Goal: Task Accomplishment & Management: Use online tool/utility

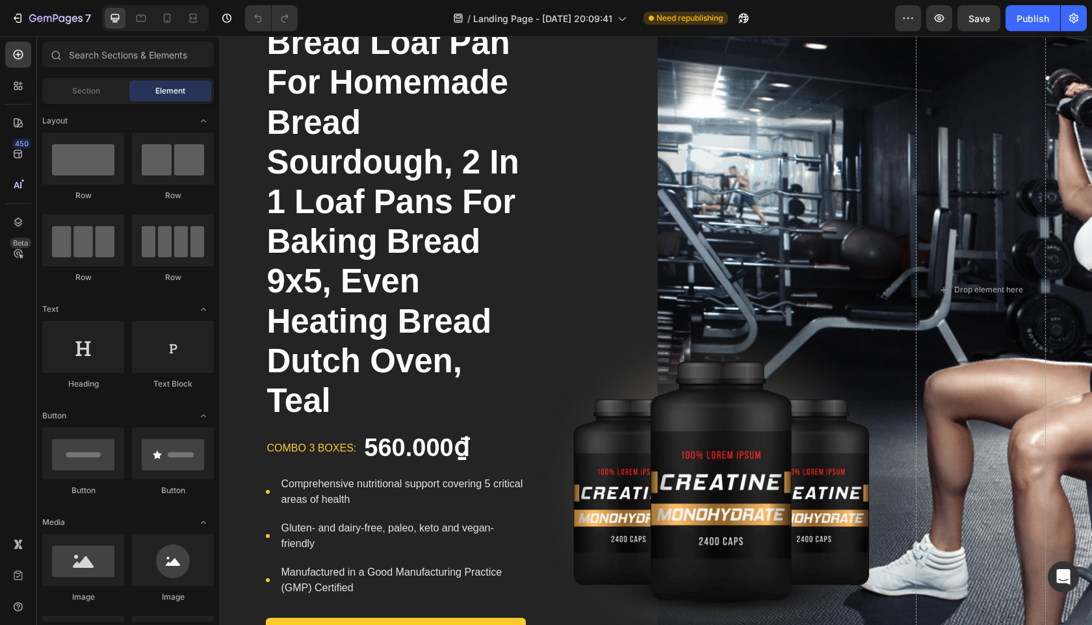
scroll to position [370, 0]
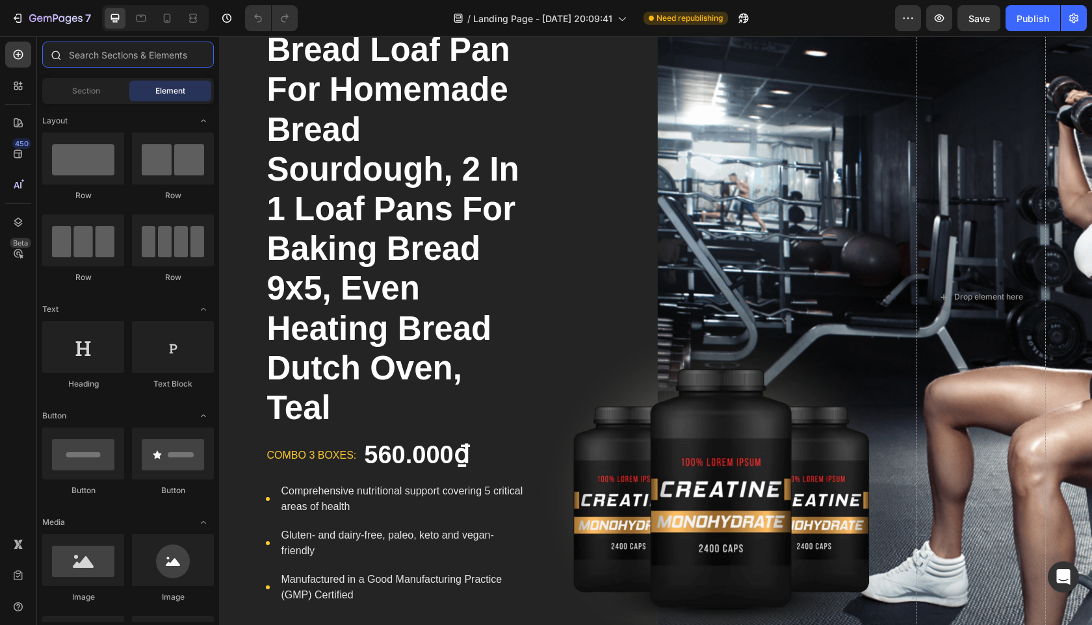
click at [88, 48] on input "text" at bounding box center [128, 55] width 172 height 26
click at [17, 92] on div at bounding box center [18, 86] width 26 height 26
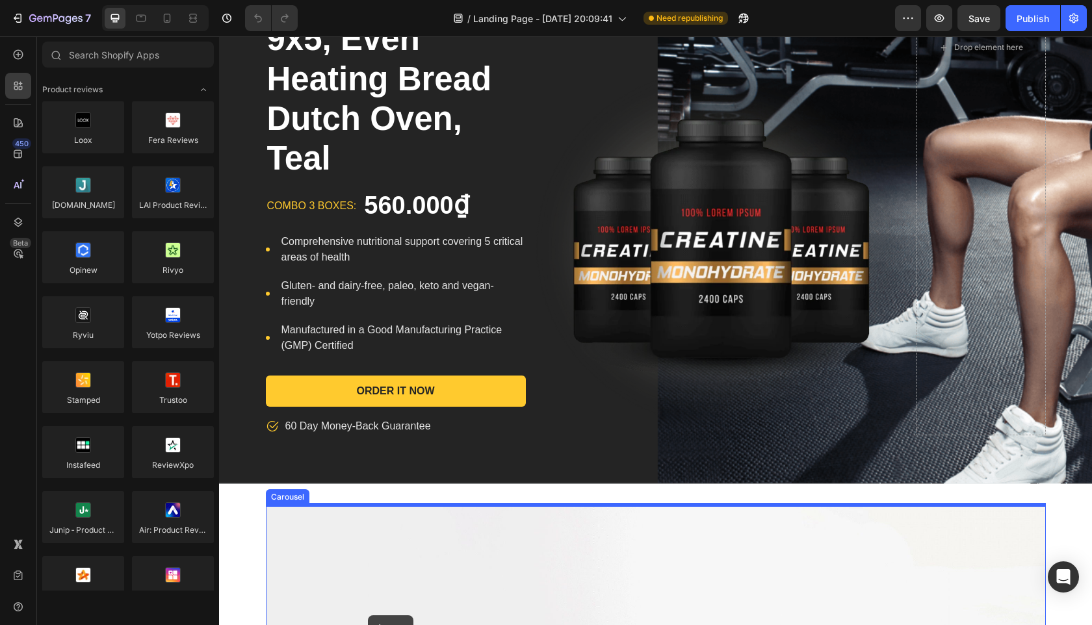
scroll to position [627, 0]
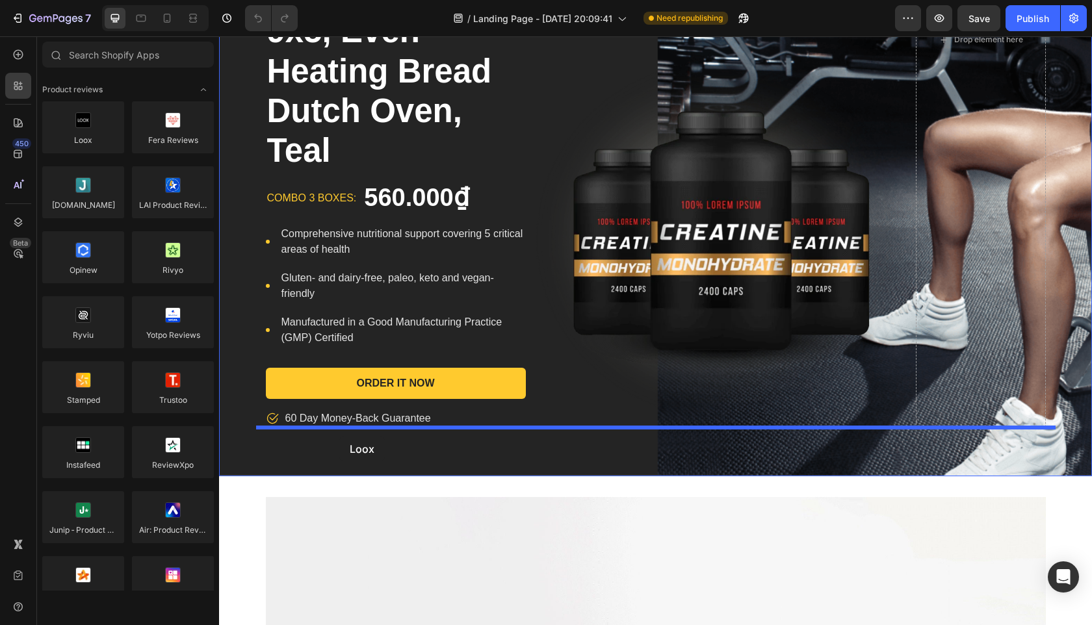
drag, startPoint x: 308, startPoint y: 164, endPoint x: 339, endPoint y: 436, distance: 273.5
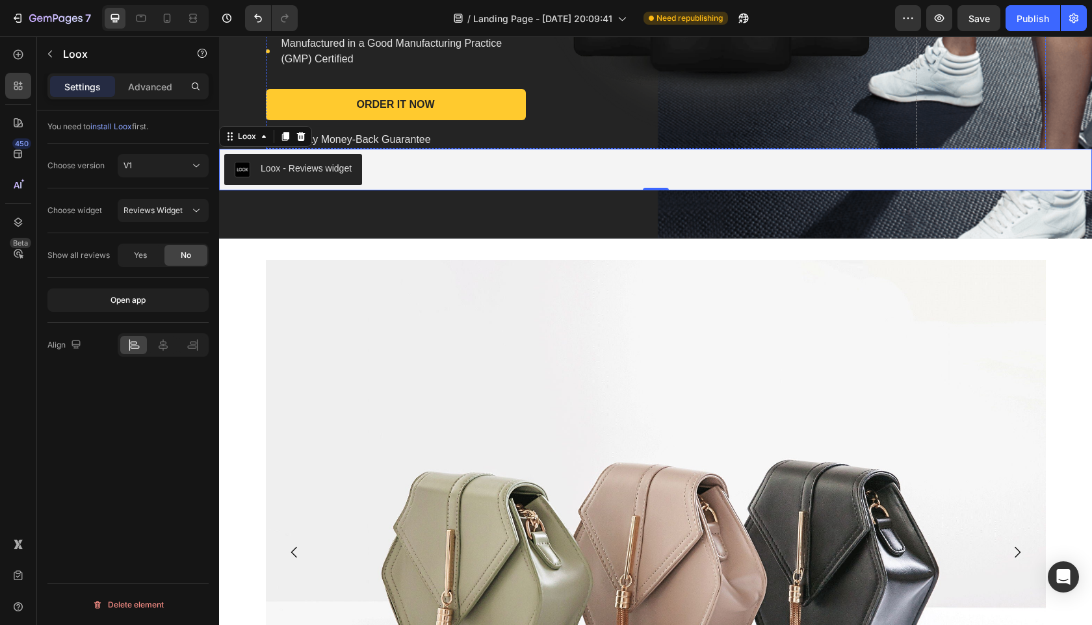
scroll to position [875, 0]
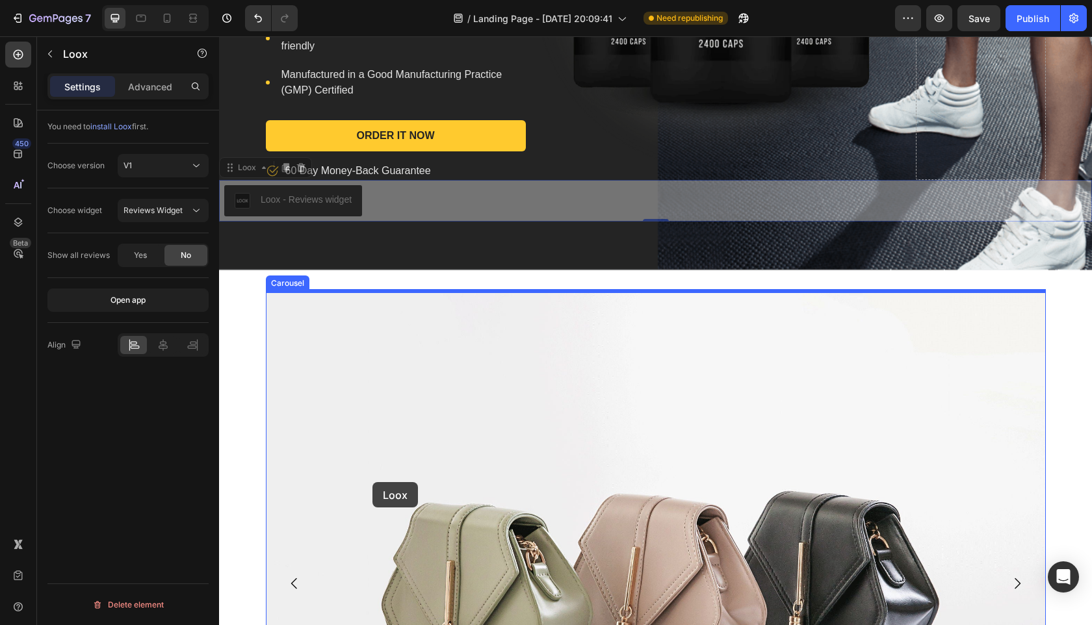
drag, startPoint x: 259, startPoint y: 170, endPoint x: 372, endPoint y: 482, distance: 331.3
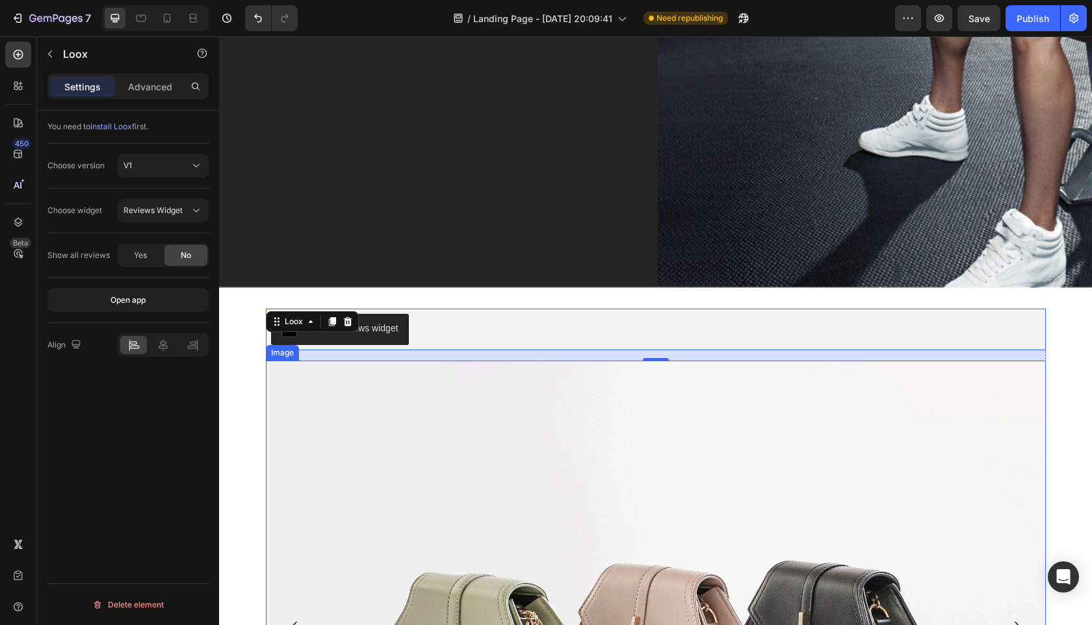
scroll to position [687, 0]
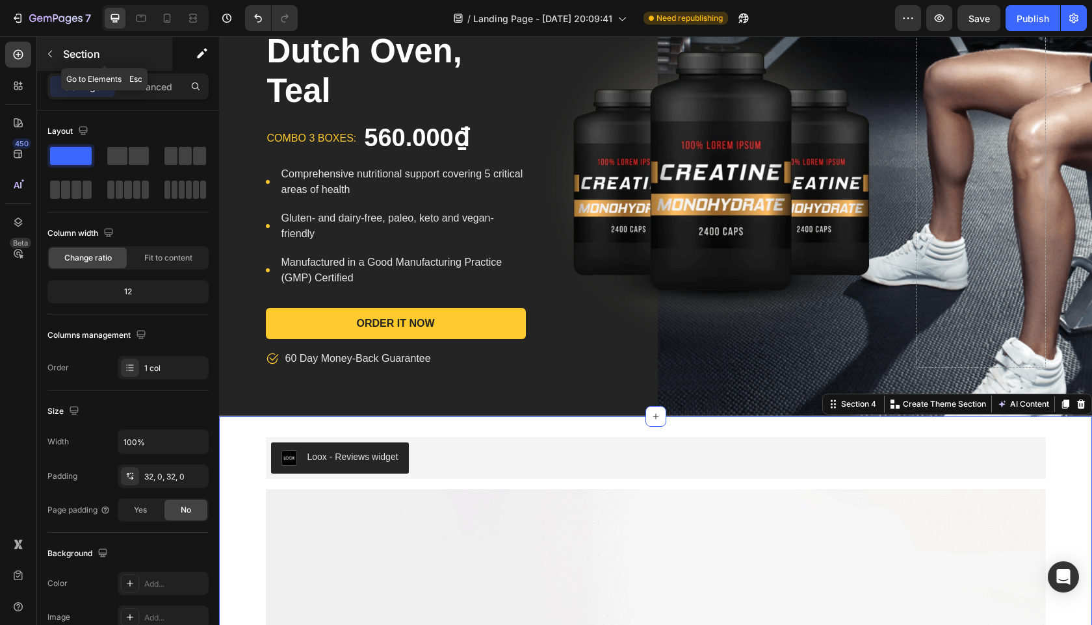
click at [63, 60] on p "Section" at bounding box center [116, 54] width 107 height 16
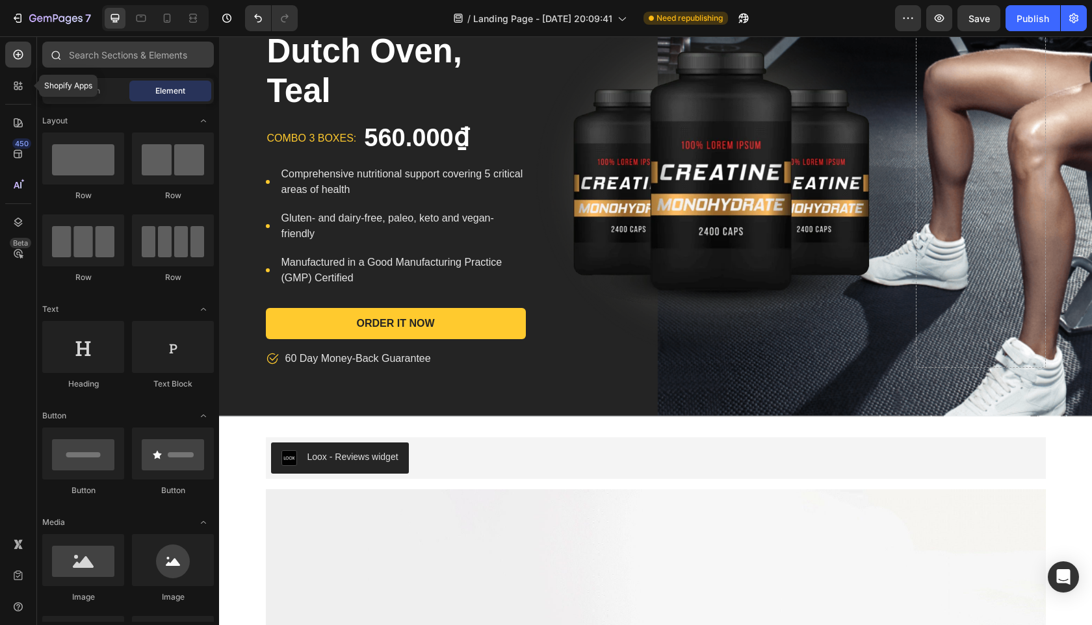
drag, startPoint x: 25, startPoint y: 87, endPoint x: 75, endPoint y: 64, distance: 55.8
click at [25, 87] on div at bounding box center [18, 86] width 26 height 26
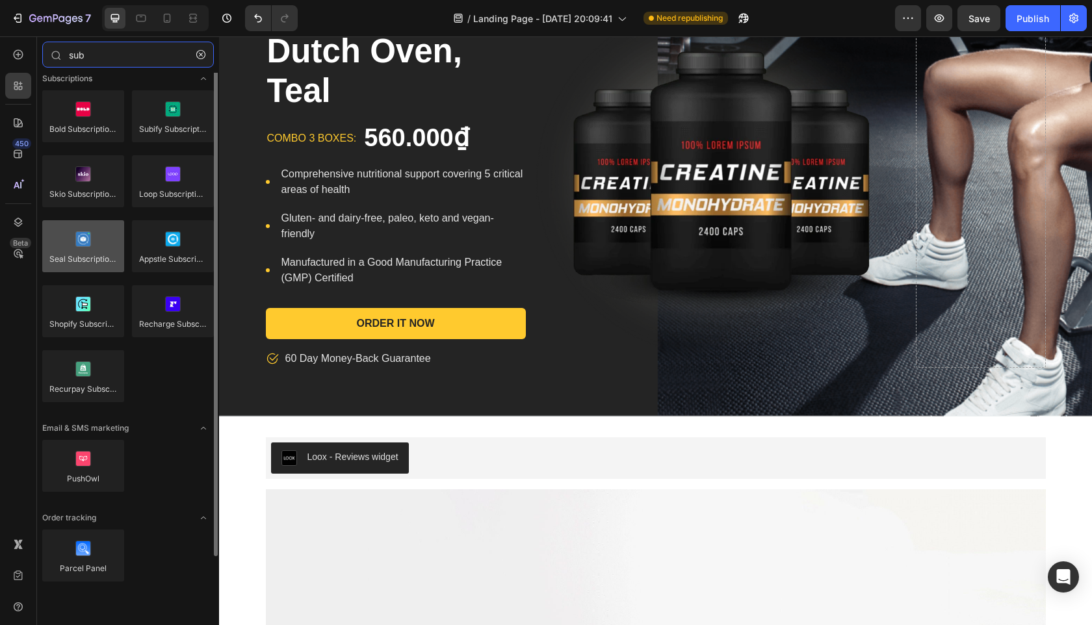
type input "sub"
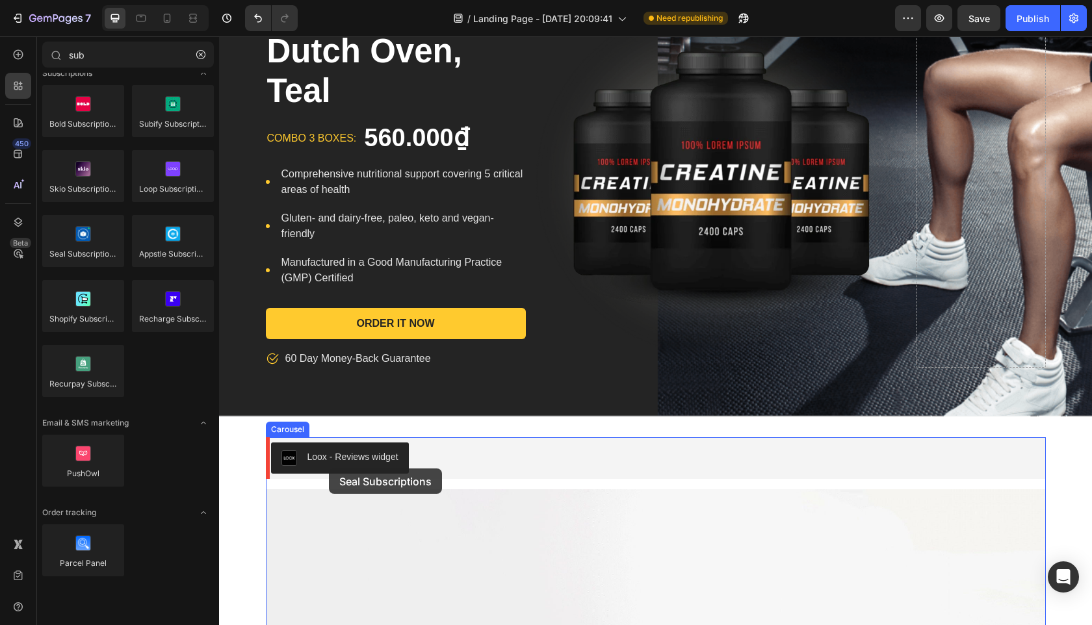
scroll to position [688, 0]
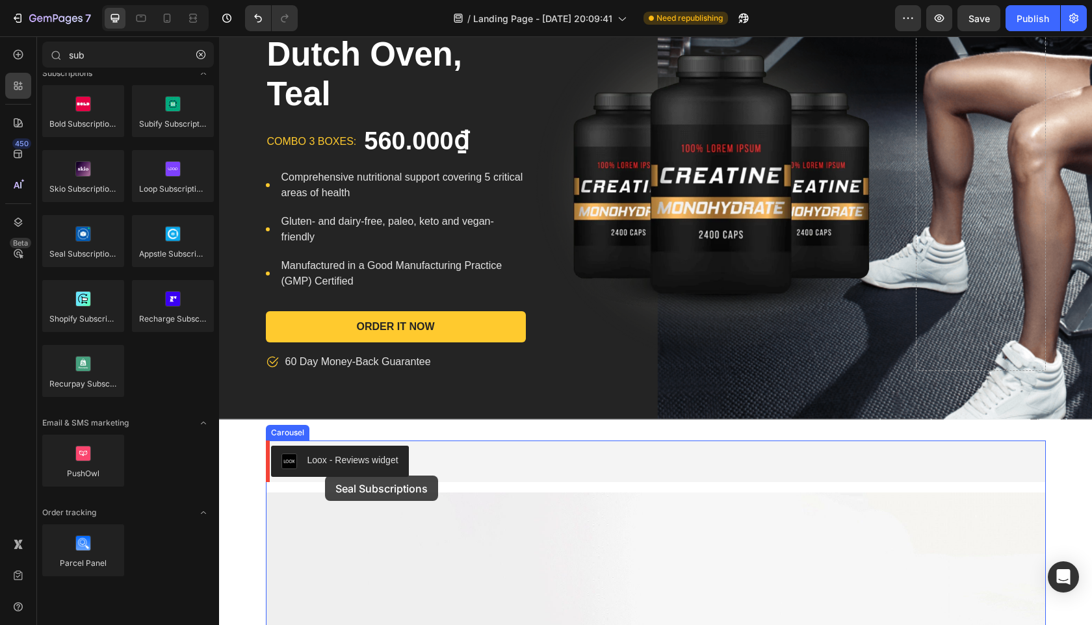
drag, startPoint x: 307, startPoint y: 286, endPoint x: 324, endPoint y: 476, distance: 190.6
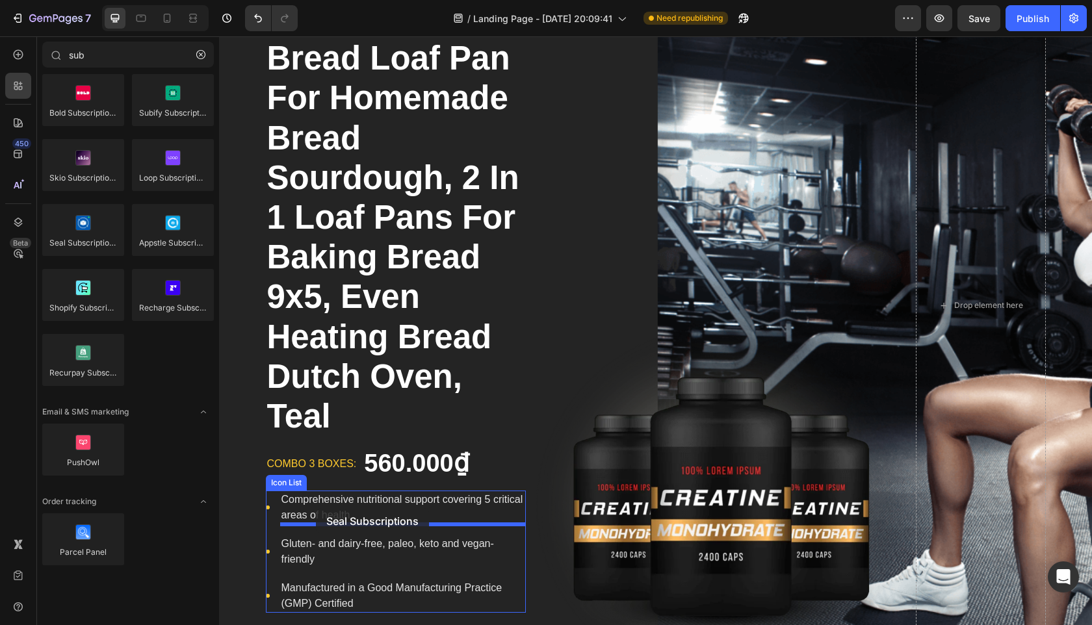
scroll to position [354, 0]
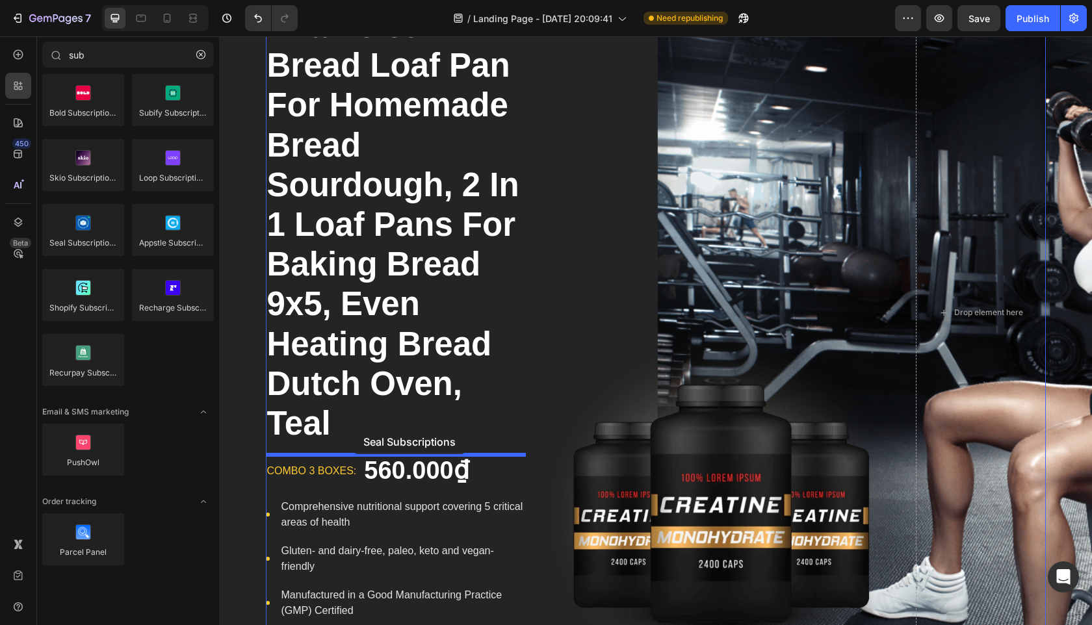
drag, startPoint x: 294, startPoint y: 276, endPoint x: 353, endPoint y: 429, distance: 163.6
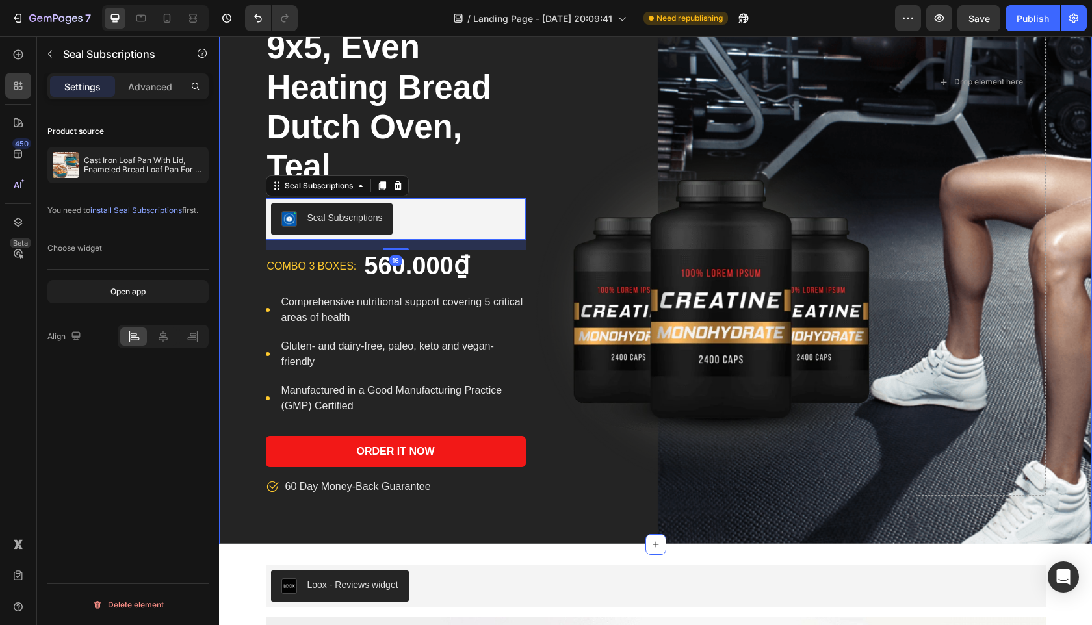
scroll to position [607, 0]
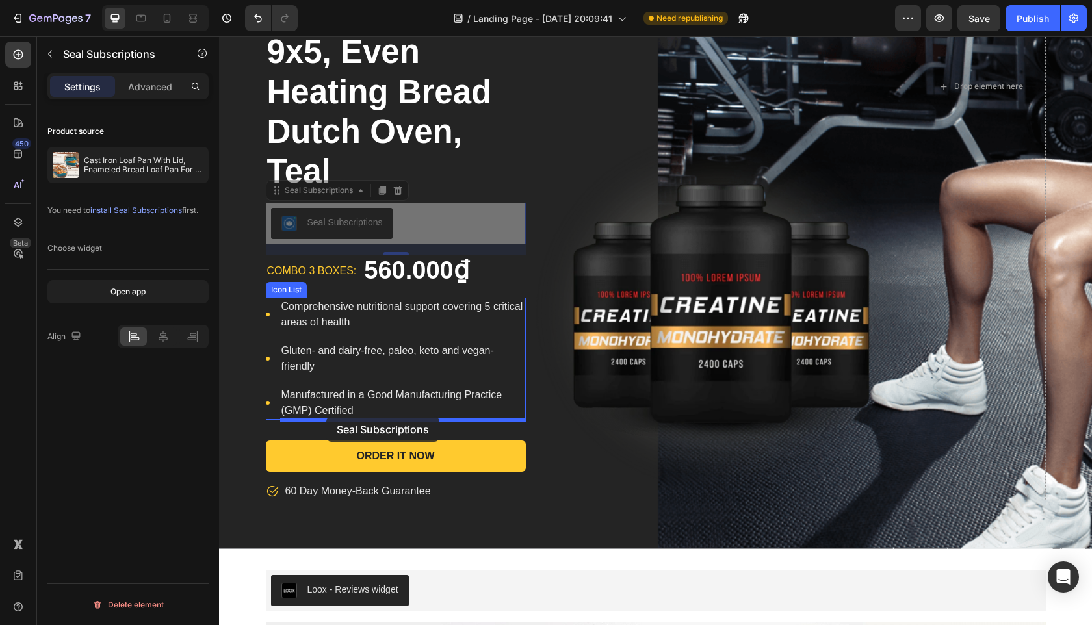
drag, startPoint x: 333, startPoint y: 196, endPoint x: 326, endPoint y: 417, distance: 221.1
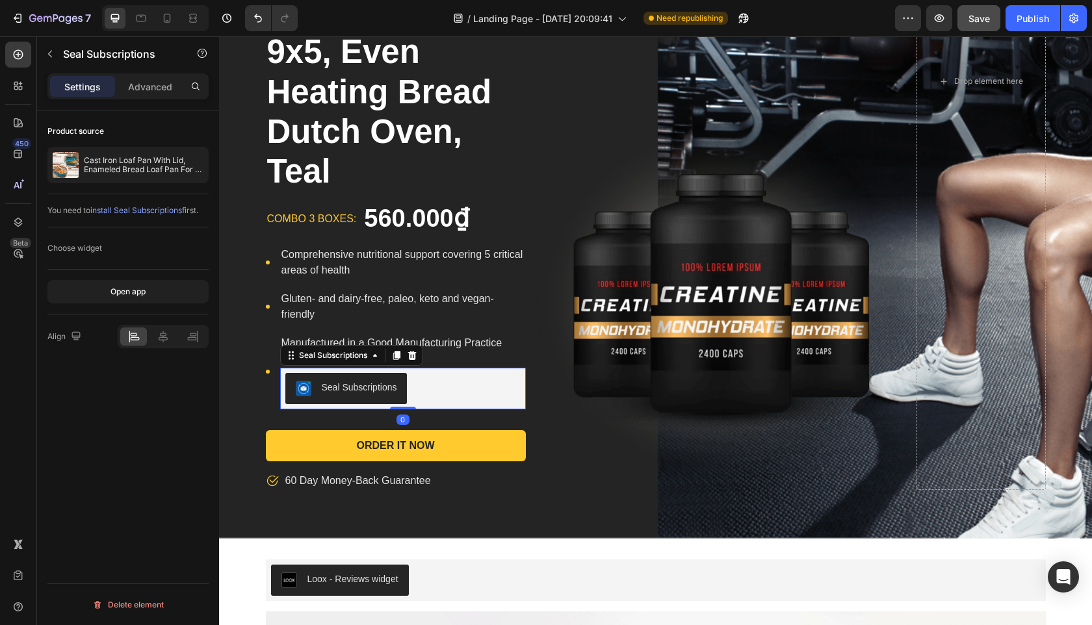
drag, startPoint x: 1037, startPoint y: 25, endPoint x: 963, endPoint y: 31, distance: 73.6
click at [1037, 25] on button "Publish" at bounding box center [1033, 18] width 55 height 26
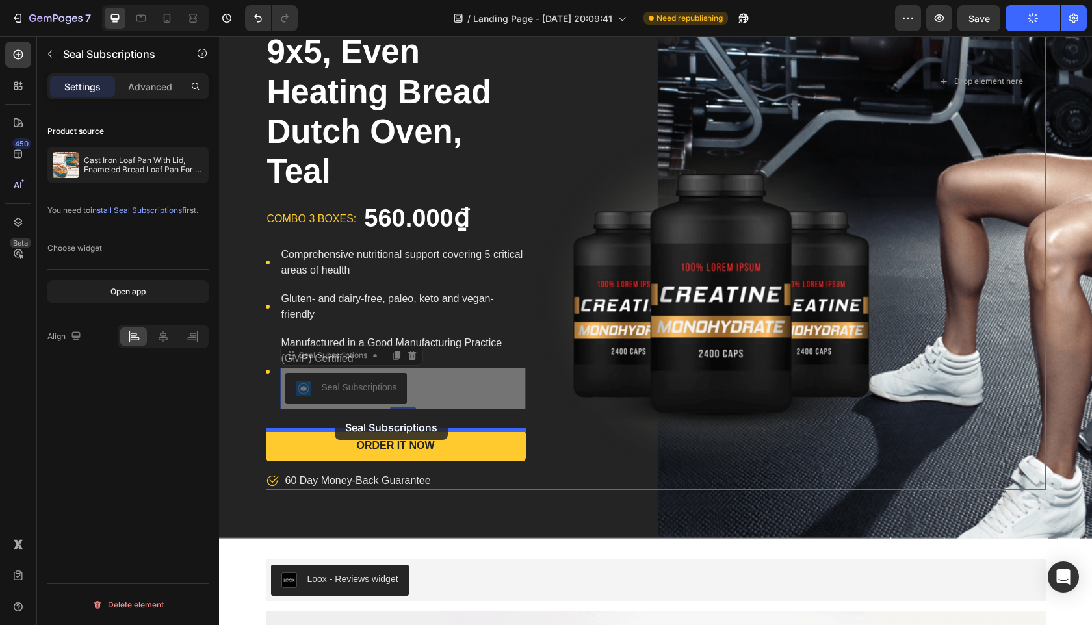
drag, startPoint x: 343, startPoint y: 384, endPoint x: 335, endPoint y: 415, distance: 32.3
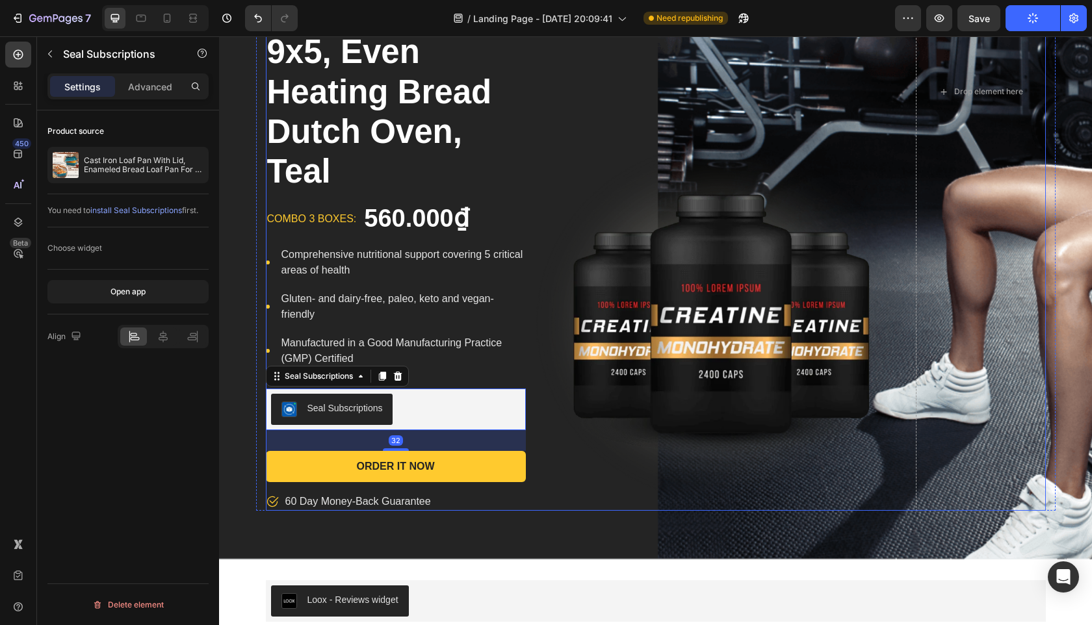
click at [495, 372] on div "Cast Iron Loaf Pan With Lid, Enameled Bread Loaf Pan For Homemade Bread Sourdou…" at bounding box center [396, 92] width 260 height 838
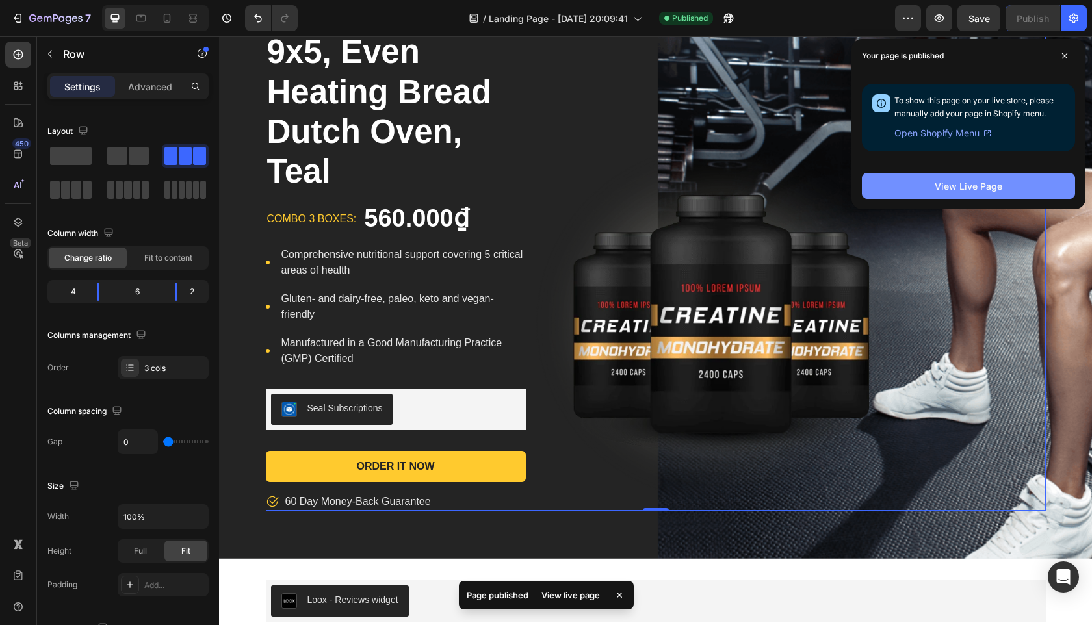
click at [958, 189] on div "View Live Page" at bounding box center [969, 186] width 68 height 14
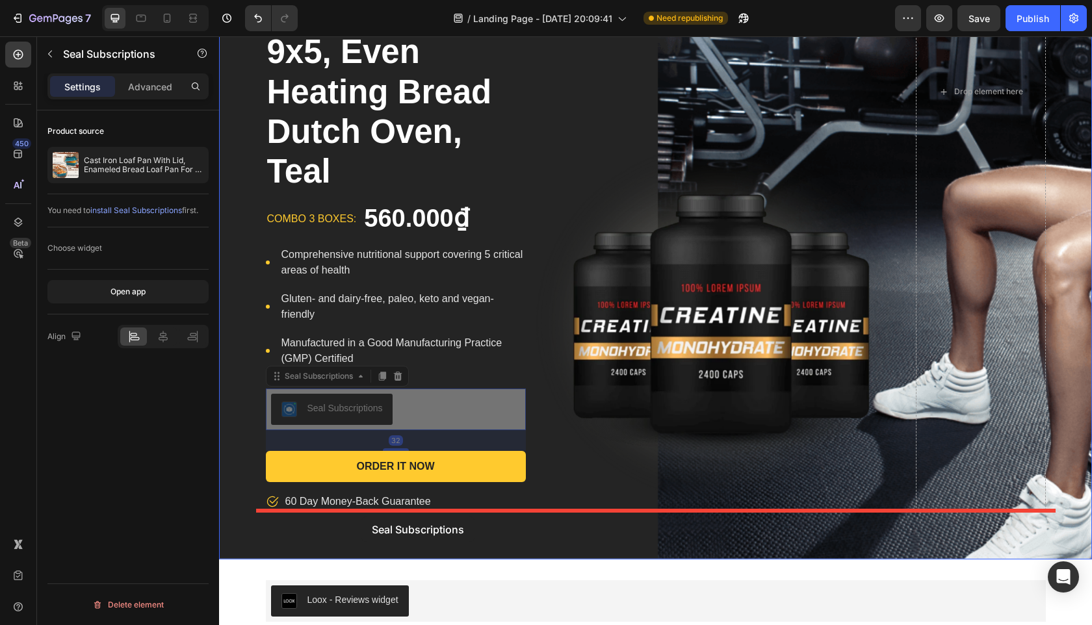
drag, startPoint x: 306, startPoint y: 393, endPoint x: 361, endPoint y: 517, distance: 135.6
click at [361, 517] on div "Header Cast Iron Loaf Pan With Lid, Enameled Bread Loaf Pan For Homemade Bread …" at bounding box center [655, 539] width 873 height 2219
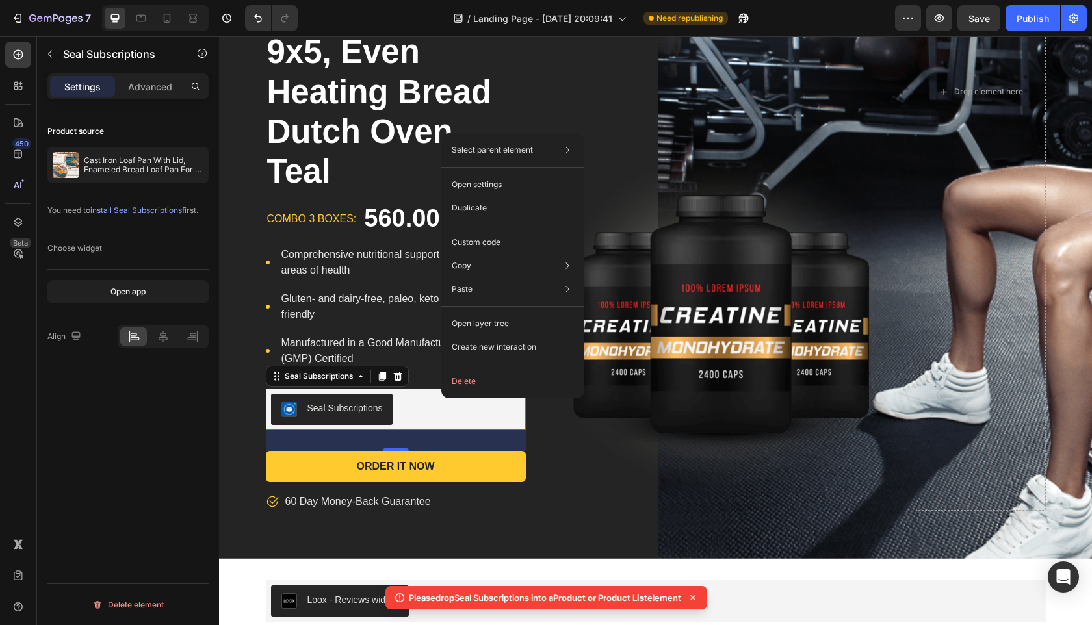
click at [397, 375] on icon at bounding box center [397, 376] width 8 height 9
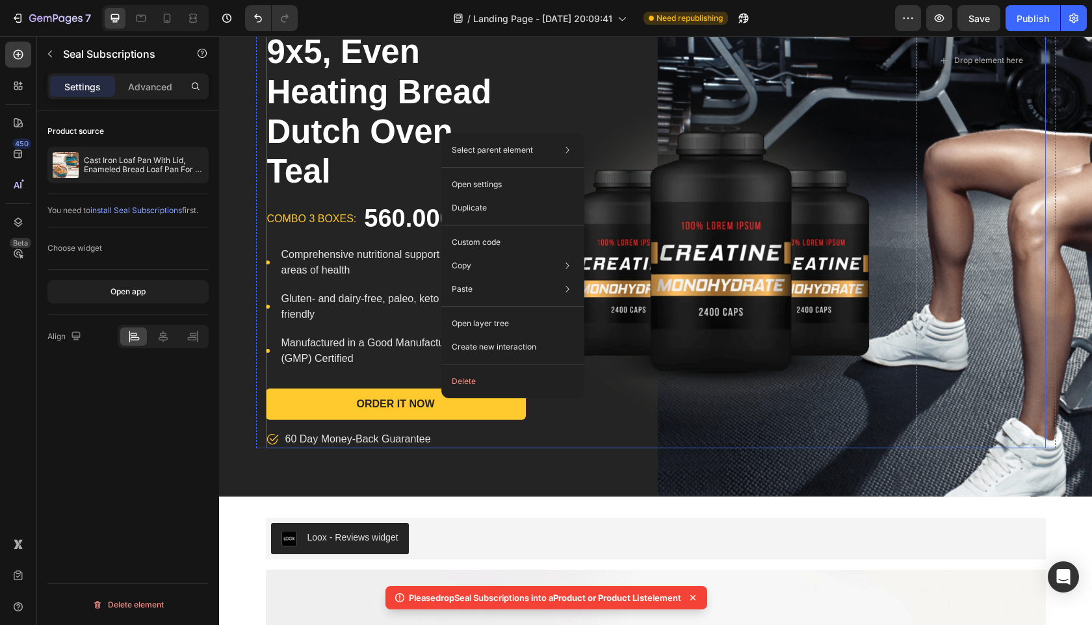
scroll to position [0, 0]
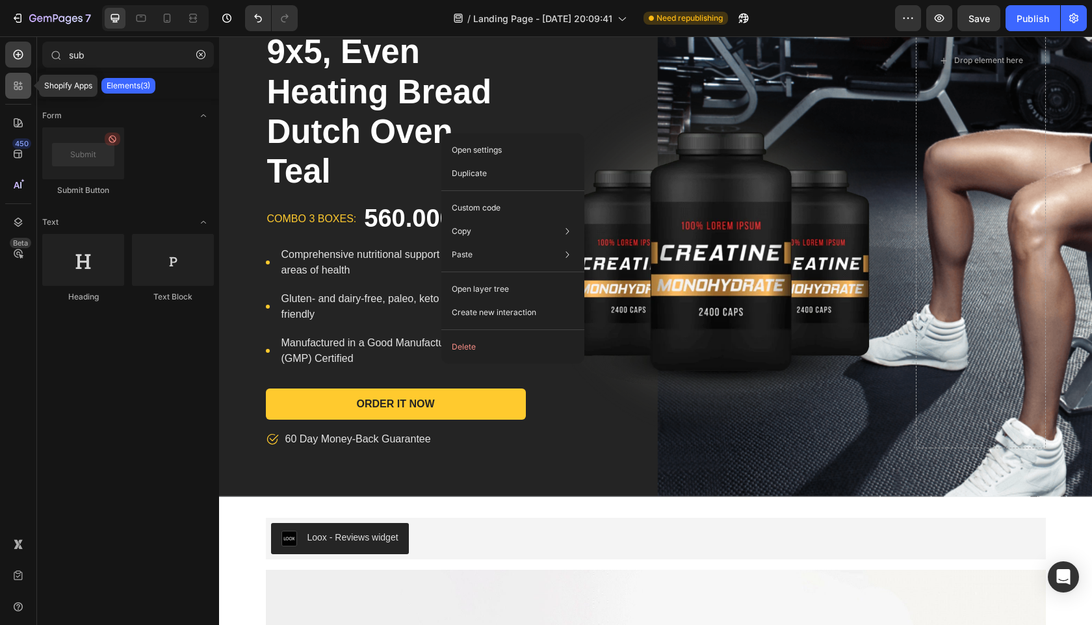
drag, startPoint x: 12, startPoint y: 83, endPoint x: 27, endPoint y: 84, distance: 15.7
click at [12, 83] on icon at bounding box center [18, 85] width 13 height 13
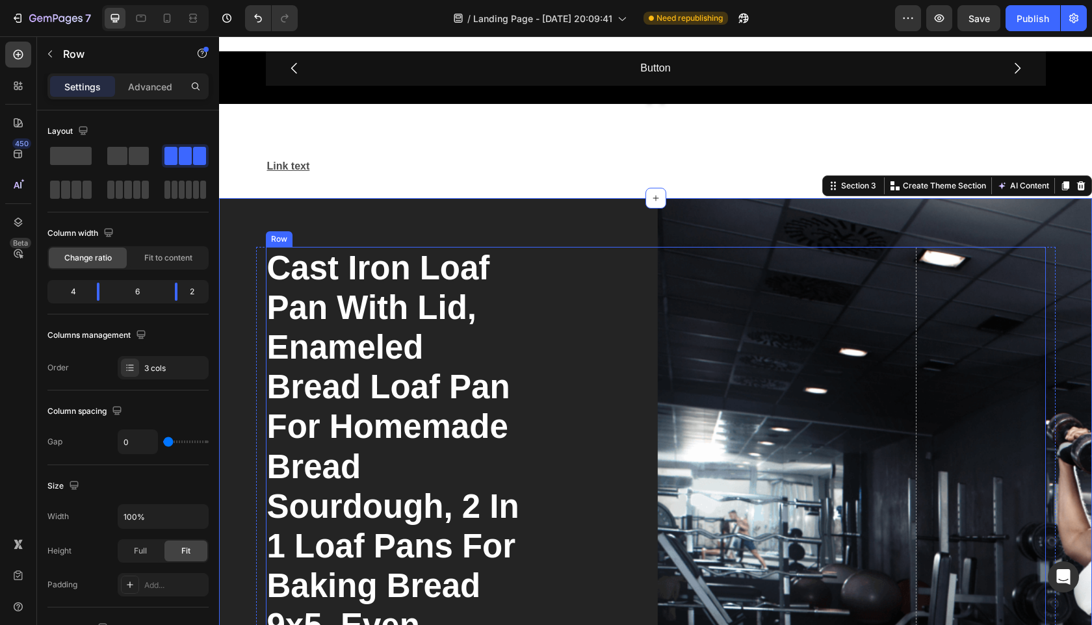
click at [690, 318] on div "Image" at bounding box center [721, 635] width 390 height 776
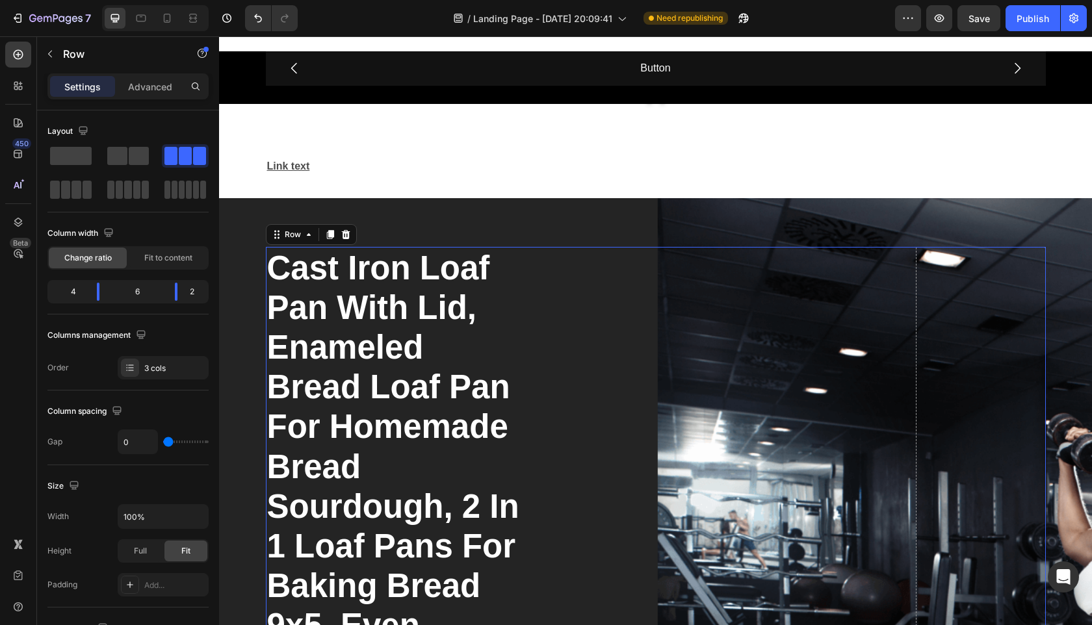
scroll to position [33, 0]
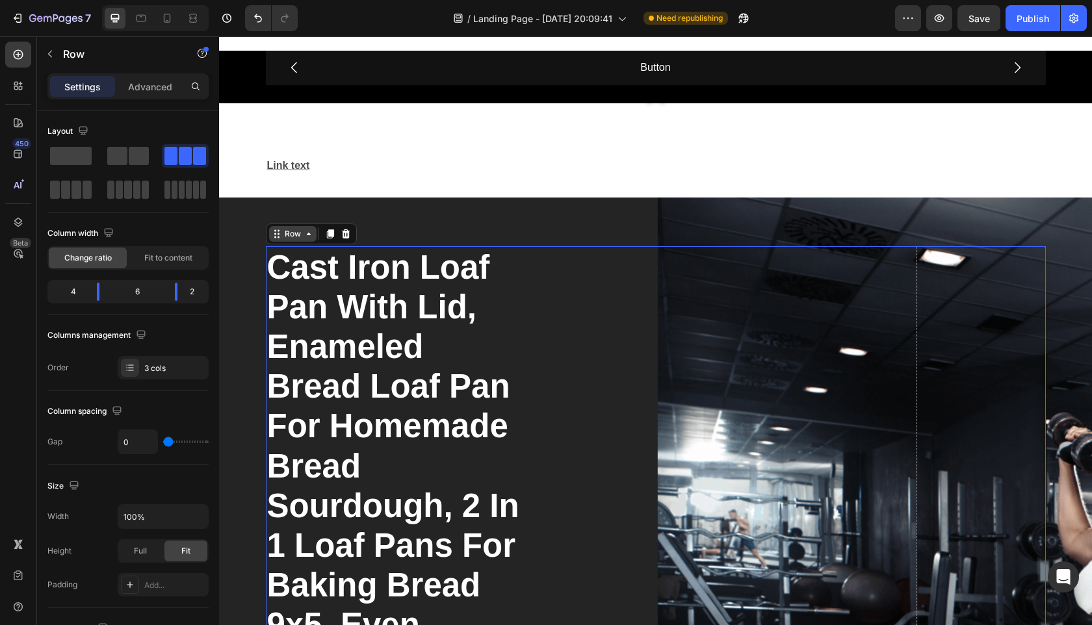
click at [303, 239] on div "Row" at bounding box center [292, 234] width 47 height 16
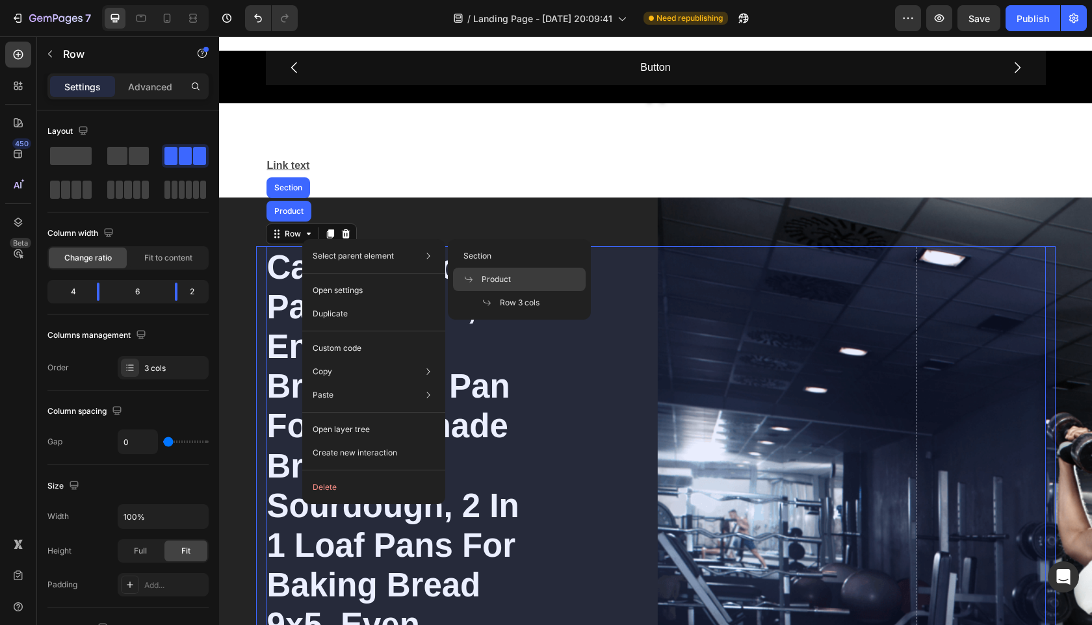
click at [518, 291] on div "Product" at bounding box center [519, 302] width 133 height 23
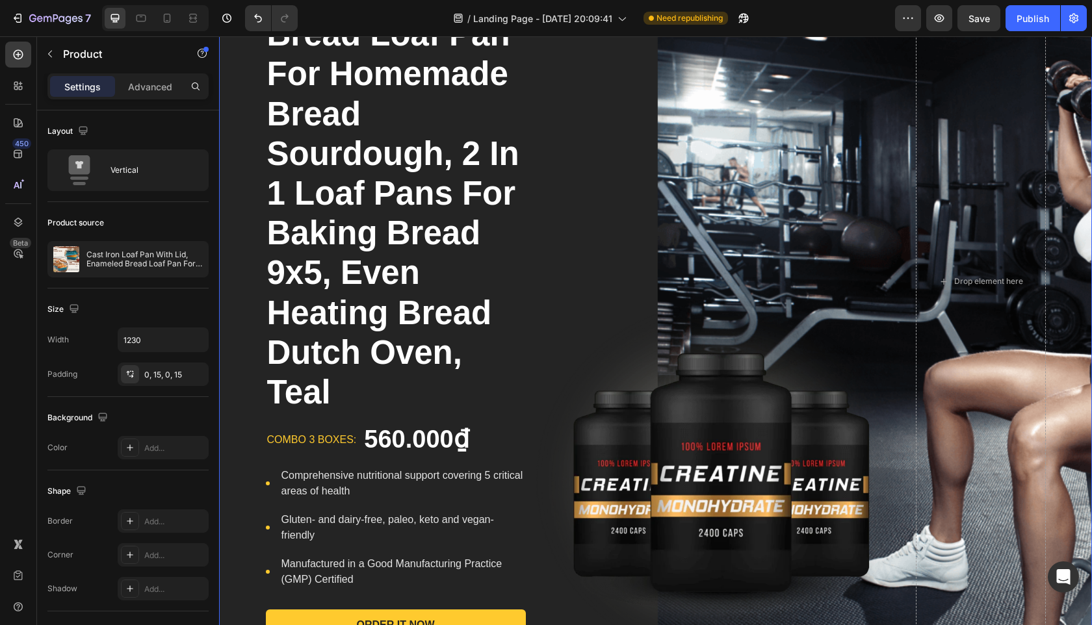
scroll to position [303, 0]
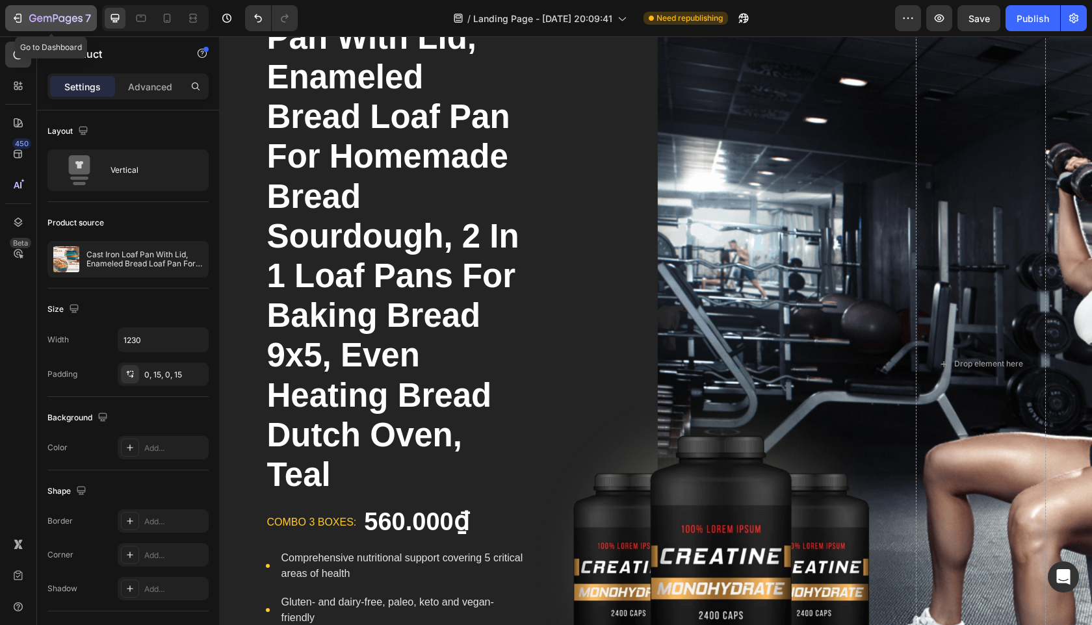
click at [59, 21] on icon "button" at bounding box center [55, 19] width 53 height 11
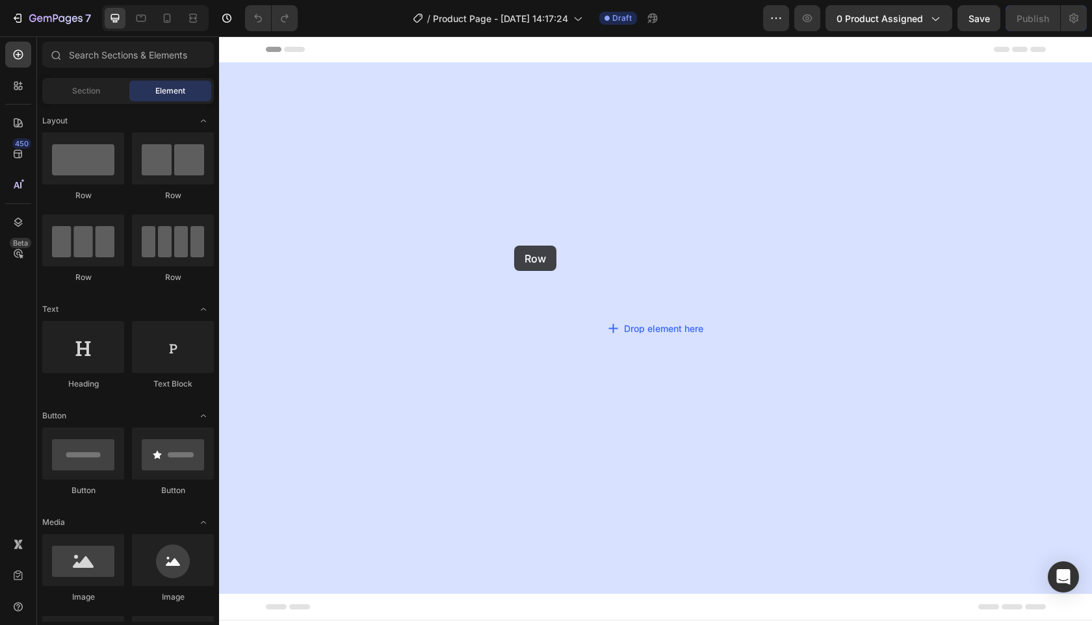
drag, startPoint x: 413, startPoint y: 218, endPoint x: 514, endPoint y: 246, distance: 105.2
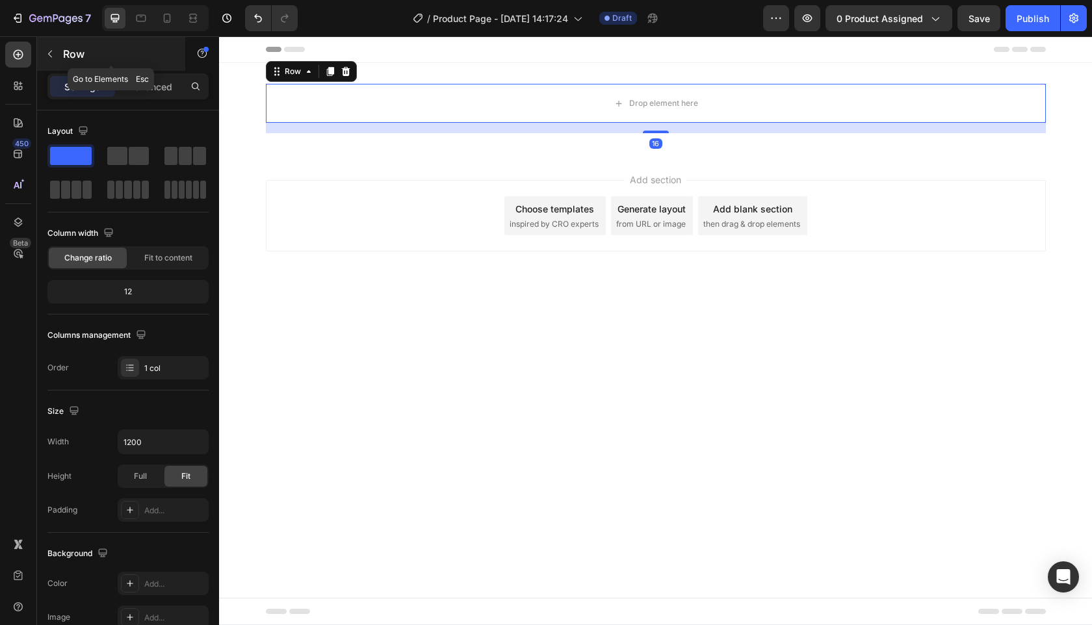
click at [60, 53] on div "Row" at bounding box center [111, 54] width 148 height 34
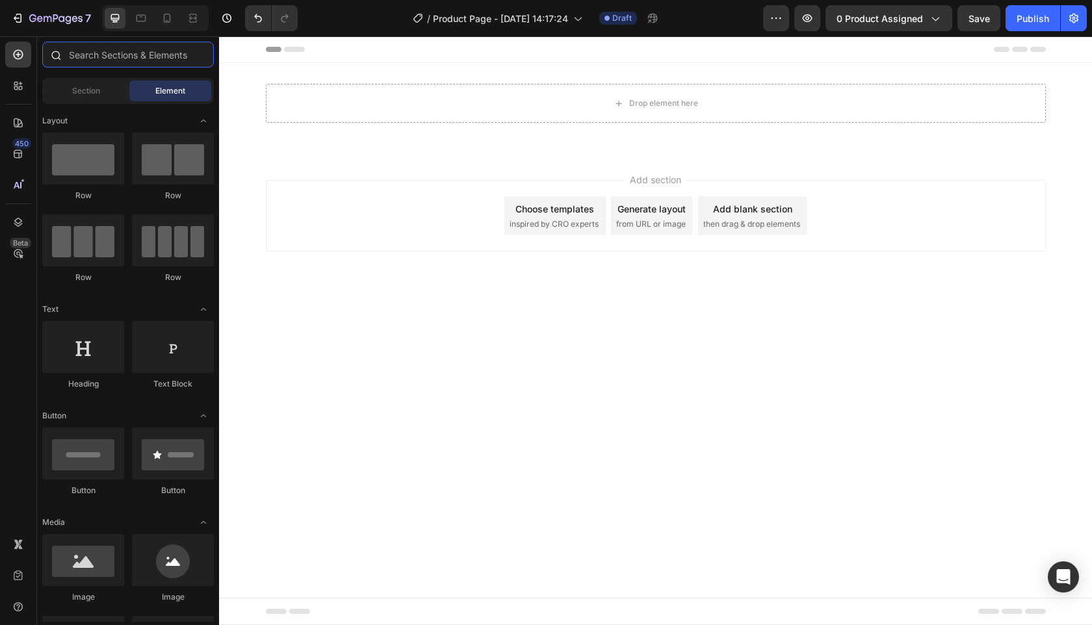
click at [148, 55] on input "text" at bounding box center [128, 55] width 172 height 26
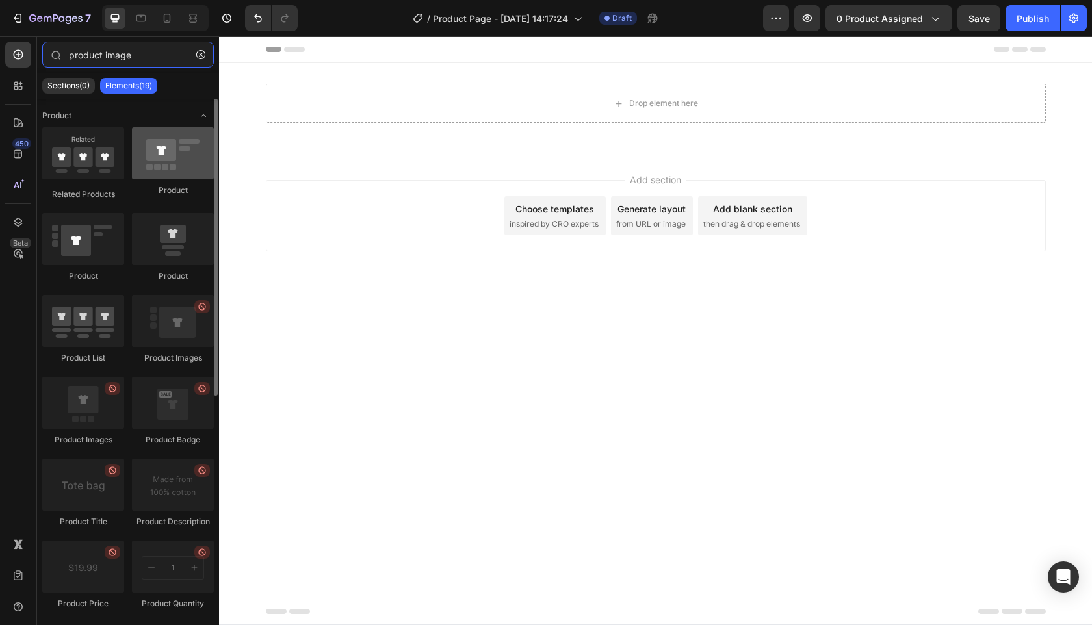
type input "product image"
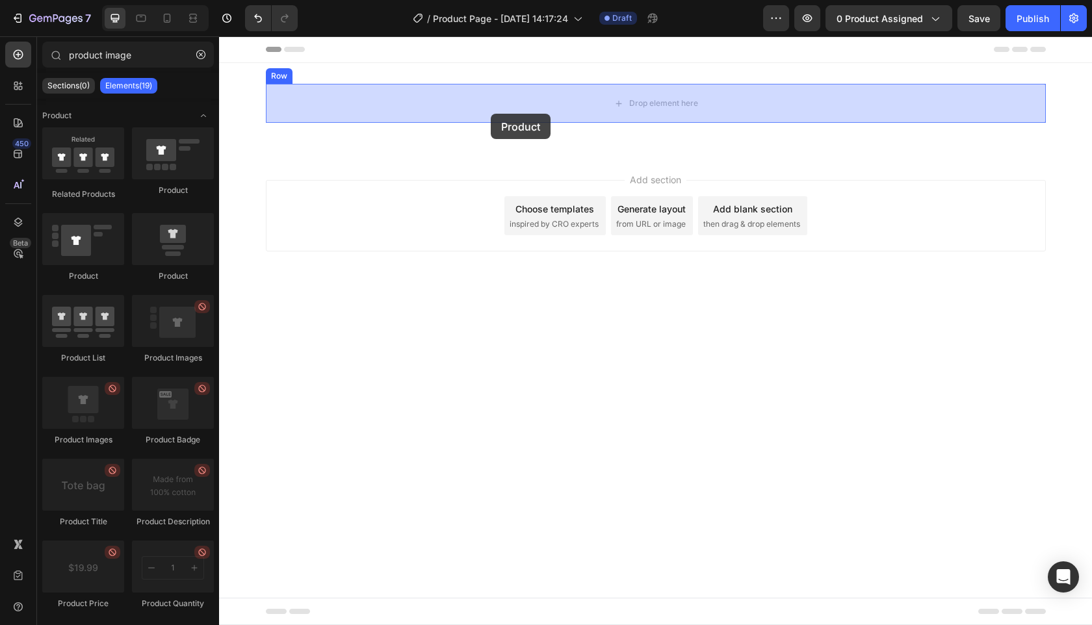
drag, startPoint x: 380, startPoint y: 200, endPoint x: 442, endPoint y: 129, distance: 94.5
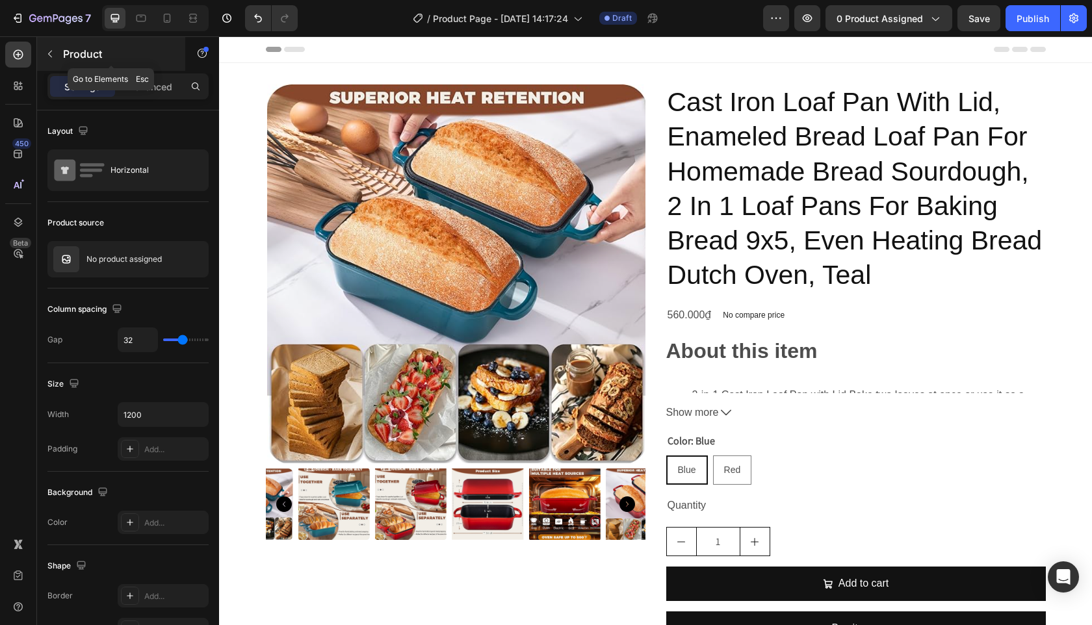
click at [60, 57] on div "Product" at bounding box center [111, 54] width 148 height 34
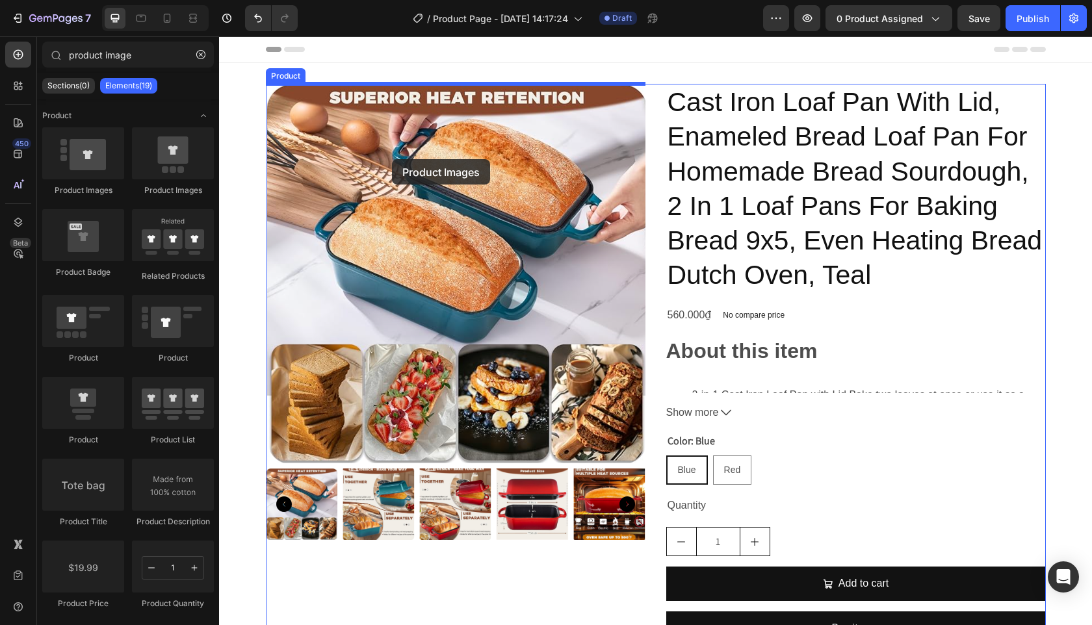
drag, startPoint x: 384, startPoint y: 190, endPoint x: 392, endPoint y: 159, distance: 32.2
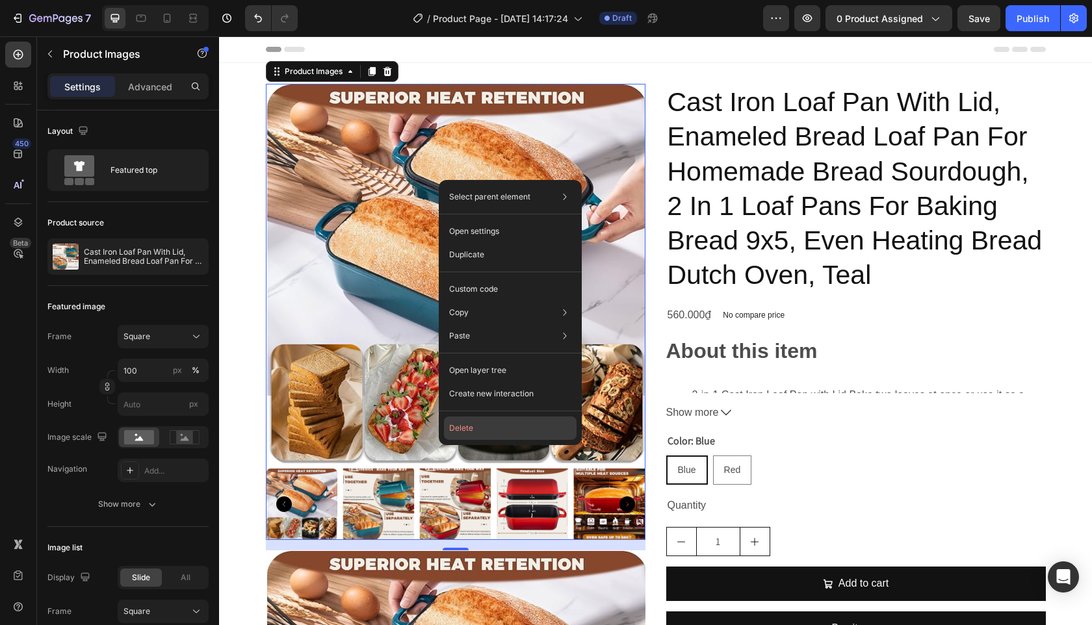
click at [523, 431] on button "Delete" at bounding box center [510, 428] width 133 height 23
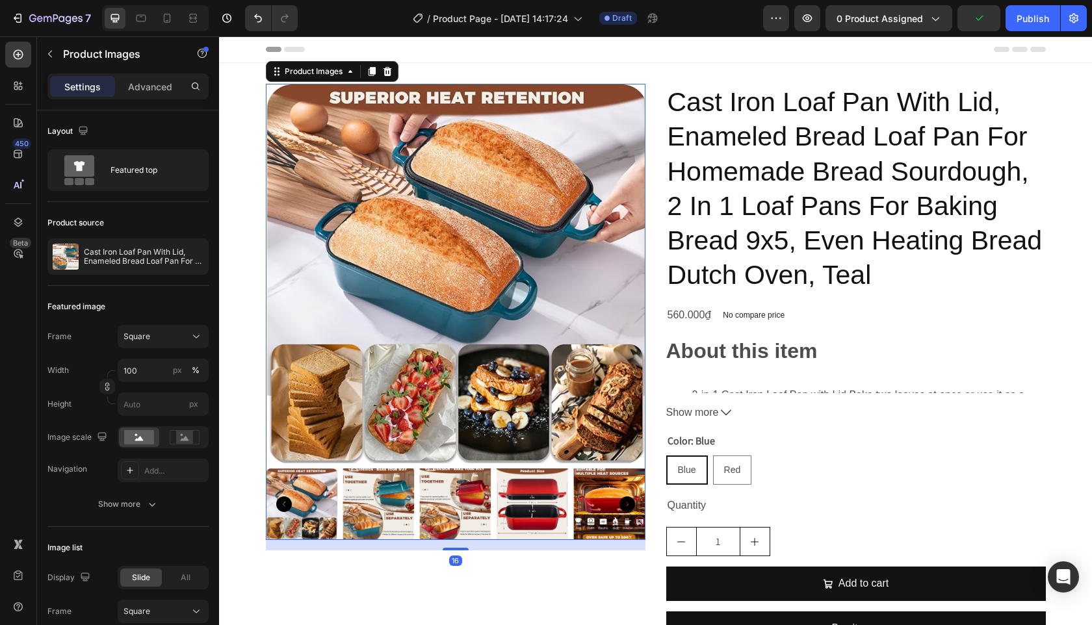
click at [443, 265] on img at bounding box center [456, 274] width 380 height 380
click at [868, 17] on span "0 product assigned" at bounding box center [880, 19] width 86 height 14
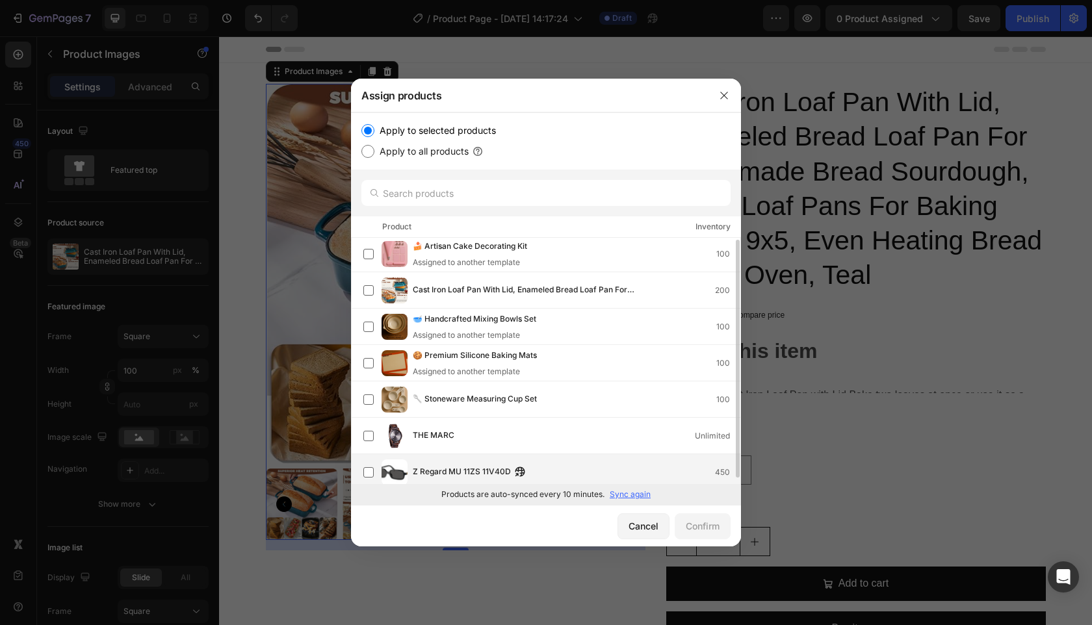
scroll to position [8, 0]
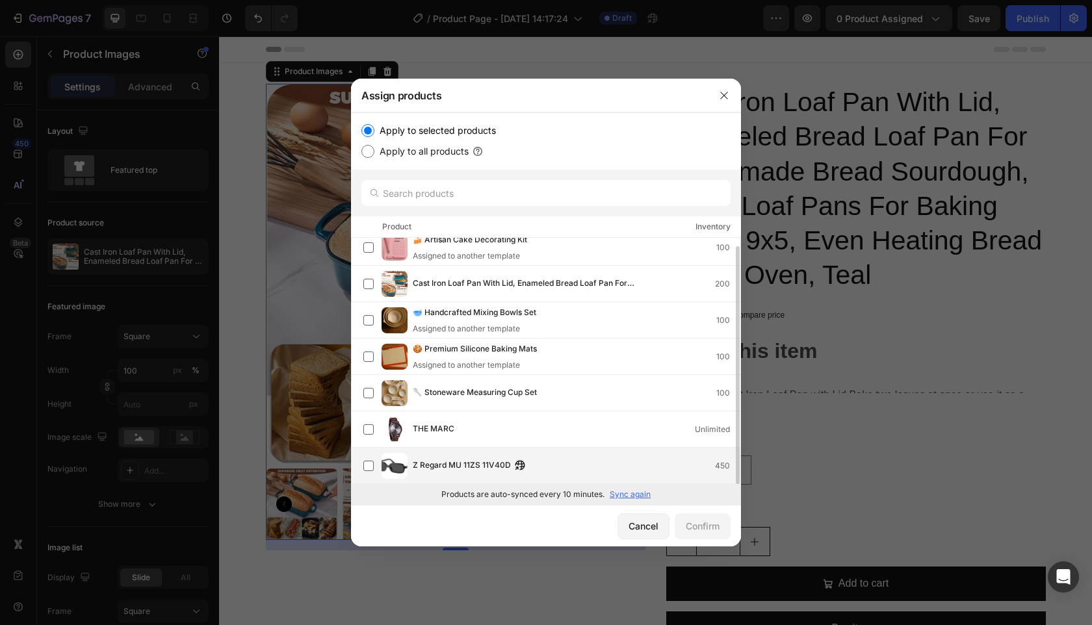
drag, startPoint x: 429, startPoint y: 466, endPoint x: 512, endPoint y: 475, distance: 83.0
click at [430, 467] on span "Z Regard MU 11ZS 11V40D" at bounding box center [462, 466] width 98 height 14
click at [702, 527] on div "Confirm" at bounding box center [703, 526] width 34 height 14
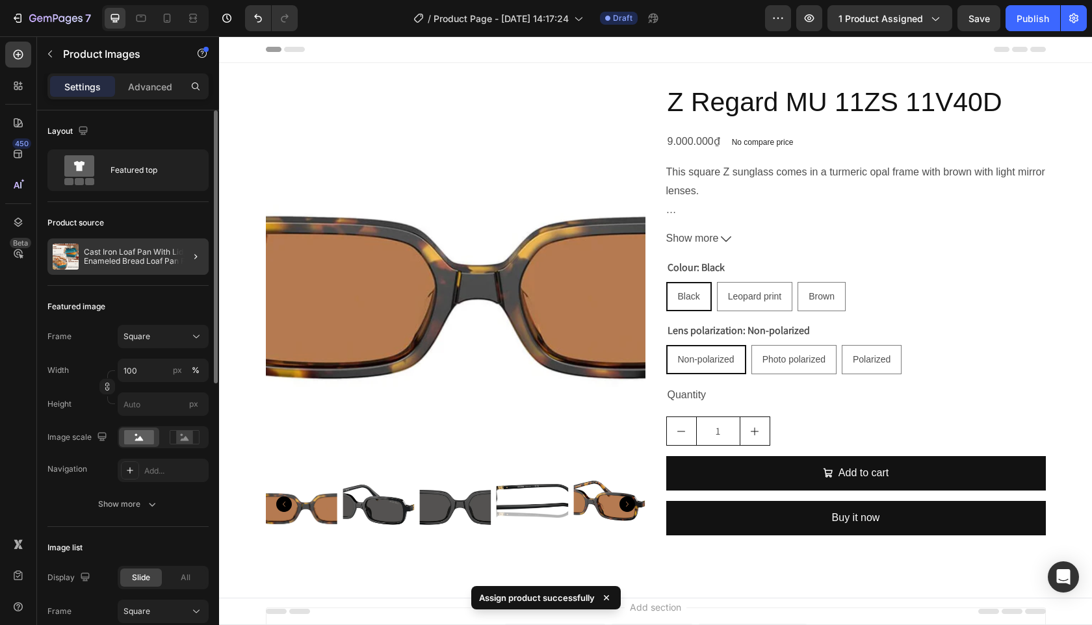
click at [174, 258] on div at bounding box center [190, 257] width 36 height 36
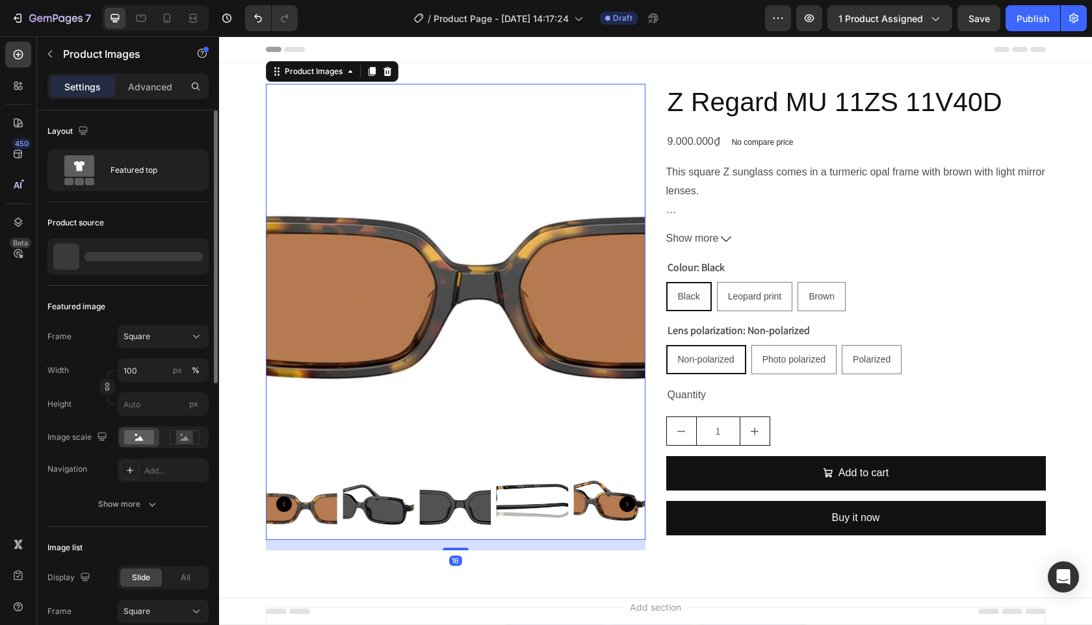
click at [524, 242] on img at bounding box center [456, 274] width 380 height 380
click at [298, 511] on img at bounding box center [301, 505] width 72 height 72
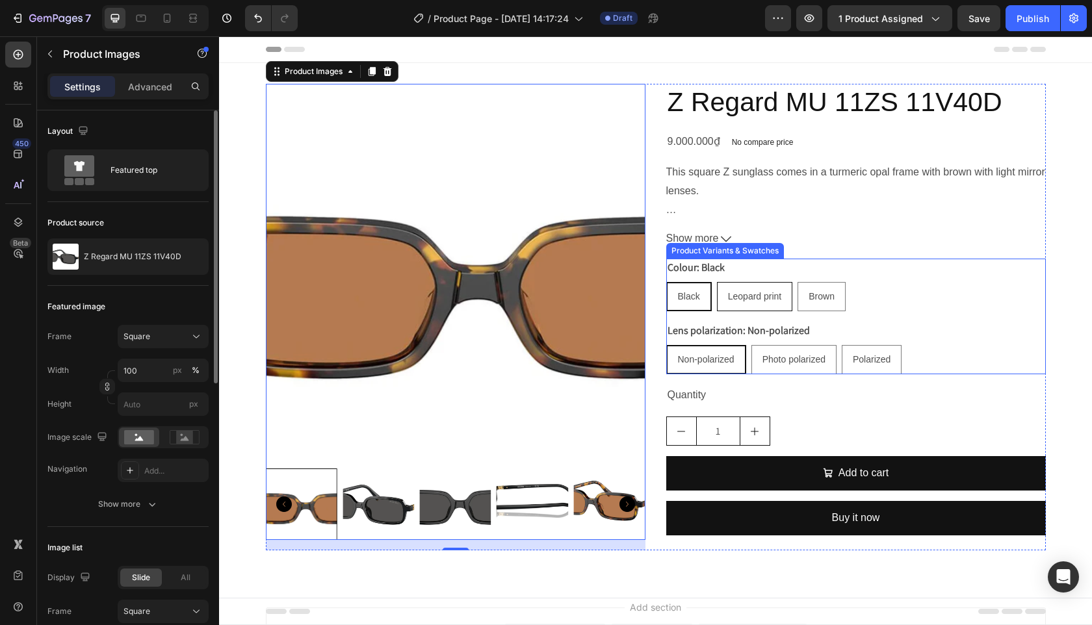
click at [750, 293] on span "Leopard print" at bounding box center [755, 296] width 54 height 10
click at [717, 282] on input "Leopard print Leopard print Leopard print" at bounding box center [716, 281] width 1 height 1
radio input "true"
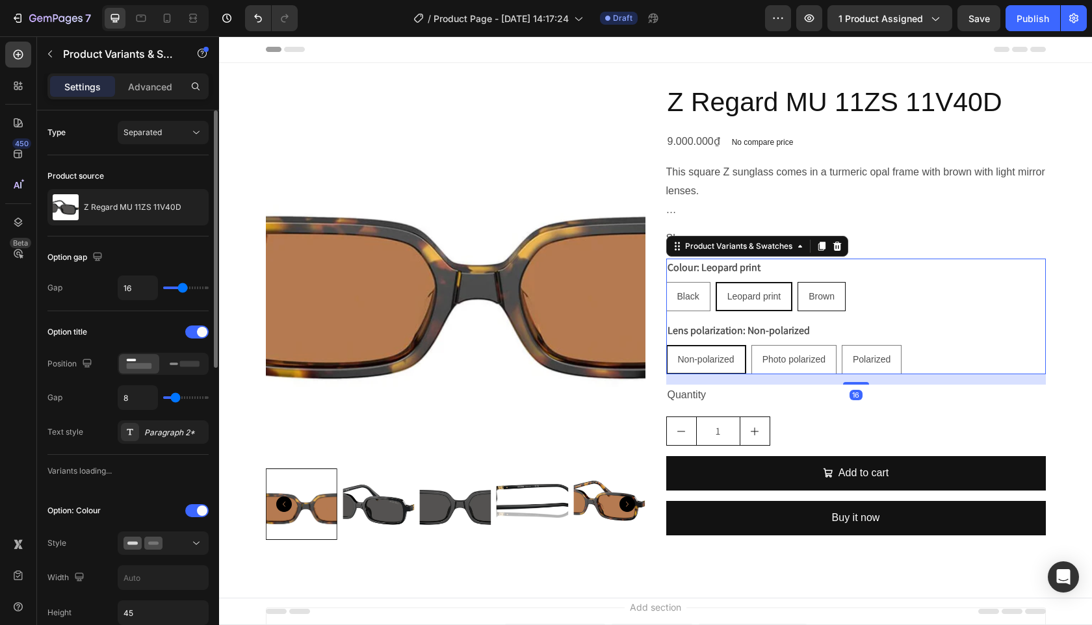
click at [834, 294] on span "Brown" at bounding box center [822, 296] width 26 height 10
click at [798, 282] on input "Brown Brown Brown" at bounding box center [797, 281] width 1 height 1
radio input "true"
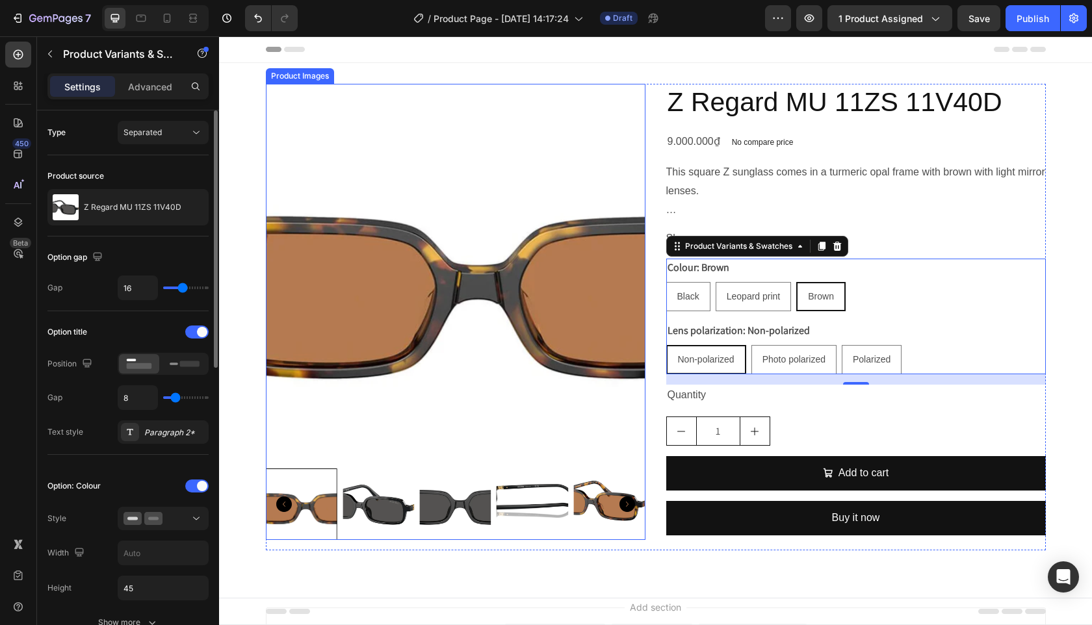
click at [414, 512] on div at bounding box center [456, 505] width 380 height 72
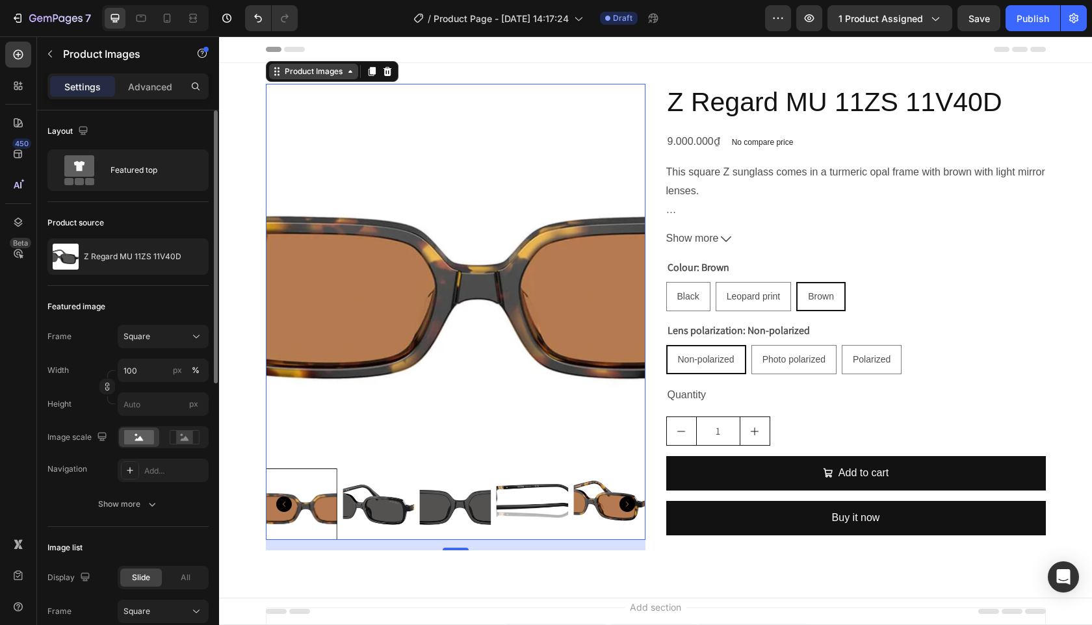
click at [337, 76] on div "Product Images" at bounding box center [313, 72] width 63 height 12
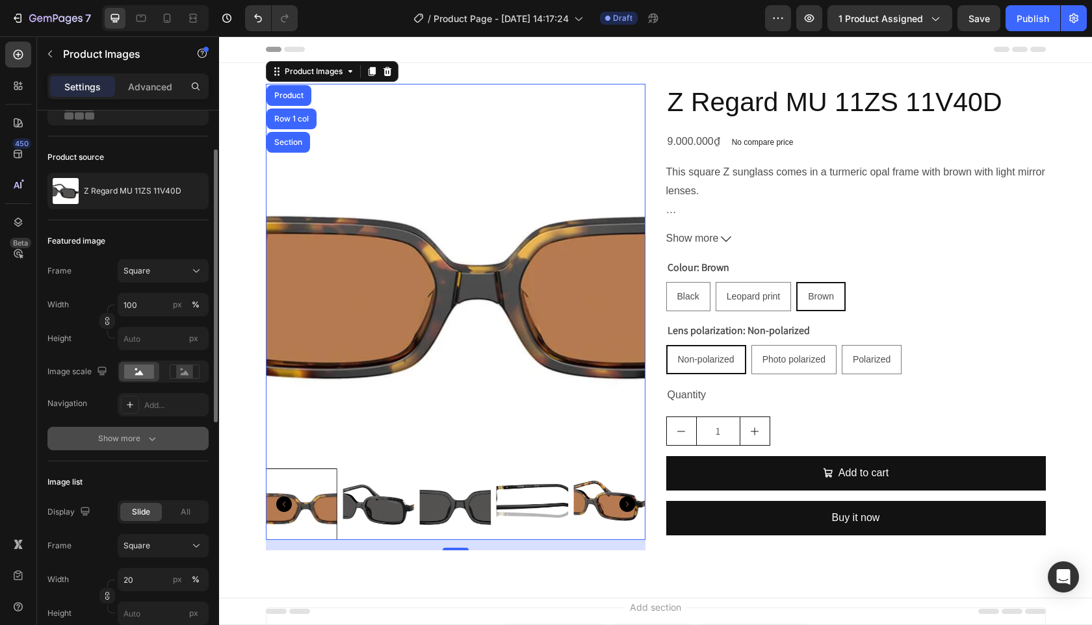
scroll to position [72, 0]
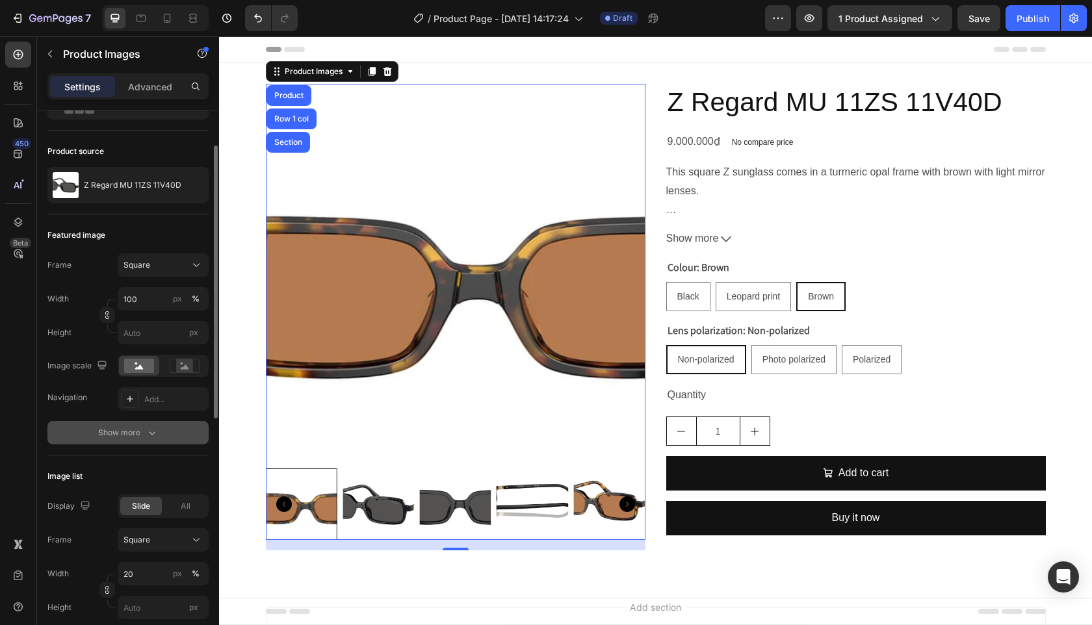
click at [118, 435] on div "Show more" at bounding box center [128, 432] width 60 height 13
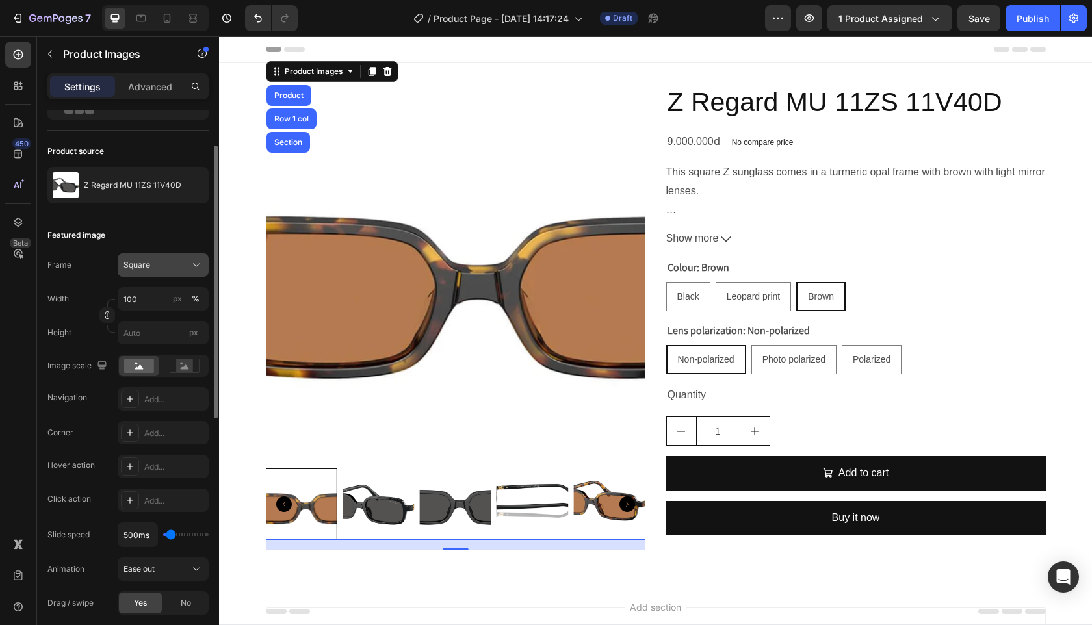
click at [148, 268] on span "Square" at bounding box center [137, 265] width 27 height 12
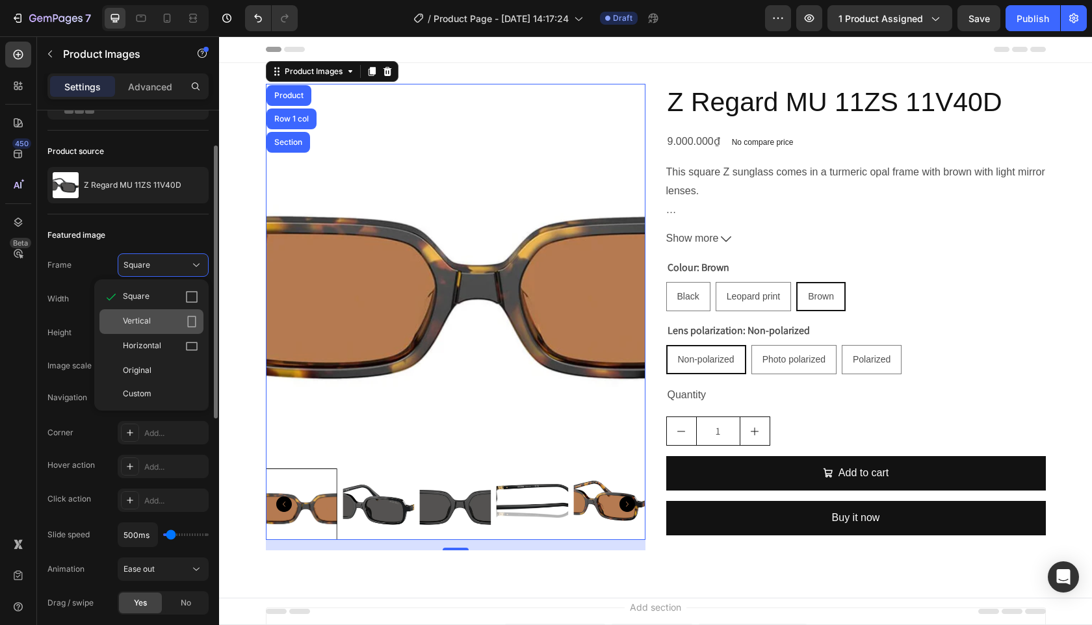
click at [155, 330] on div "Vertical" at bounding box center [151, 321] width 104 height 25
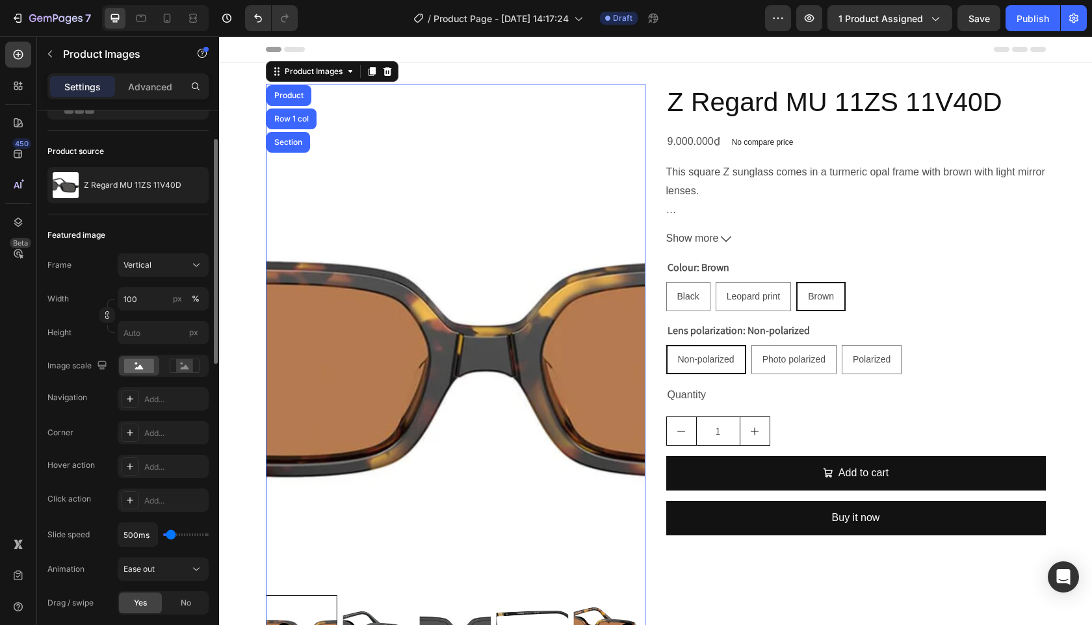
click at [167, 281] on div "Frame Vertical Width 100 px % Height px" at bounding box center [127, 299] width 161 height 91
click at [170, 271] on div "Vertical" at bounding box center [163, 265] width 79 height 13
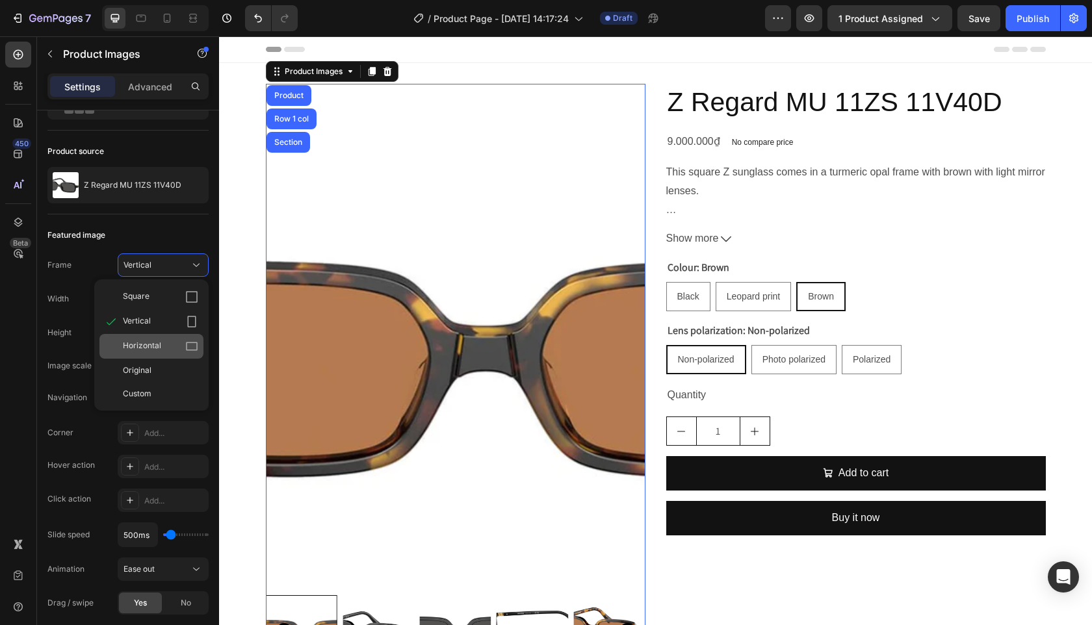
click at [174, 337] on div "Horizontal" at bounding box center [151, 346] width 104 height 25
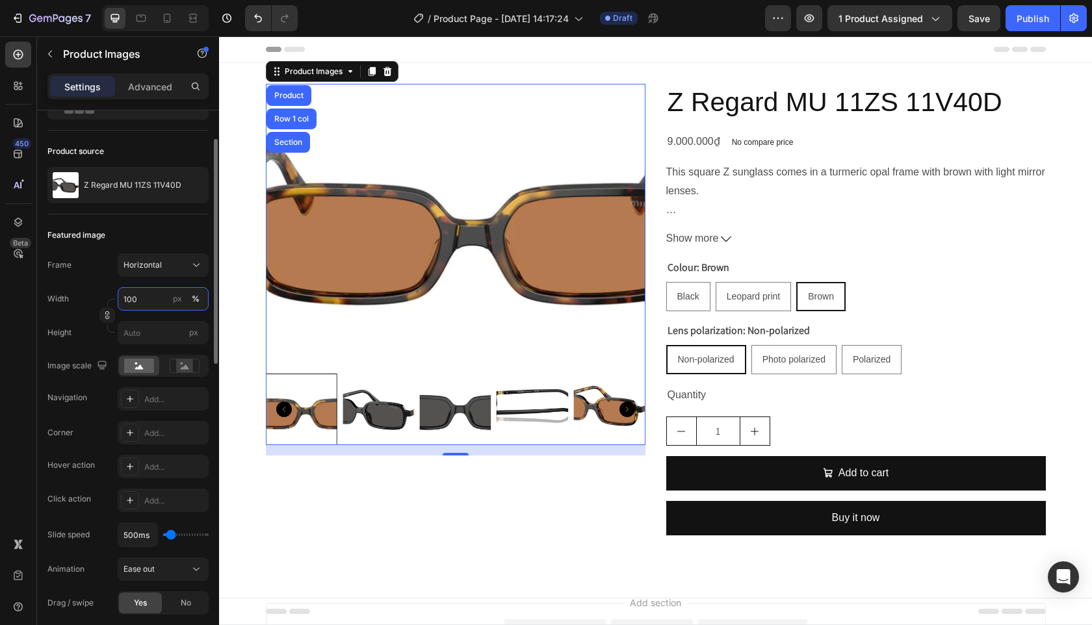
click at [144, 304] on input "100" at bounding box center [163, 298] width 91 height 23
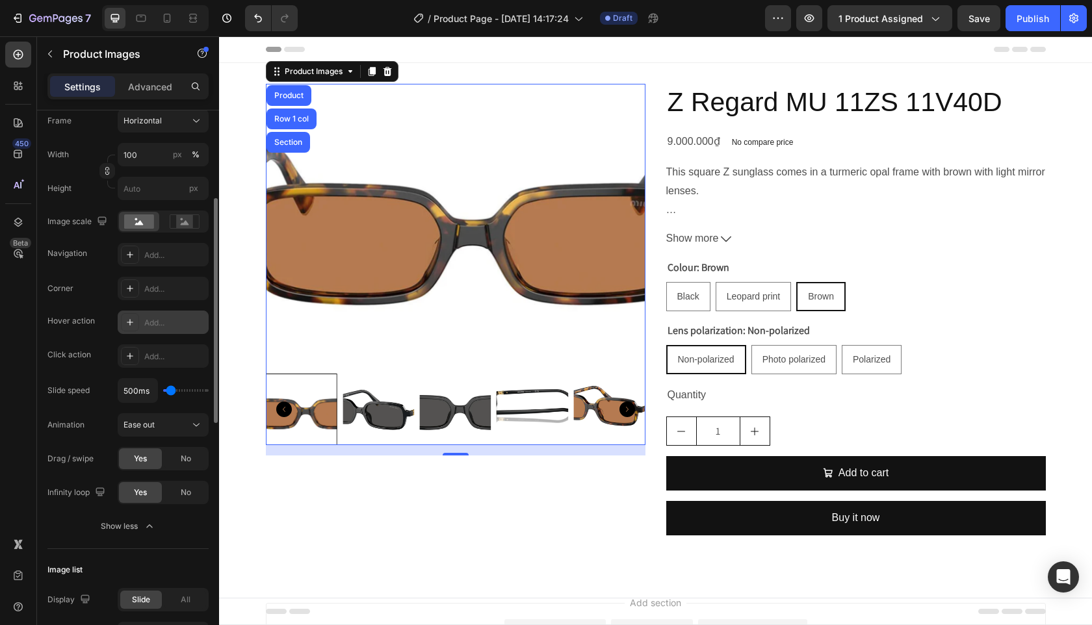
scroll to position [215, 0]
click at [194, 463] on div "No" at bounding box center [185, 460] width 43 height 21
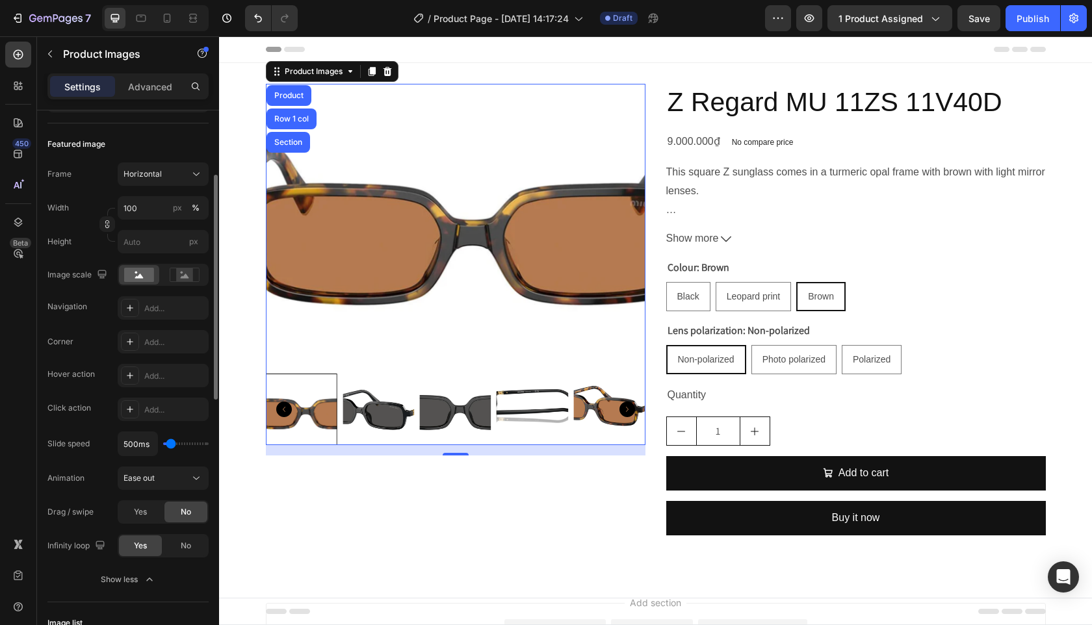
scroll to position [161, 0]
click at [164, 213] on input "100" at bounding box center [163, 209] width 91 height 23
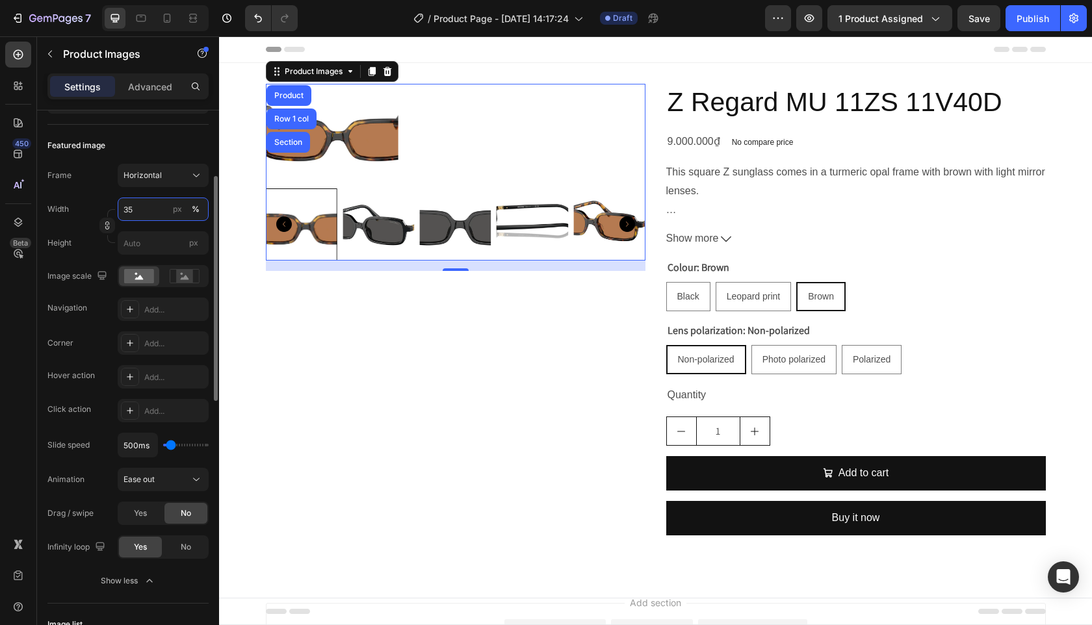
type input "3"
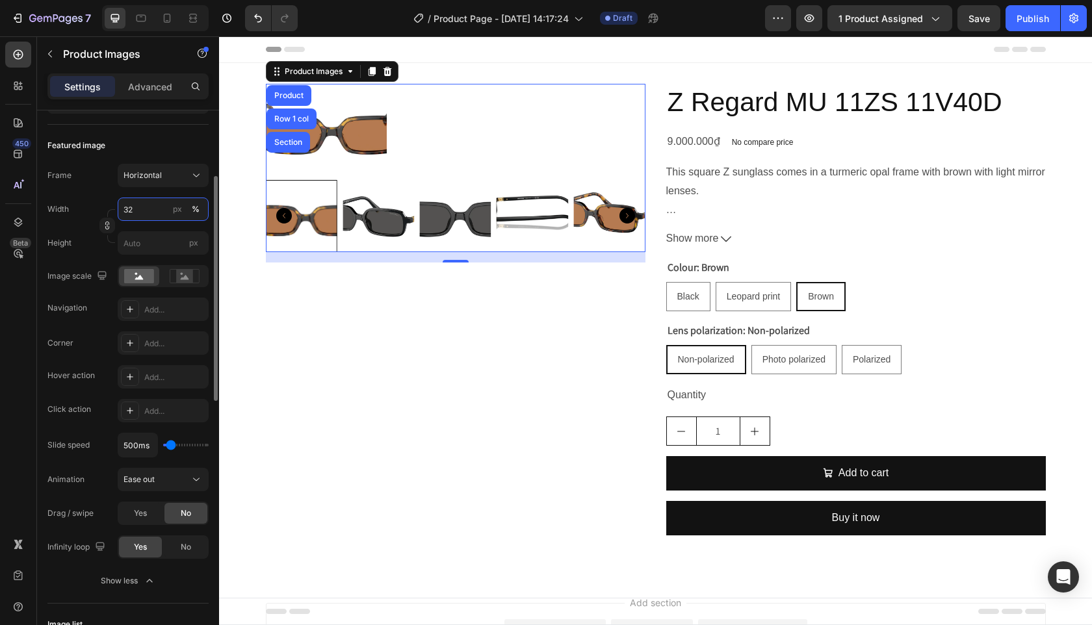
type input "3"
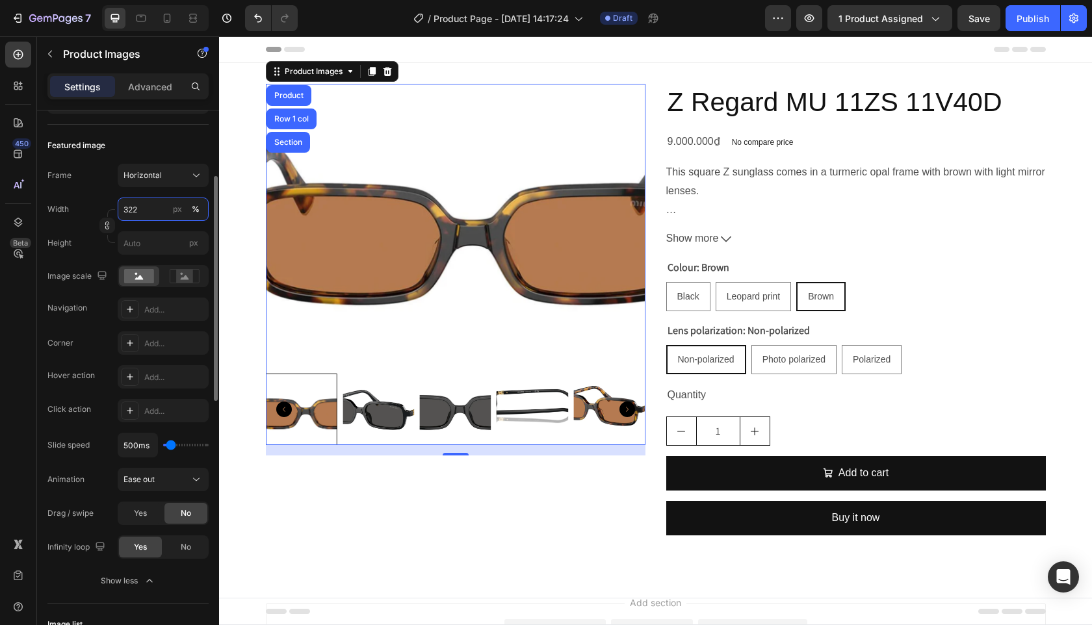
type input "322"
type input "242"
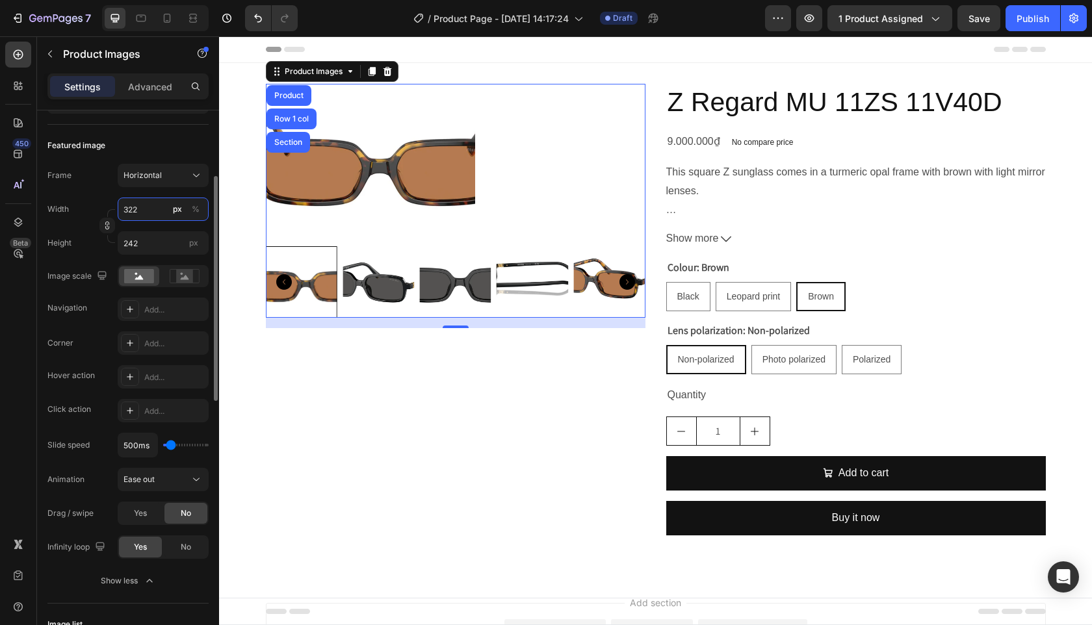
type input "32"
type input "24"
type input "3"
type input "2"
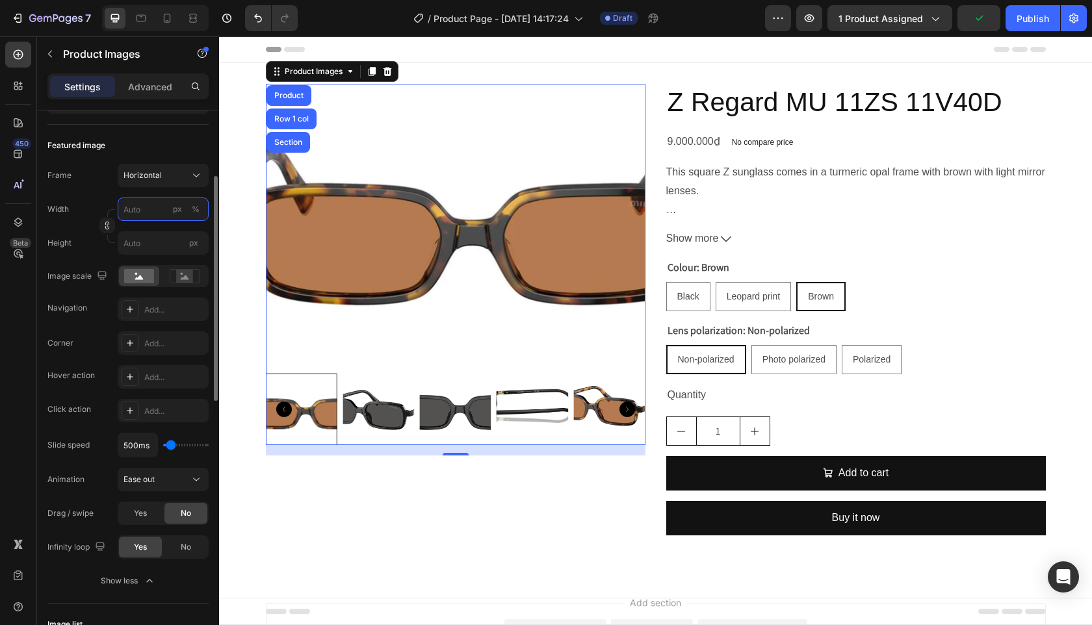
type input "2"
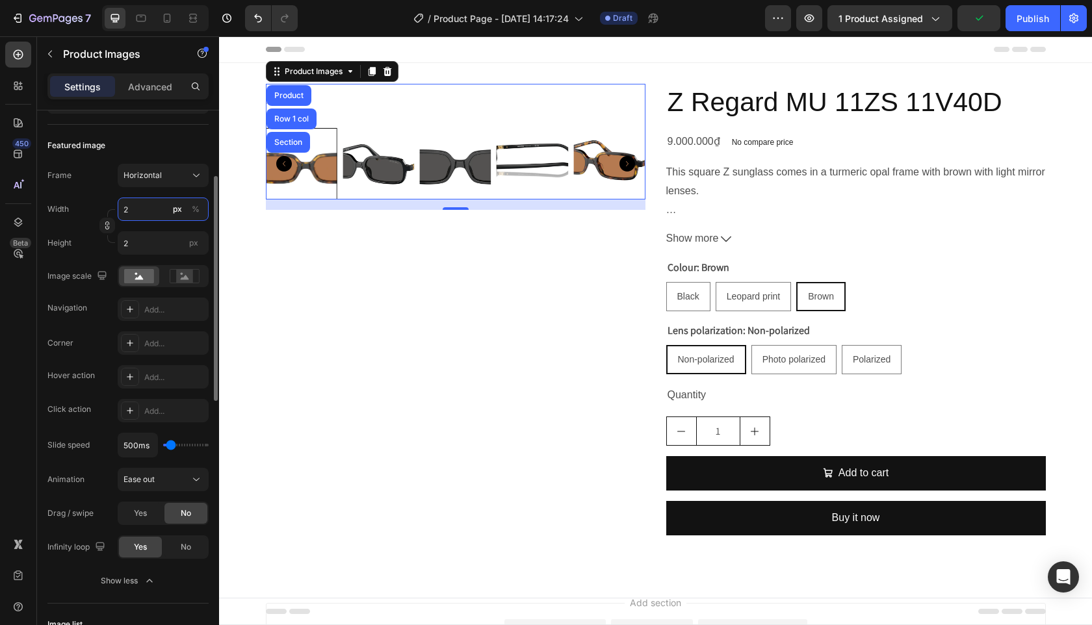
type input "25"
type input "19"
click at [167, 245] on input "19" at bounding box center [163, 242] width 91 height 23
click at [154, 211] on input "25" at bounding box center [163, 209] width 91 height 23
type input "1"
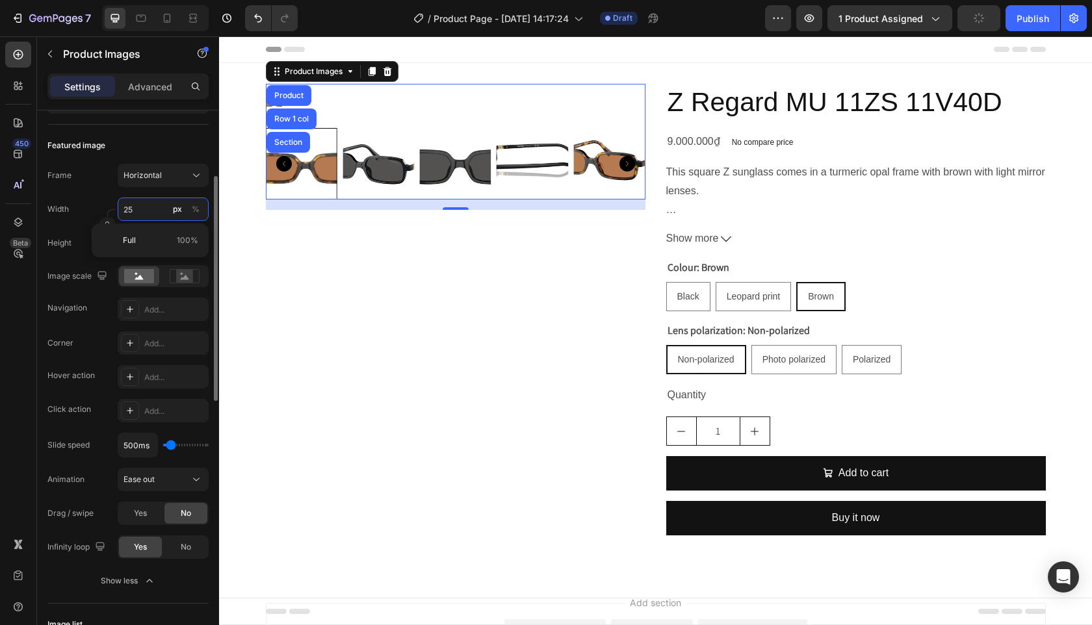
type input "1"
type input "10"
type input "8"
type input "100"
type input "75"
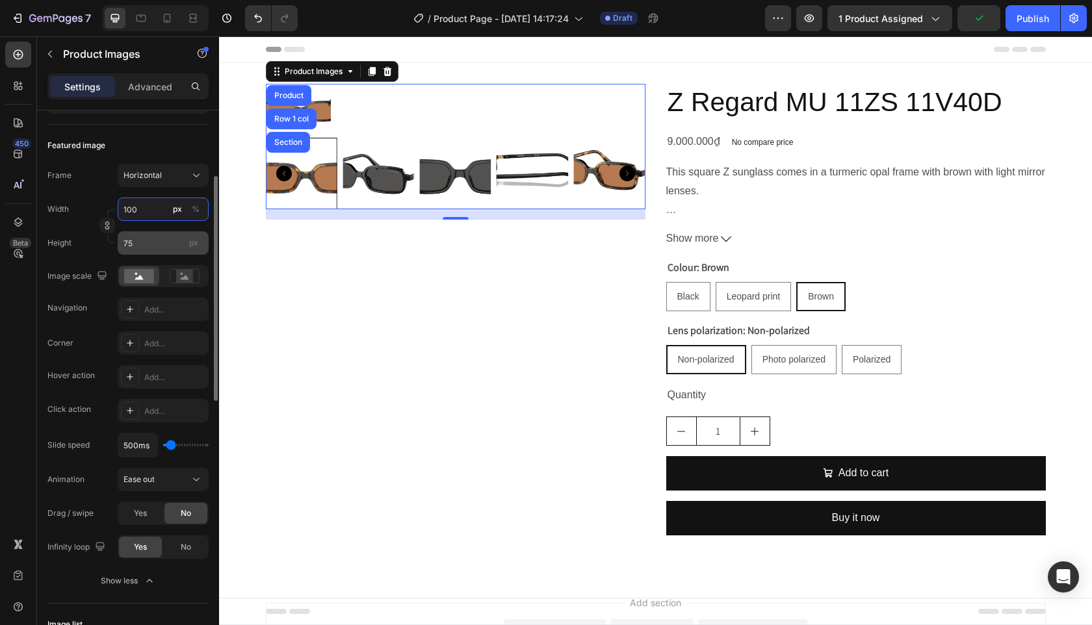
type input "100"
click at [148, 252] on input "75" at bounding box center [163, 242] width 91 height 23
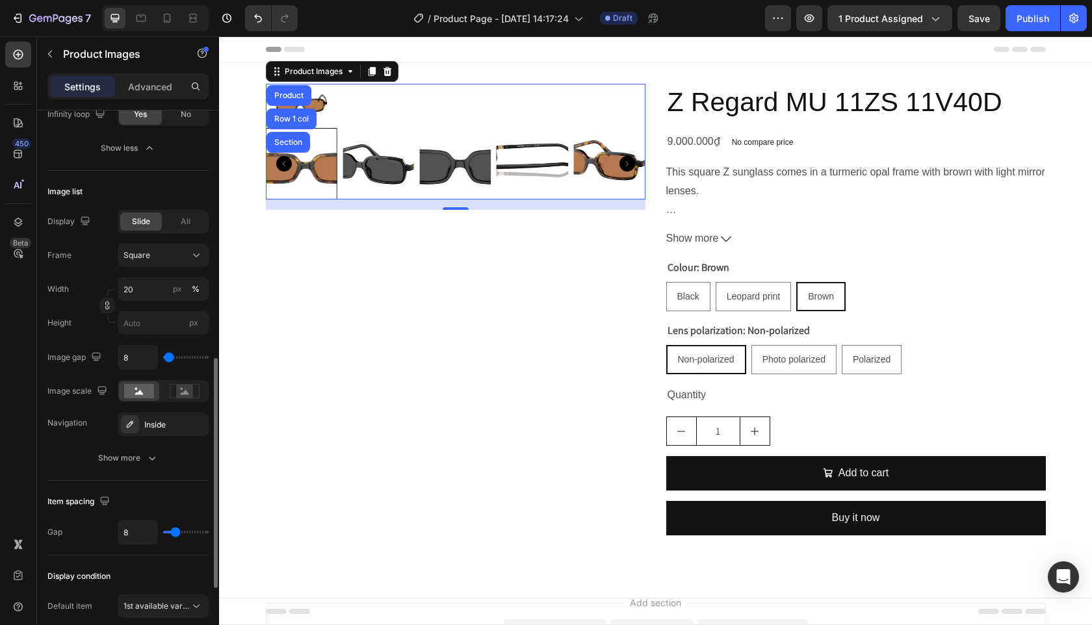
scroll to position [574, 0]
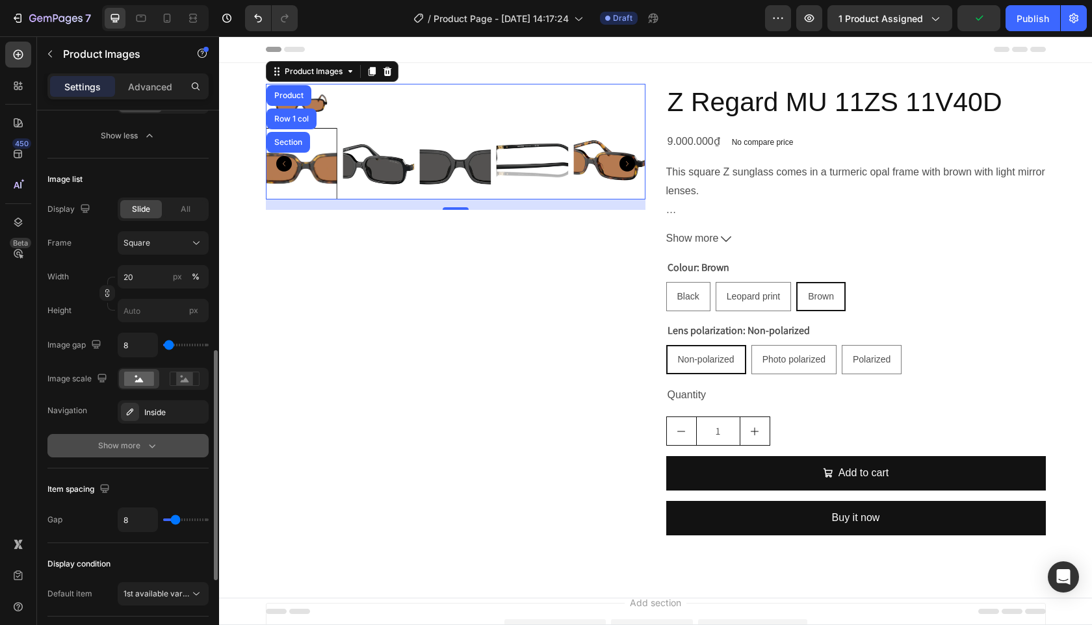
click at [114, 437] on button "Show more" at bounding box center [127, 445] width 161 height 23
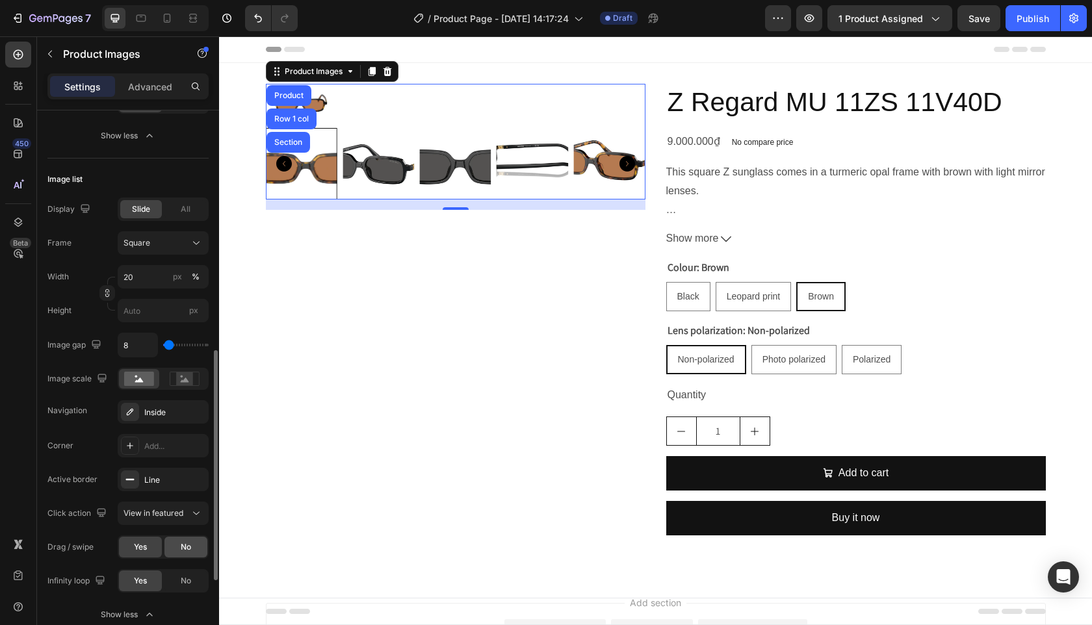
click at [192, 545] on div "No" at bounding box center [185, 547] width 43 height 21
click at [146, 273] on input "20" at bounding box center [163, 276] width 91 height 23
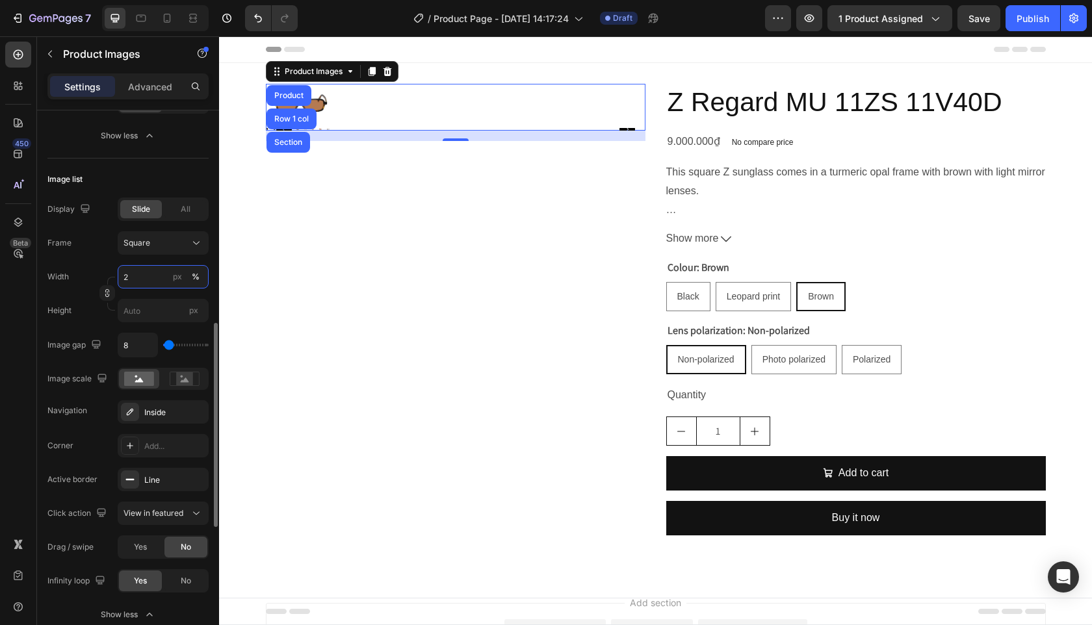
type input "25"
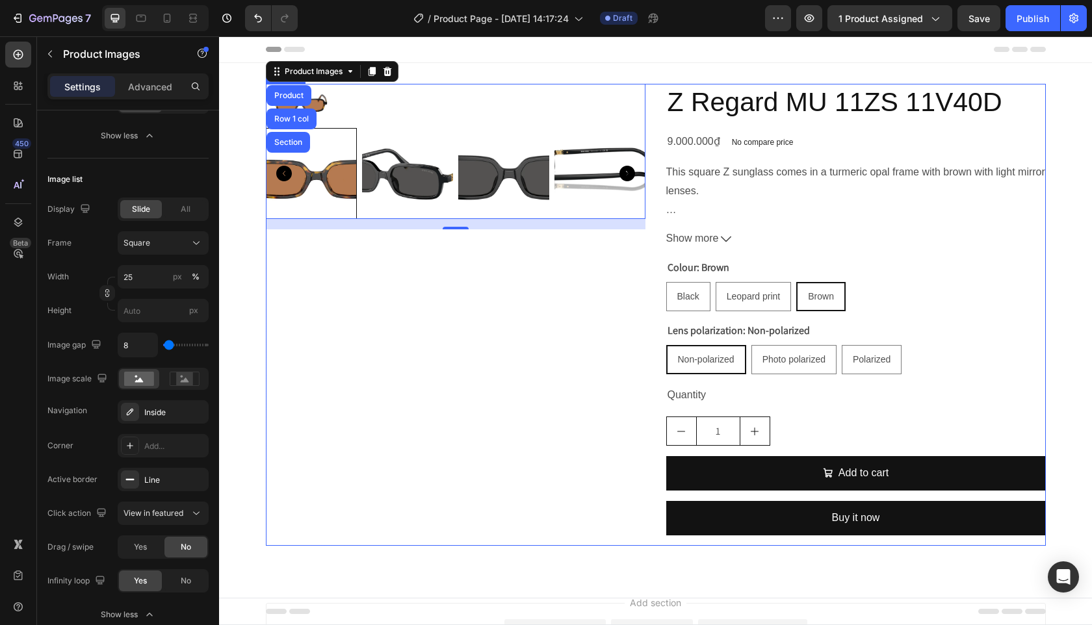
click at [332, 280] on div "Product Images Product Row 1 col Section 16" at bounding box center [456, 315] width 380 height 462
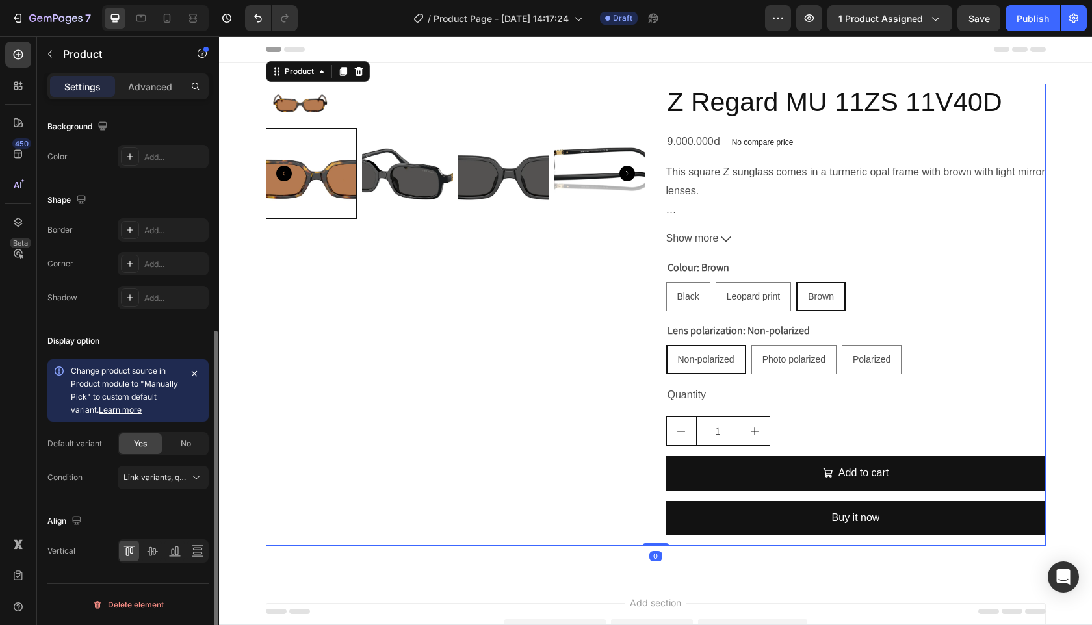
scroll to position [0, 0]
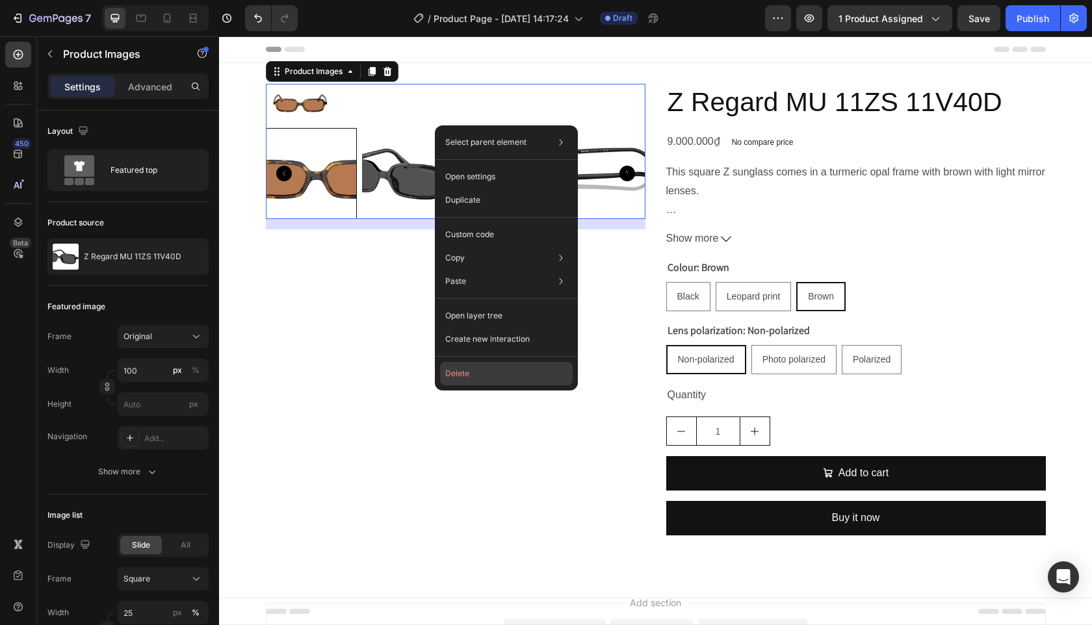
click at [498, 365] on button "Delete" at bounding box center [506, 373] width 133 height 23
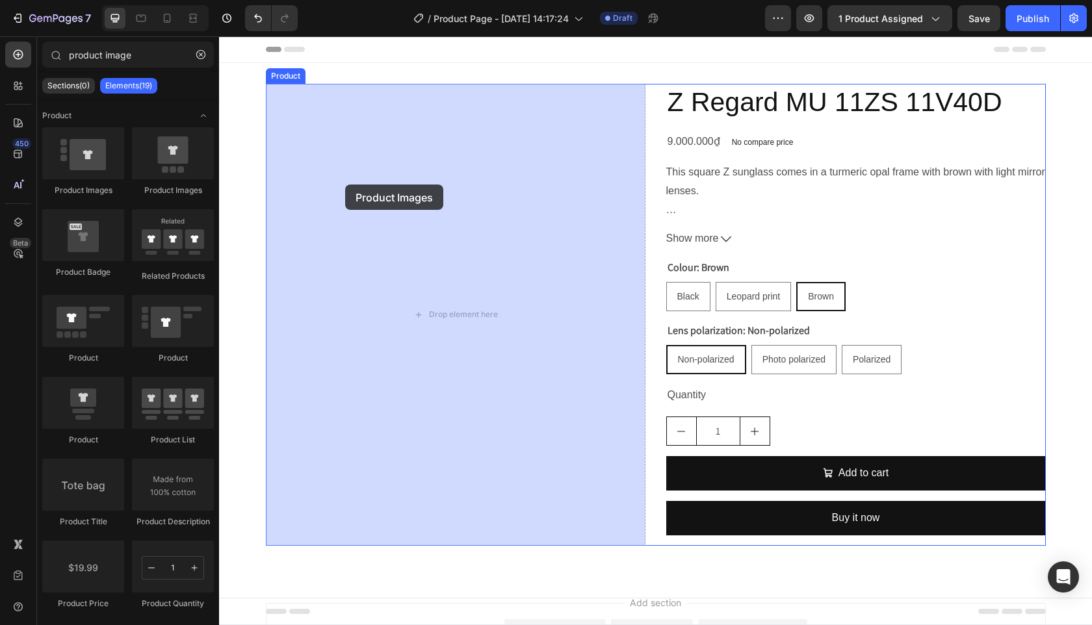
drag, startPoint x: 290, startPoint y: 195, endPoint x: 345, endPoint y: 185, distance: 56.2
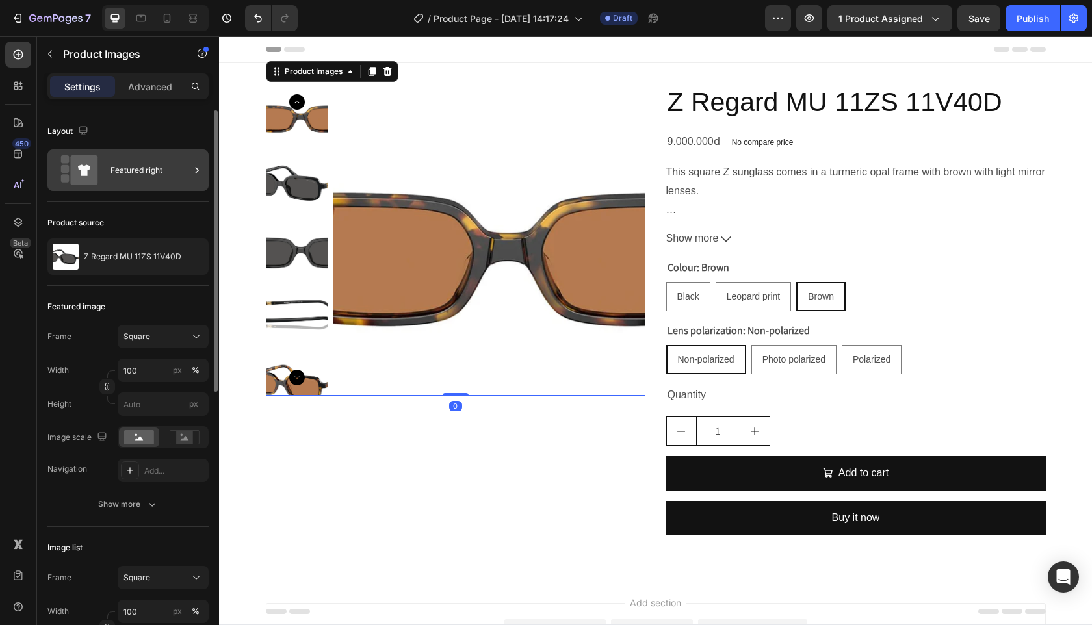
click at [135, 174] on div "Featured right" at bounding box center [150, 170] width 79 height 30
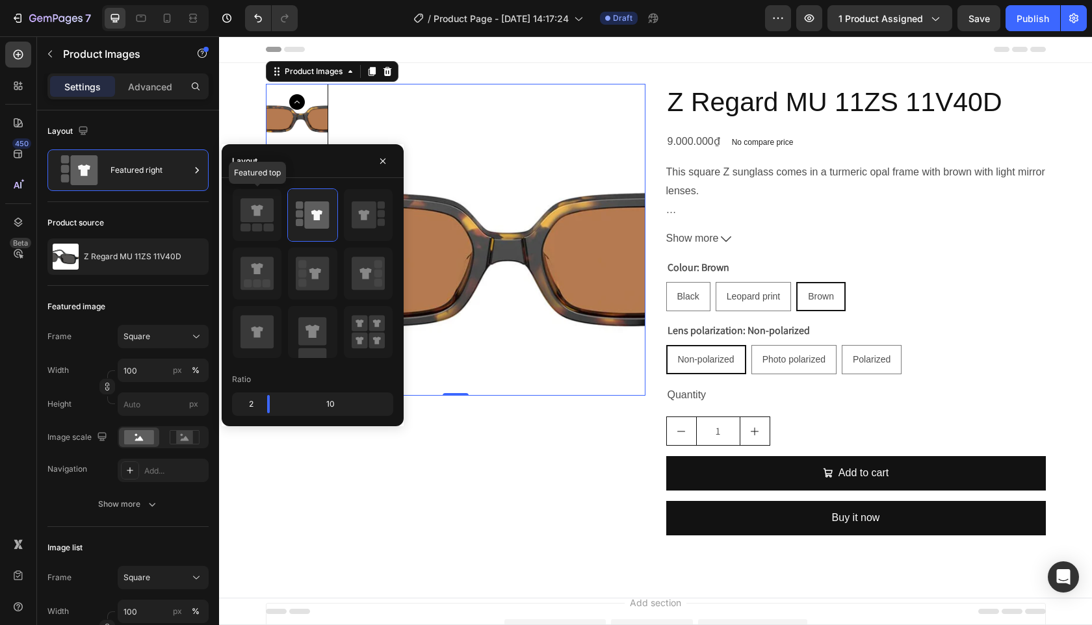
drag, startPoint x: 263, startPoint y: 225, endPoint x: 285, endPoint y: 226, distance: 21.5
click at [263, 225] on icon at bounding box center [257, 215] width 33 height 36
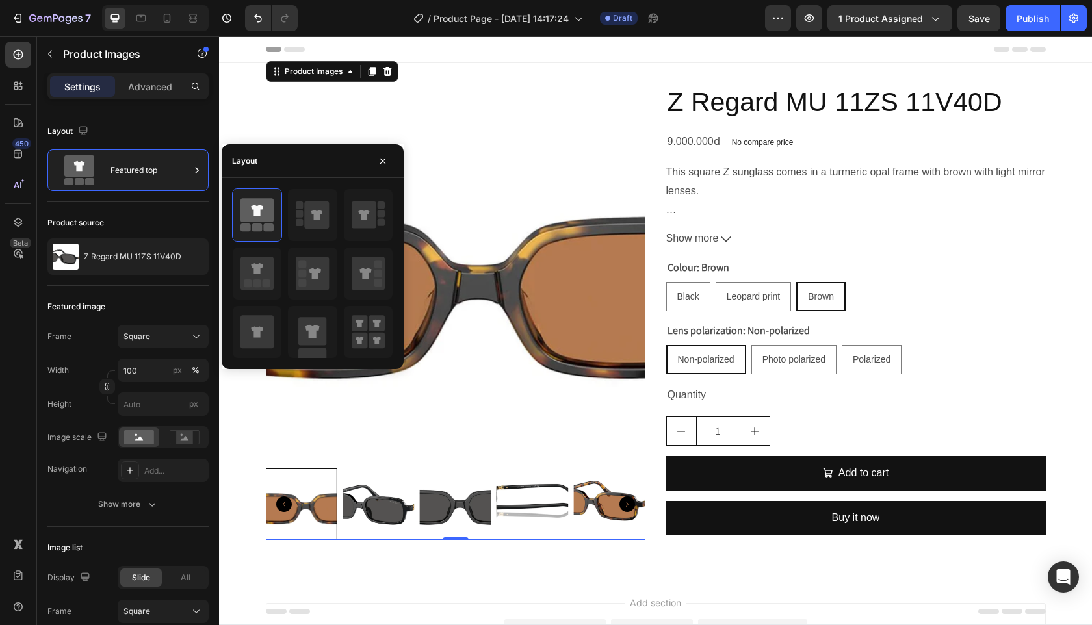
click at [500, 444] on img at bounding box center [456, 274] width 380 height 380
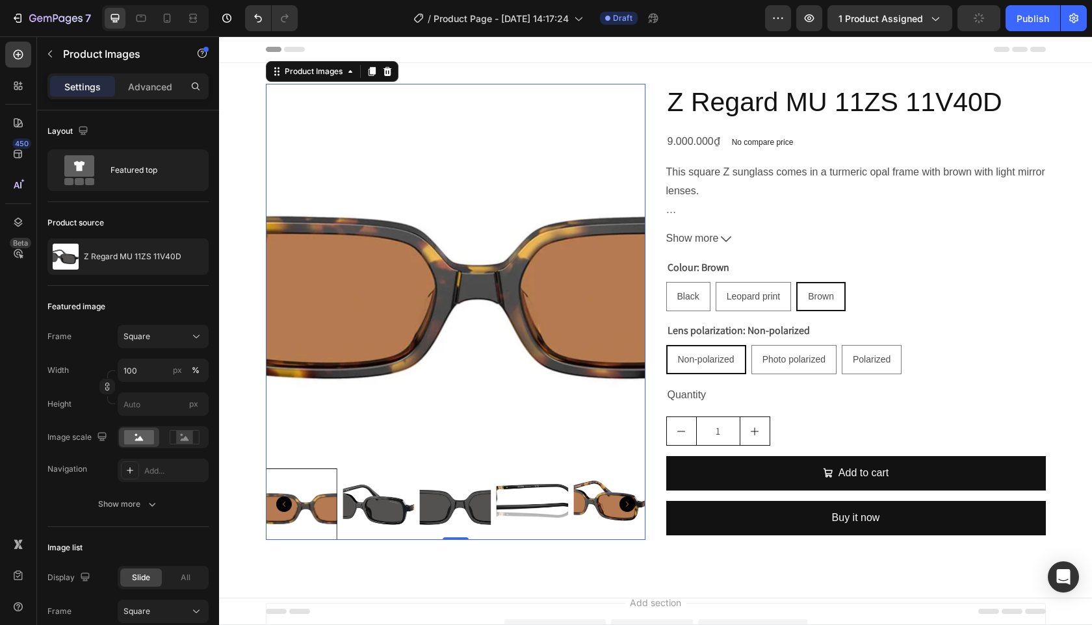
scroll to position [1, 0]
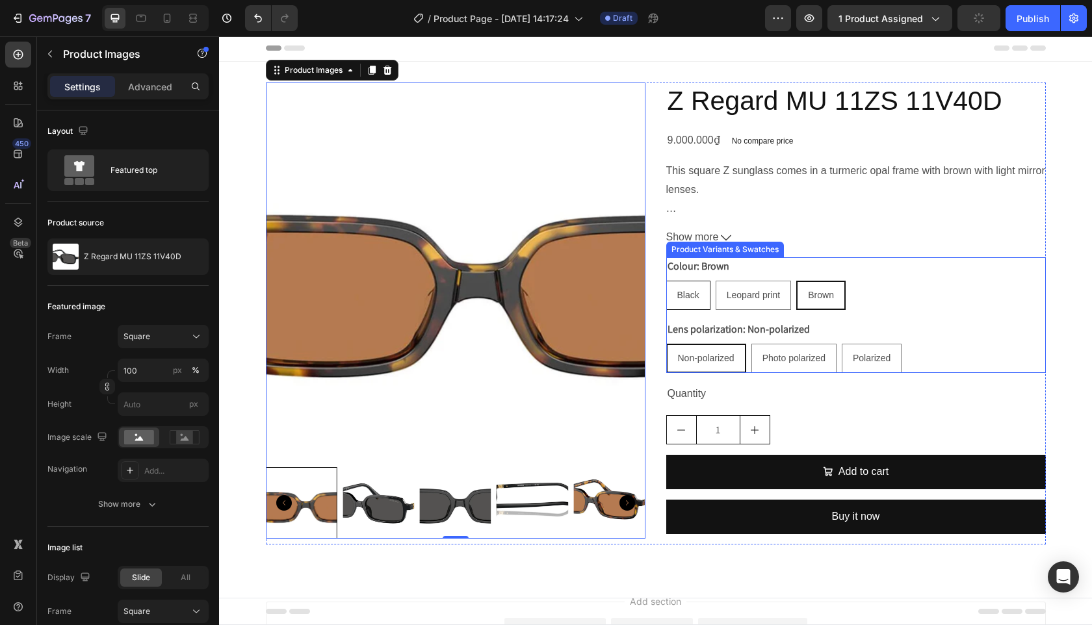
click at [690, 291] on span "Black" at bounding box center [688, 295] width 22 height 10
click at [666, 281] on input "Black Black Black" at bounding box center [666, 280] width 1 height 1
radio input "true"
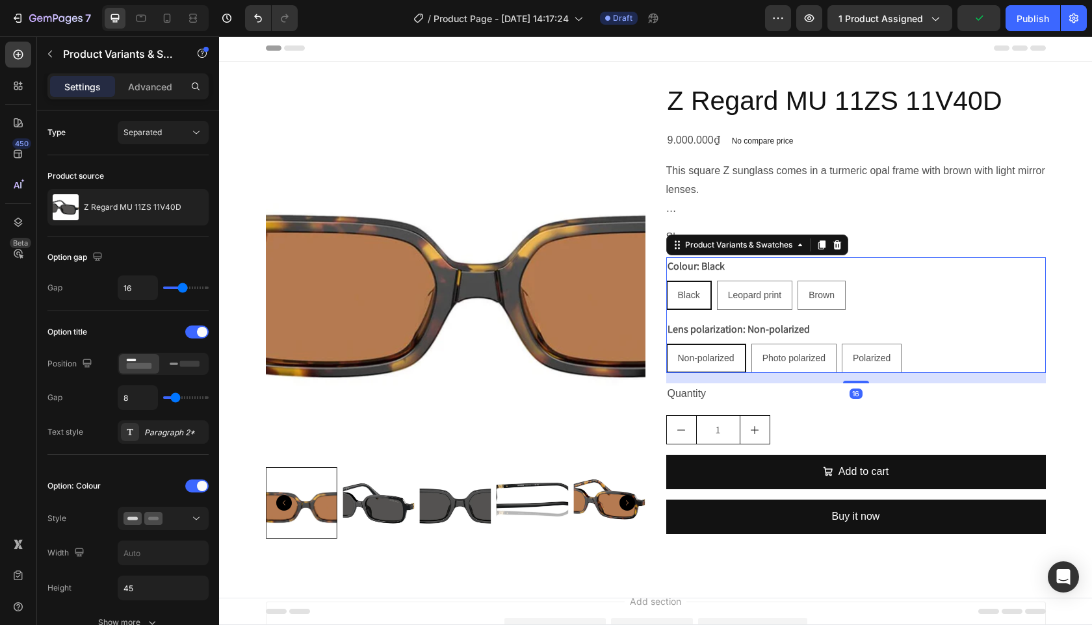
click at [690, 291] on span "Black" at bounding box center [689, 295] width 22 height 10
click at [666, 281] on input "Black Black Black" at bounding box center [666, 280] width 1 height 1
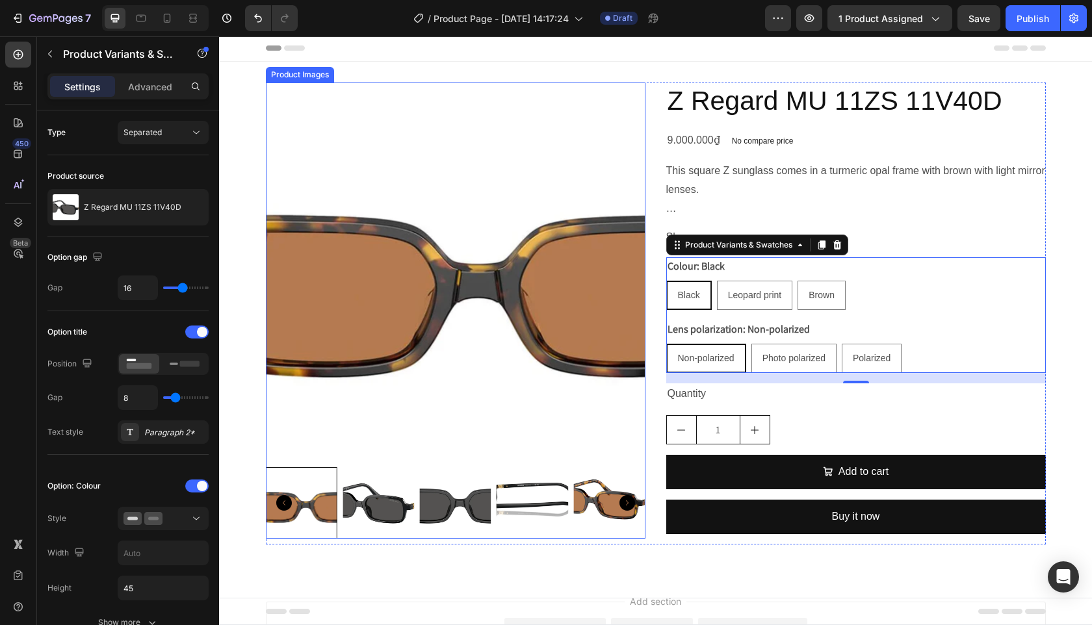
click at [491, 497] on img at bounding box center [455, 503] width 72 height 72
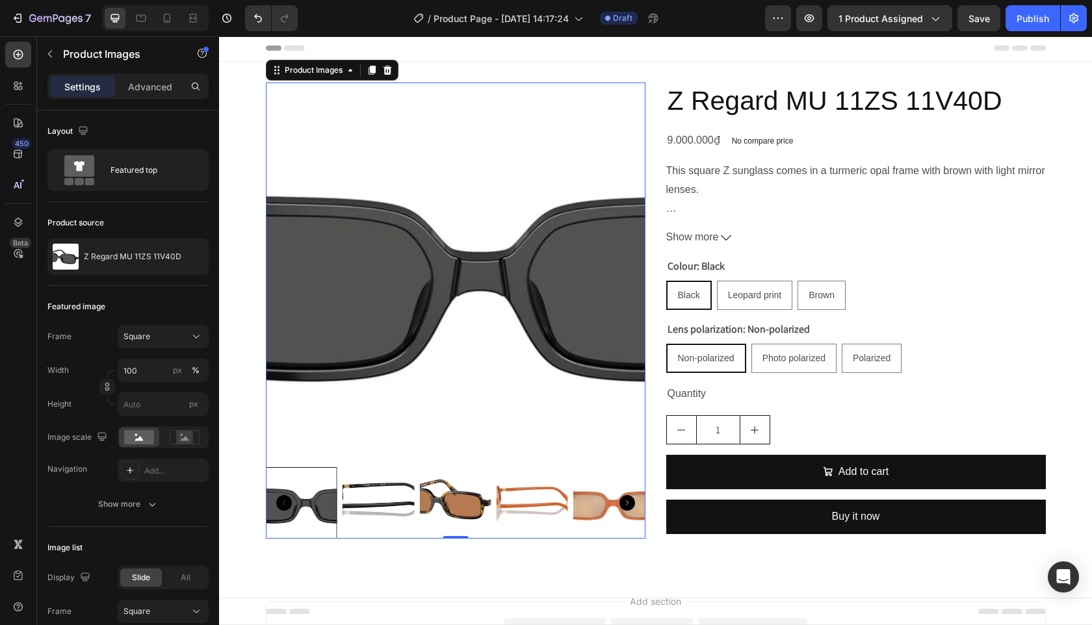
click at [278, 500] on icon "Carousel Back Arrow" at bounding box center [284, 503] width 16 height 16
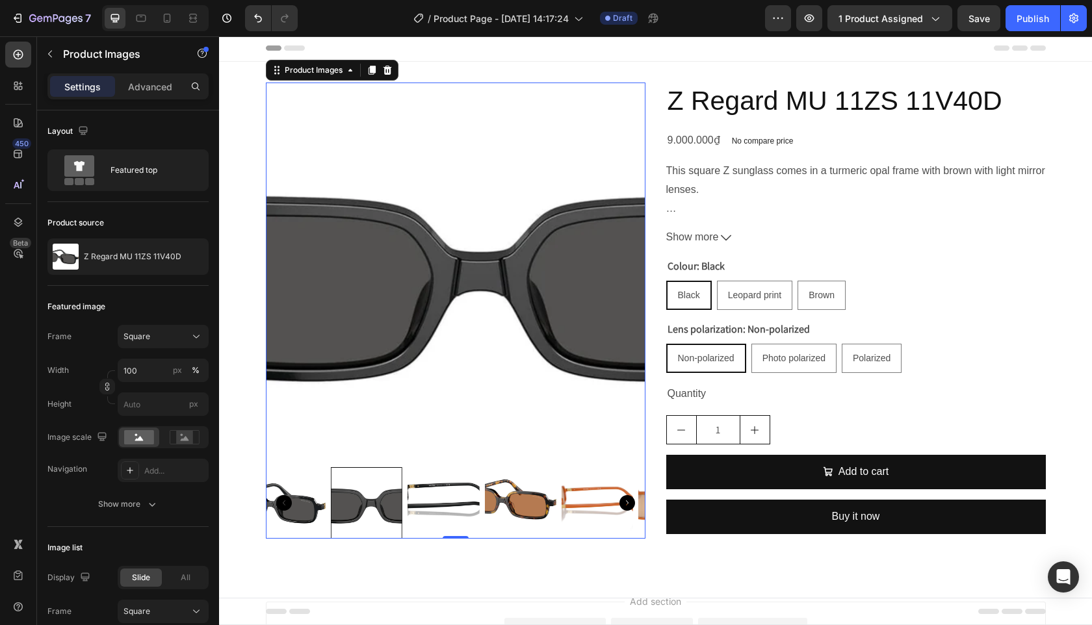
click at [278, 500] on icon "Carousel Back Arrow" at bounding box center [284, 503] width 16 height 16
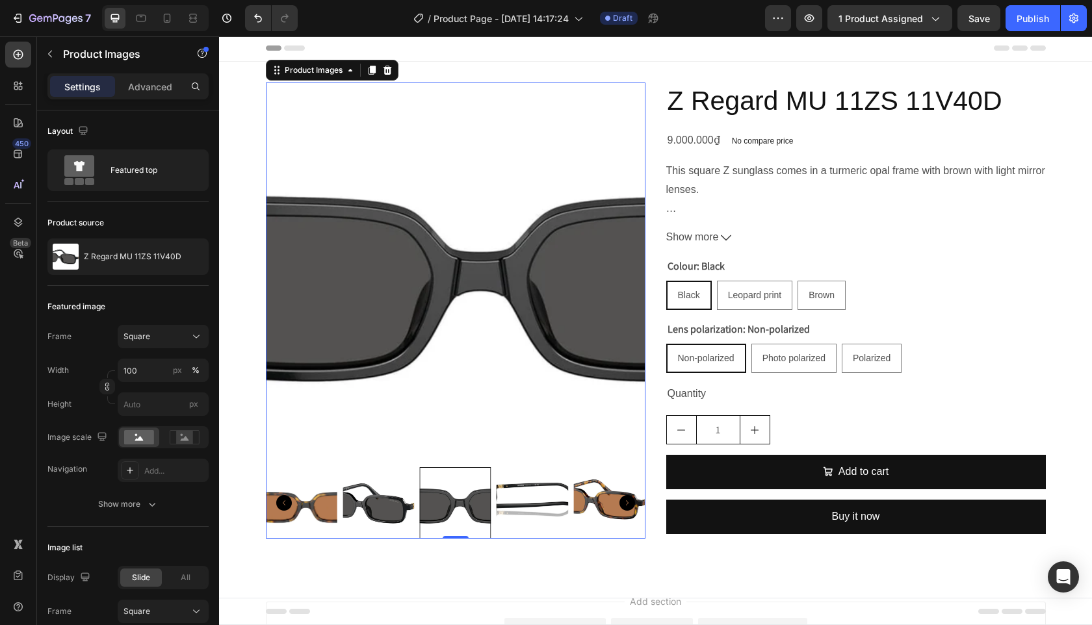
click at [307, 133] on img at bounding box center [456, 273] width 380 height 380
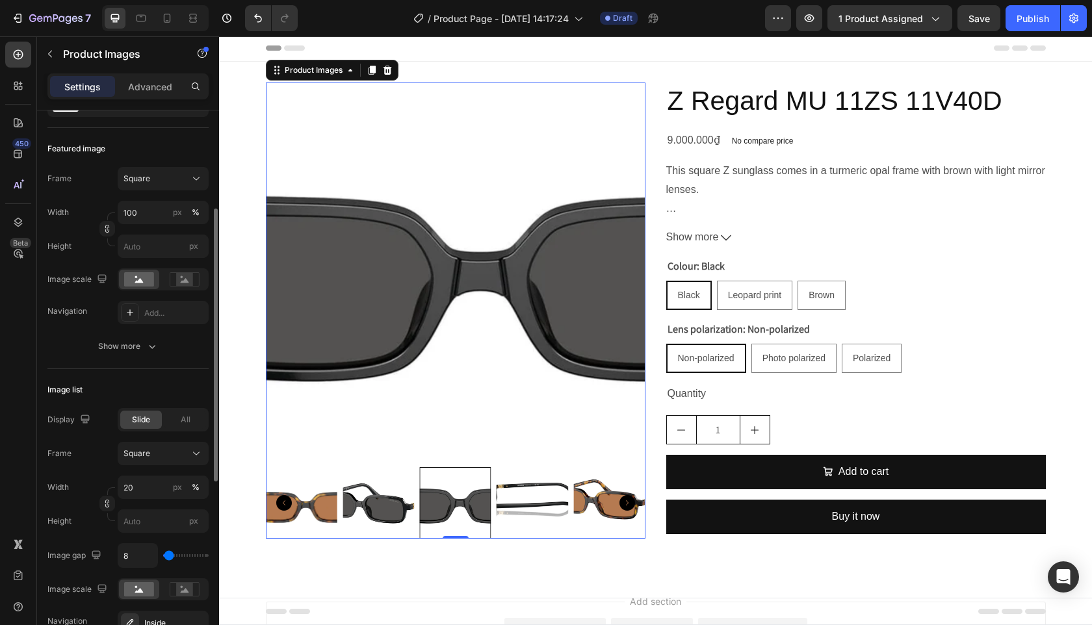
scroll to position [97, 0]
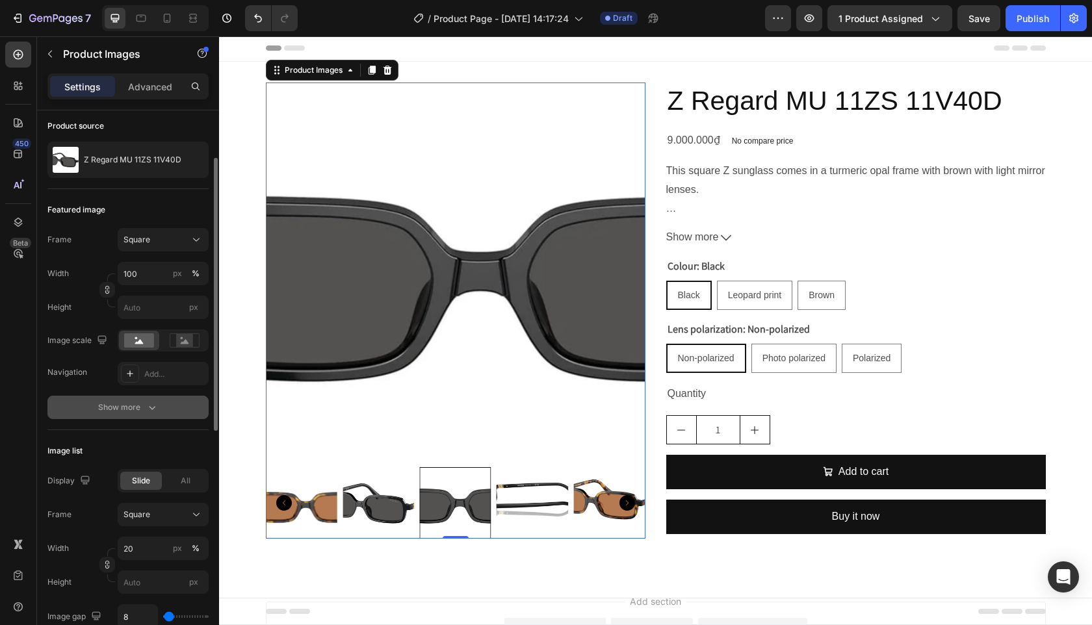
click at [129, 408] on div "Show more" at bounding box center [128, 407] width 60 height 13
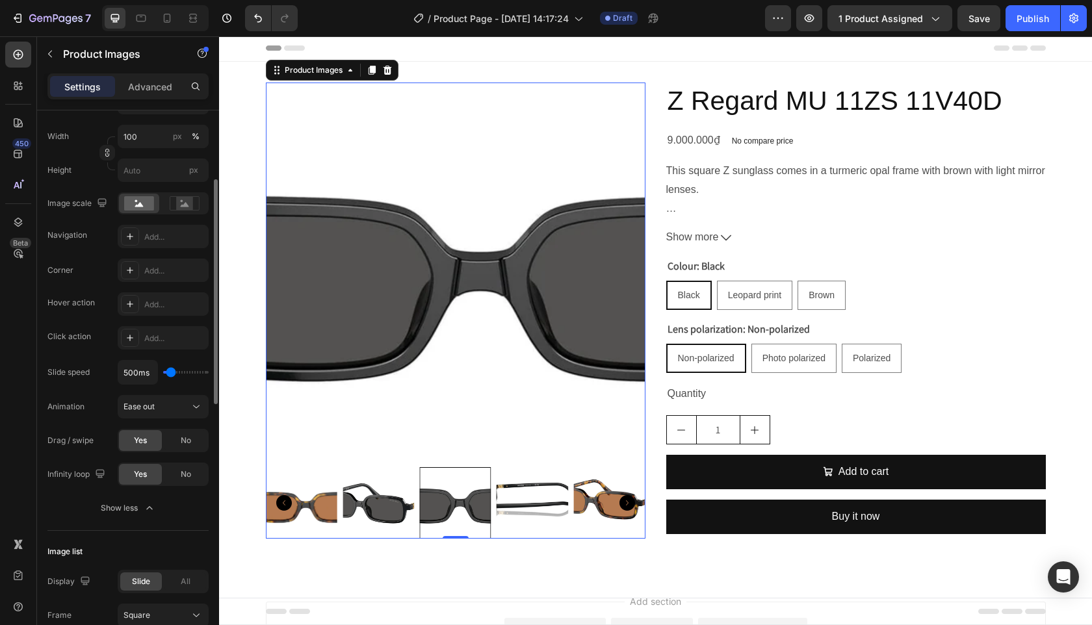
scroll to position [254, 0]
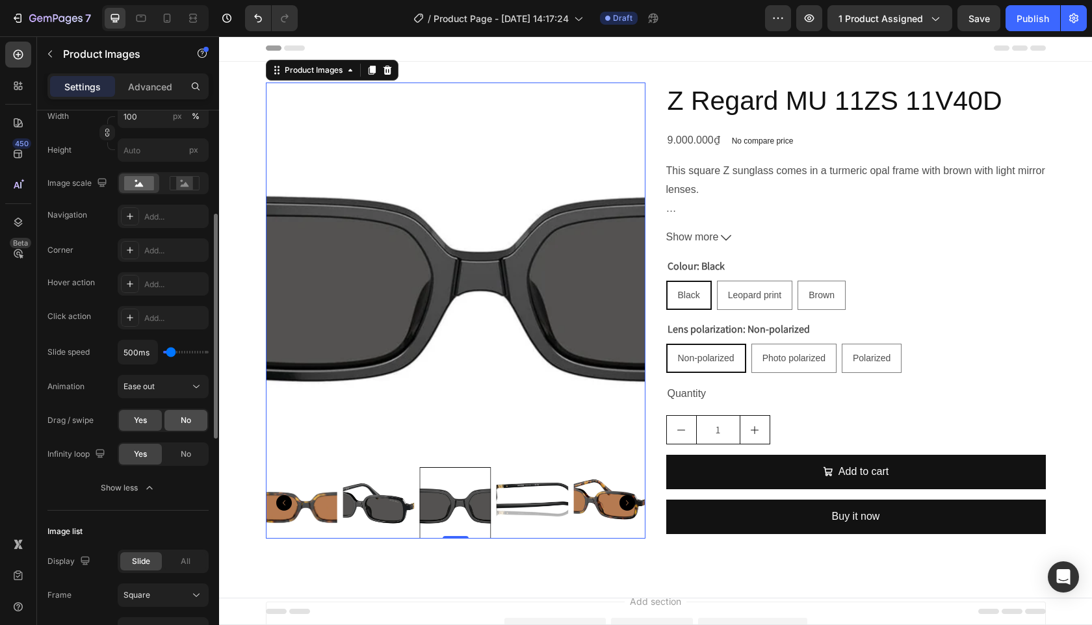
click at [190, 421] on span "No" at bounding box center [186, 421] width 10 height 12
click at [164, 216] on div "Add..." at bounding box center [174, 217] width 61 height 12
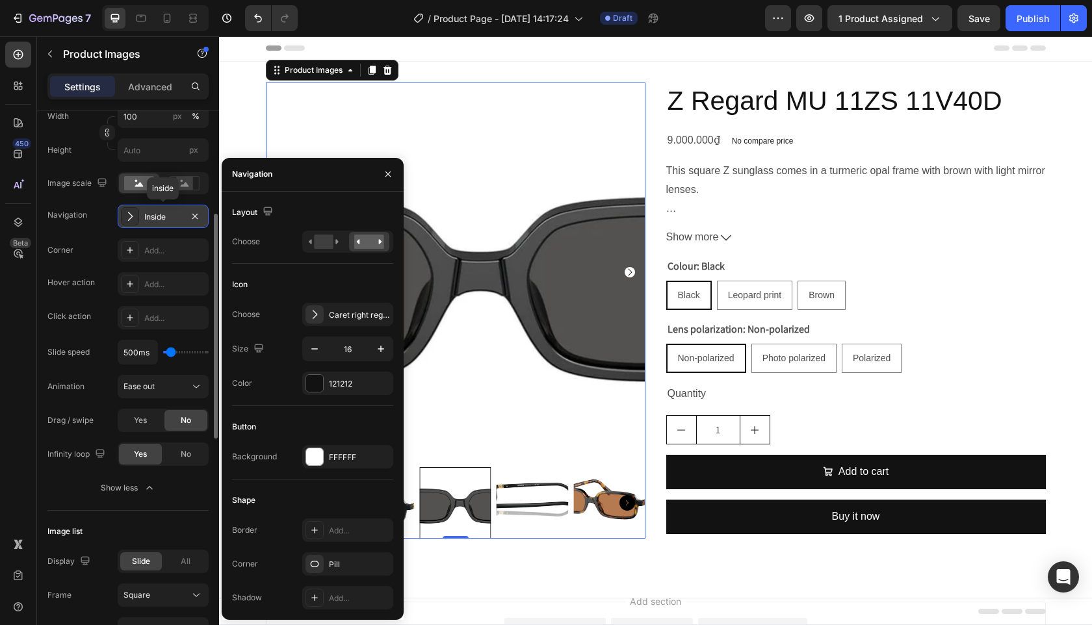
click at [164, 216] on div "Inside" at bounding box center [163, 217] width 38 height 12
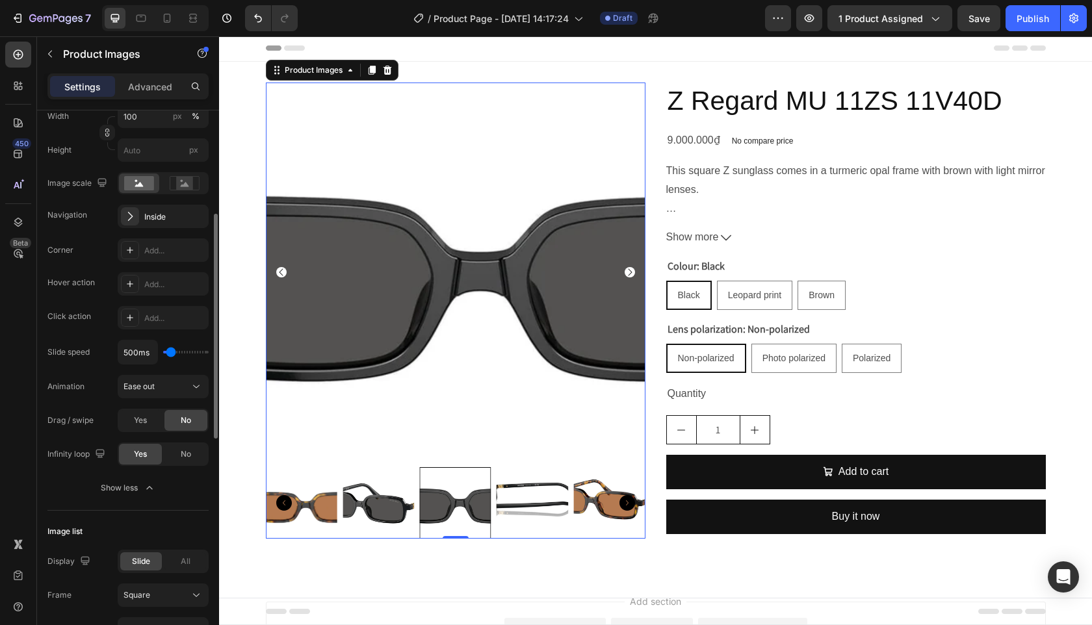
drag, startPoint x: 198, startPoint y: 214, endPoint x: 192, endPoint y: 230, distance: 17.3
click at [0, 0] on icon "button" at bounding box center [0, 0] width 0 height 0
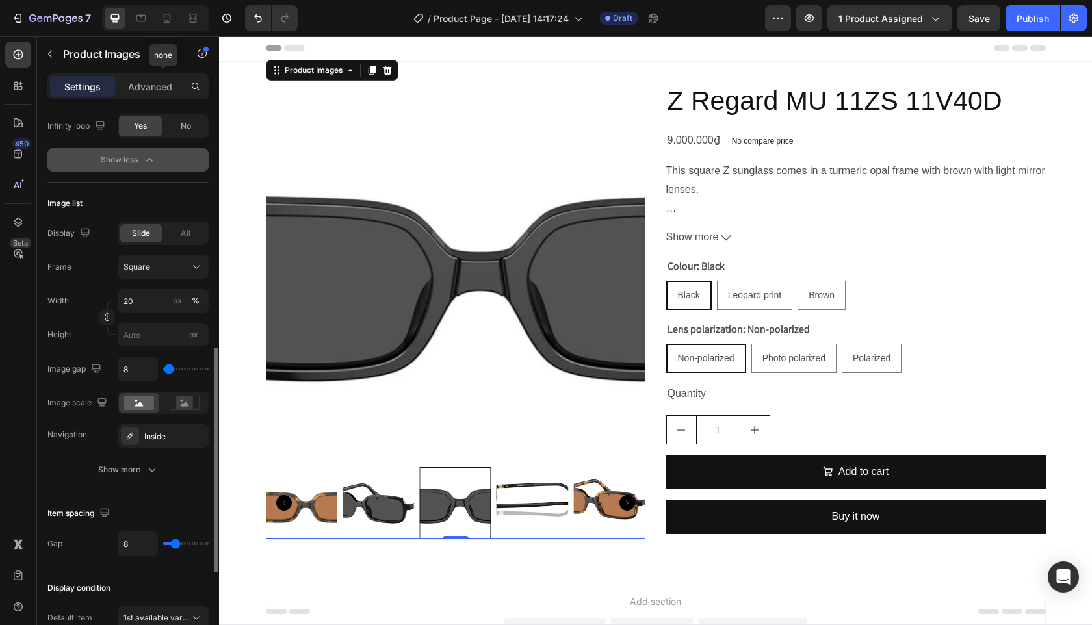
scroll to position [579, 0]
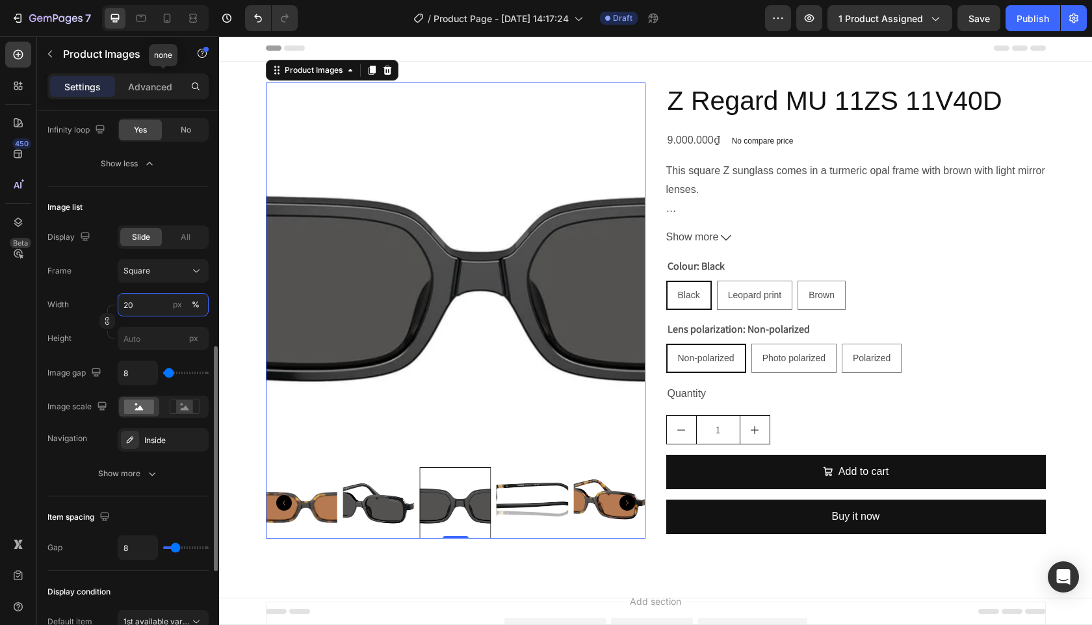
click at [147, 306] on input "20" at bounding box center [163, 304] width 91 height 23
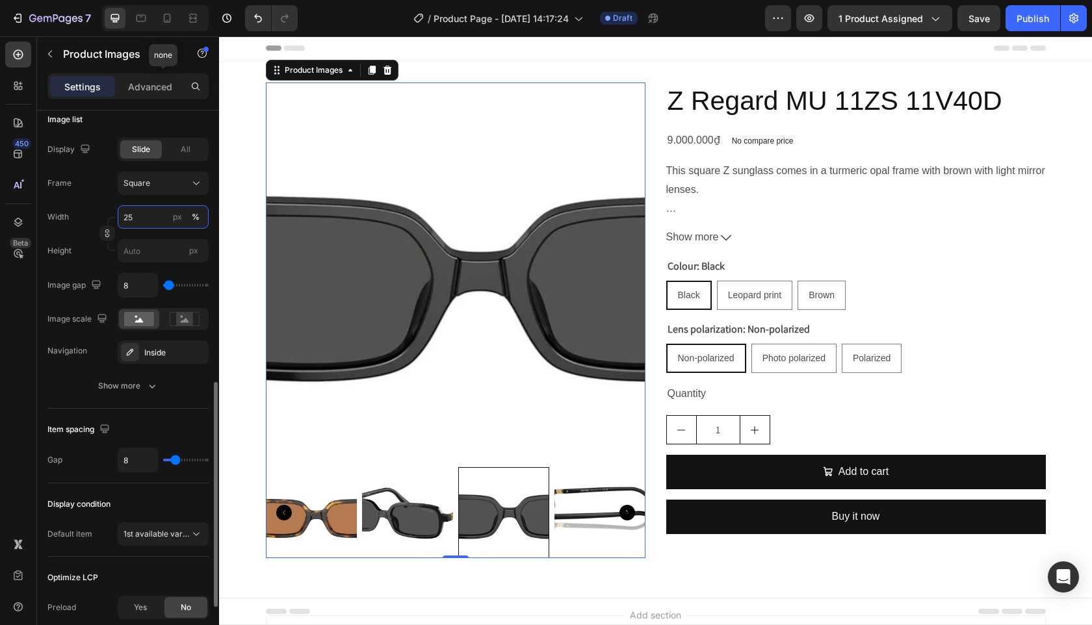
scroll to position [675, 0]
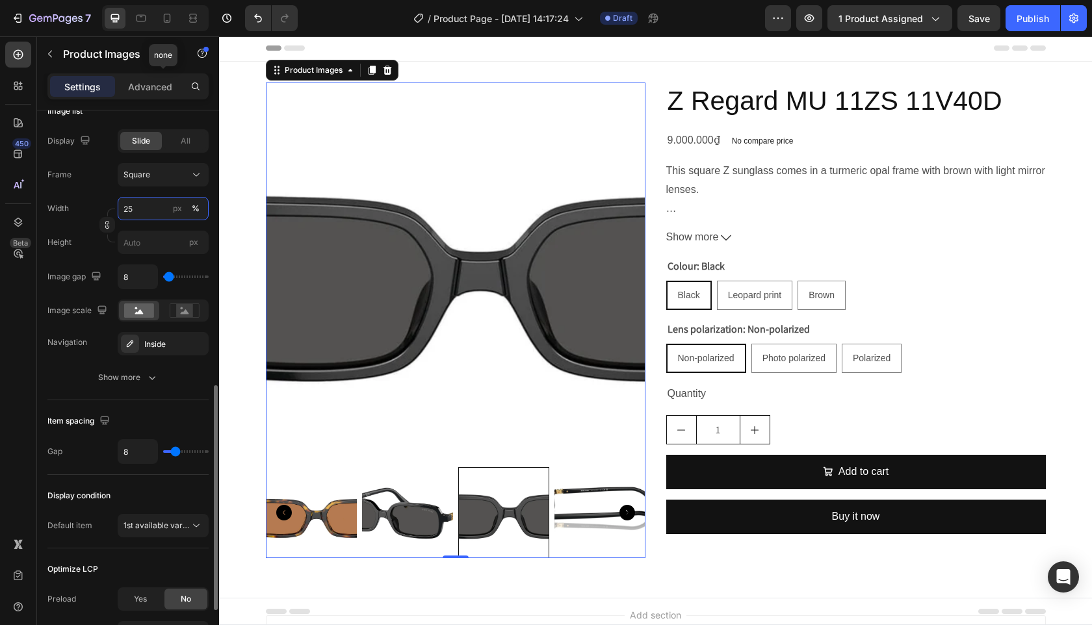
type input "25"
type input "0"
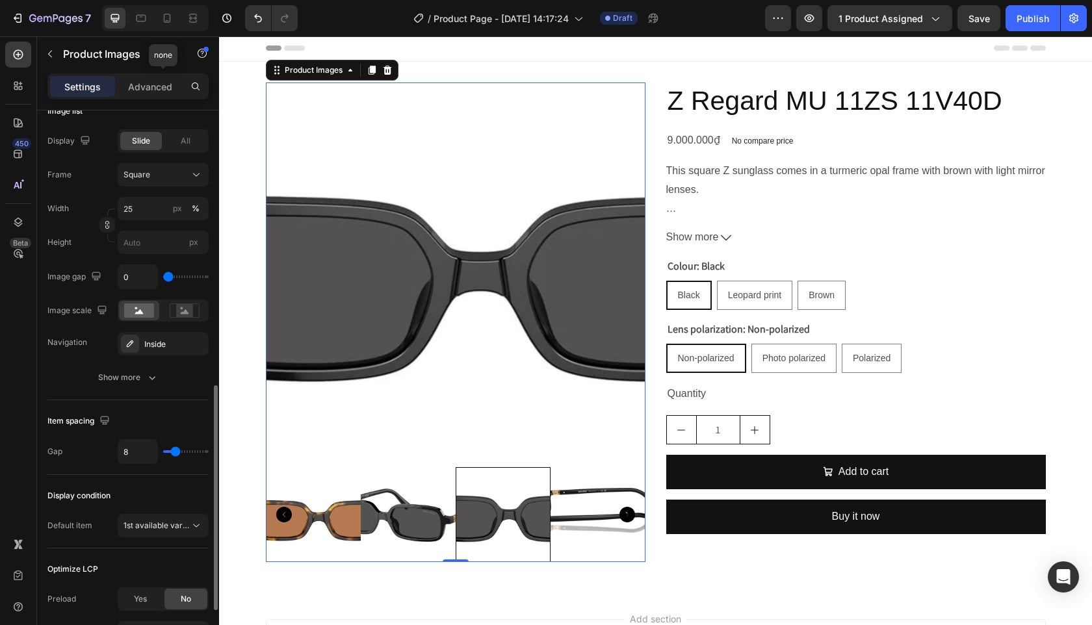
type input "86"
type input "128"
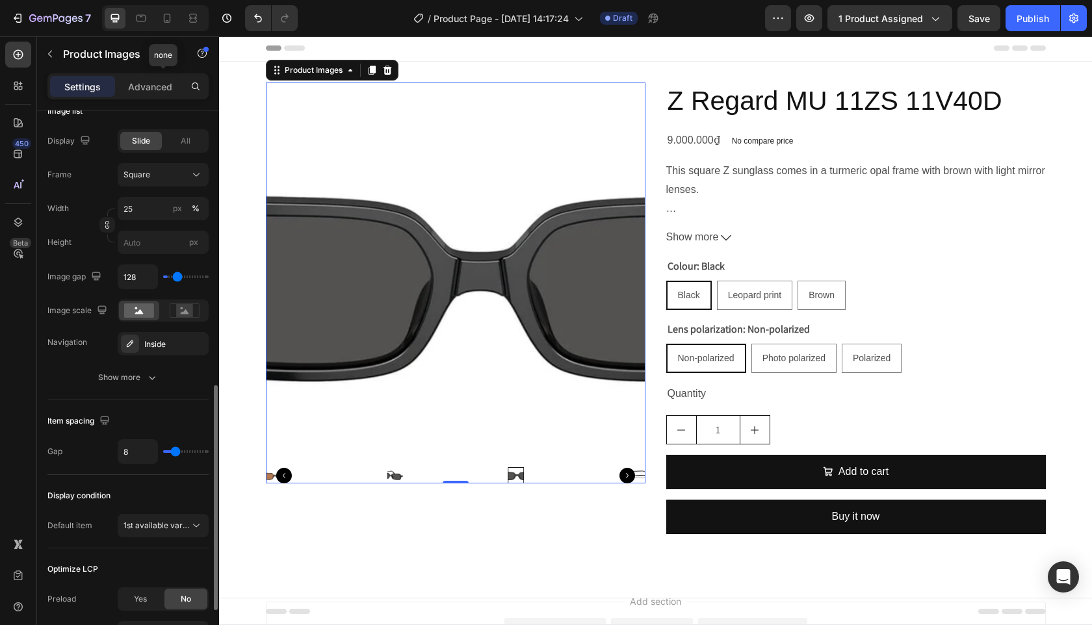
type input "161"
type input "176"
type input "133"
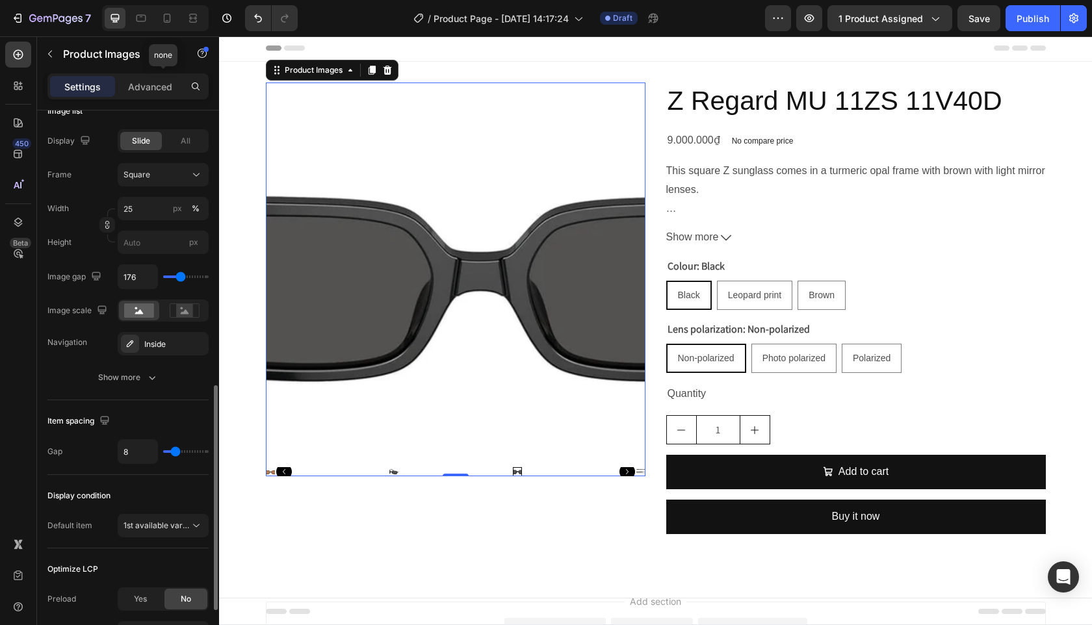
type input "133"
type input "69"
type input "54"
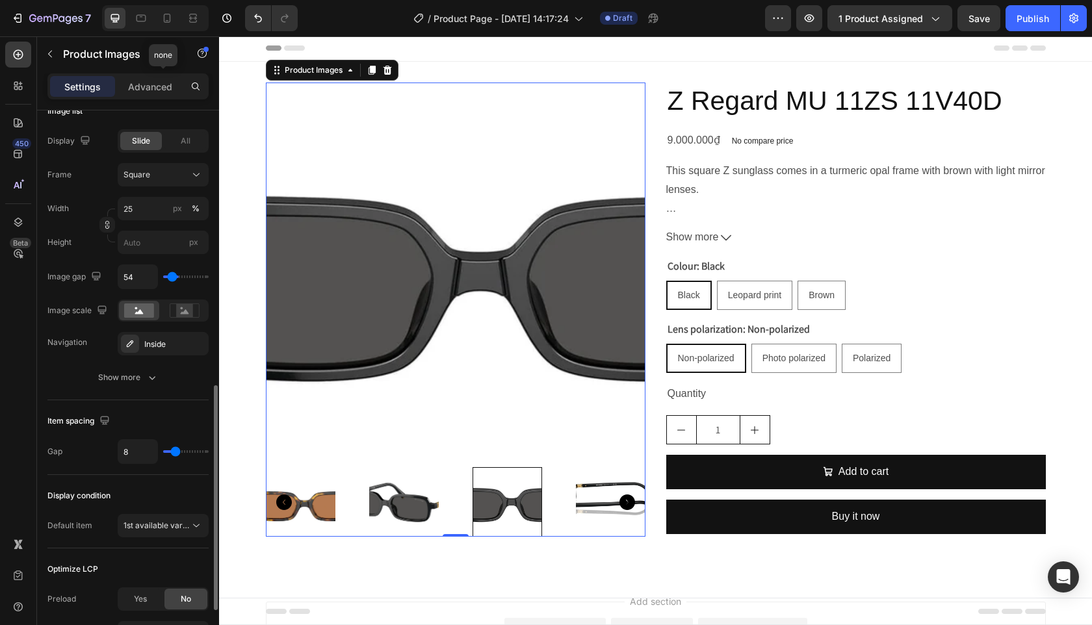
type input "52"
type input "39"
type input "37"
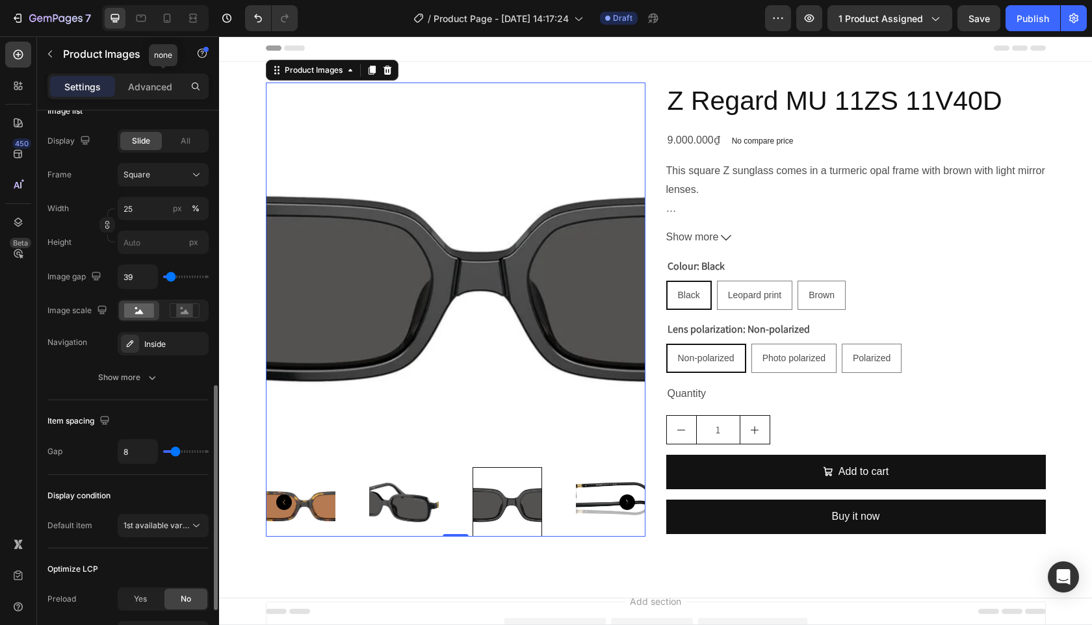
type input "37"
type input "36"
type input "38"
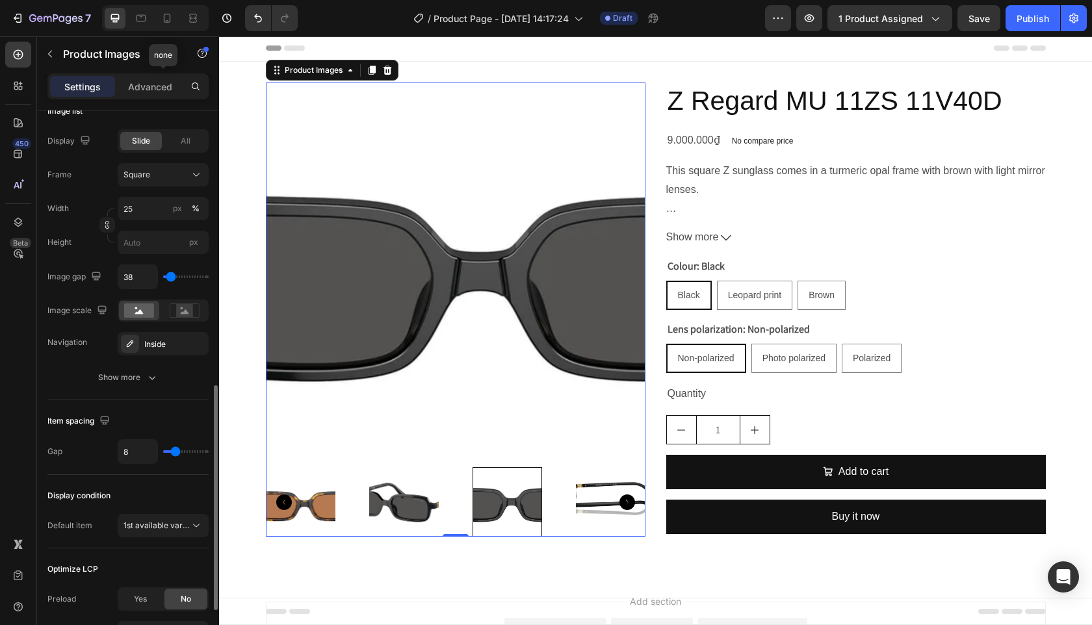
type input "39"
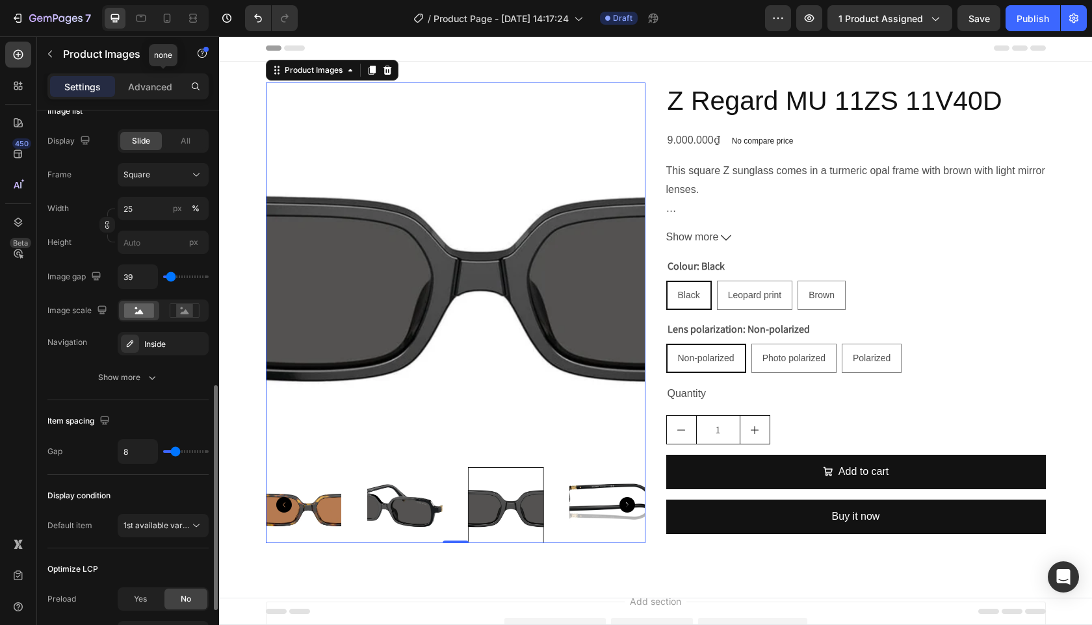
type input "40"
type input "26"
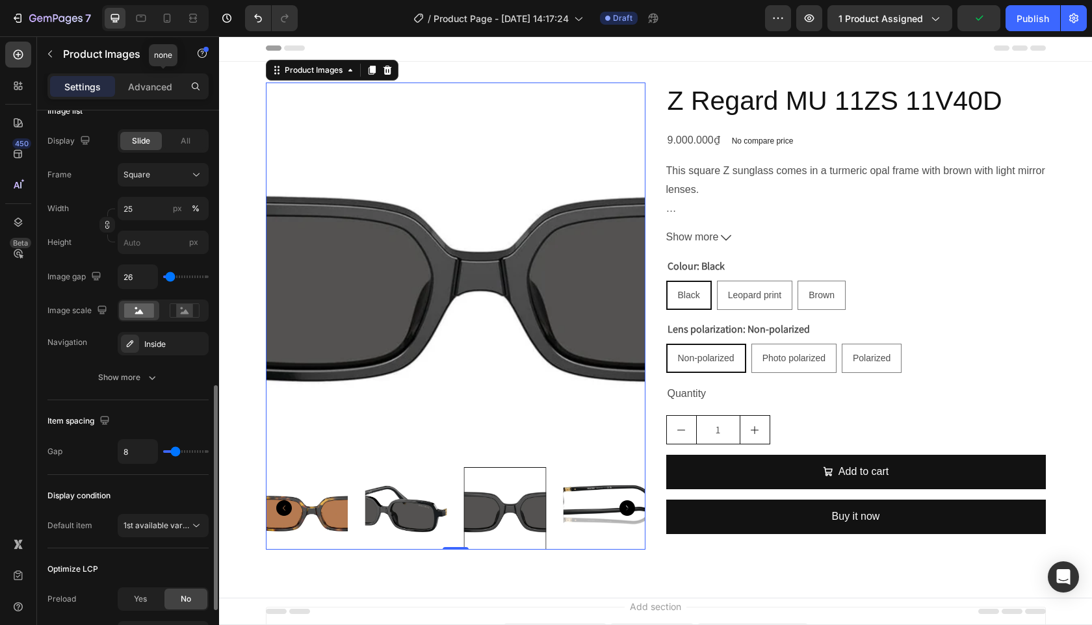
type input "59"
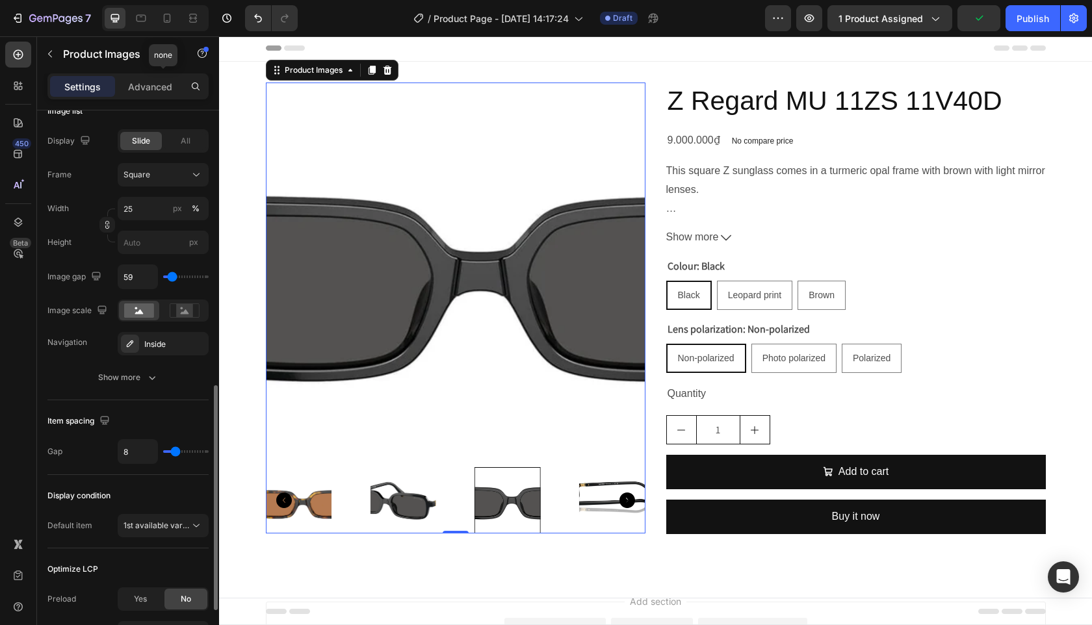
type input "58"
drag, startPoint x: 167, startPoint y: 278, endPoint x: 172, endPoint y: 285, distance: 8.8
type input "58"
click at [172, 278] on input "range" at bounding box center [186, 277] width 46 height 3
click at [175, 317] on icon at bounding box center [185, 311] width 30 height 14
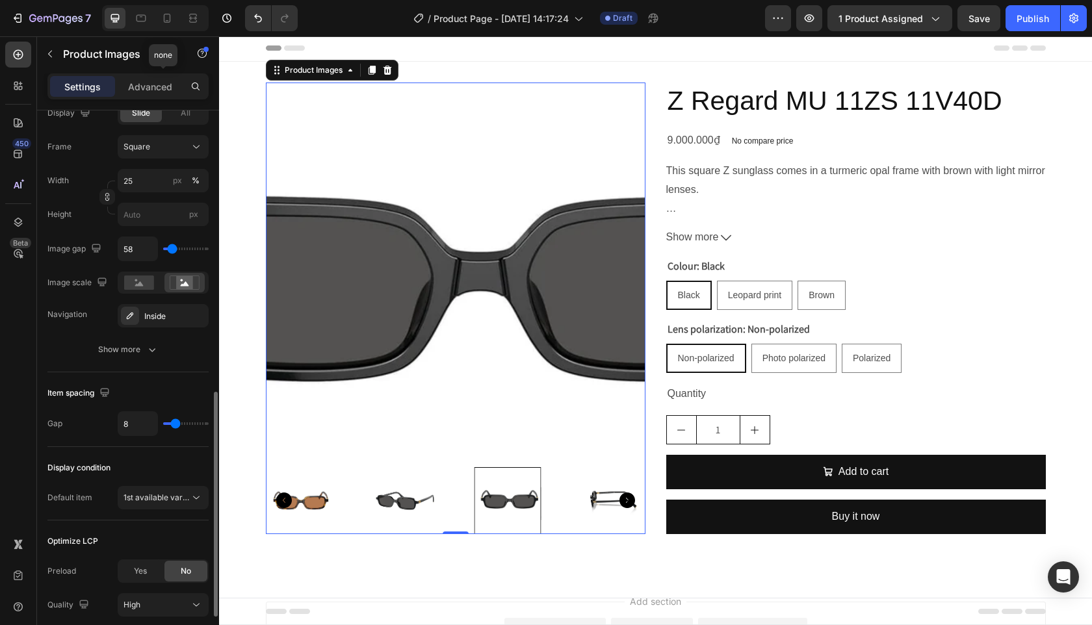
scroll to position [705, 0]
click at [134, 348] on div "Show more" at bounding box center [128, 347] width 60 height 13
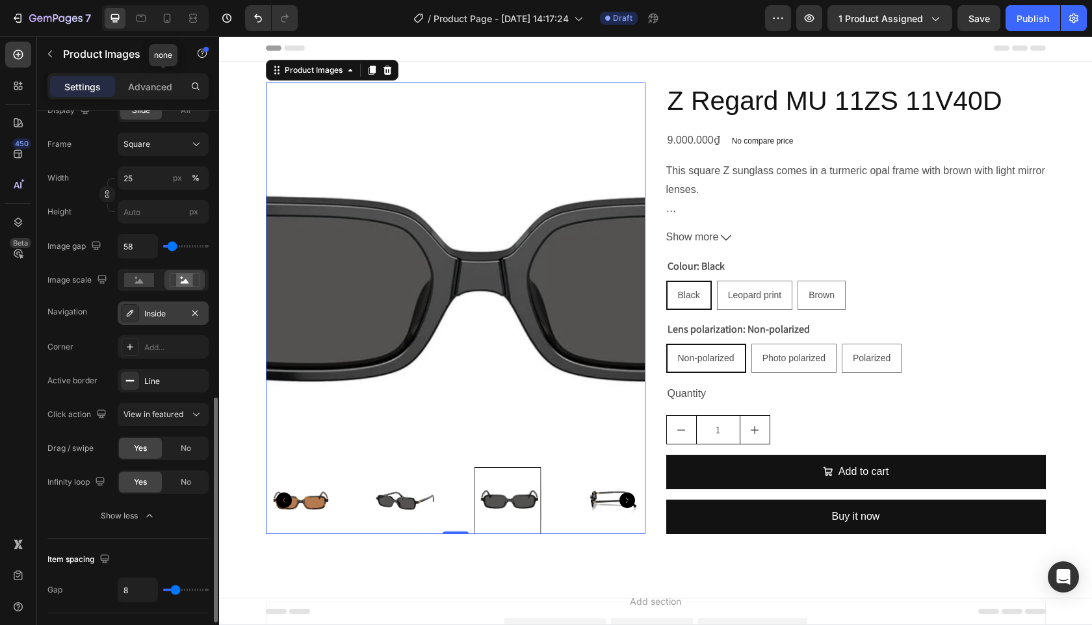
click at [151, 314] on div "Inside" at bounding box center [163, 314] width 38 height 12
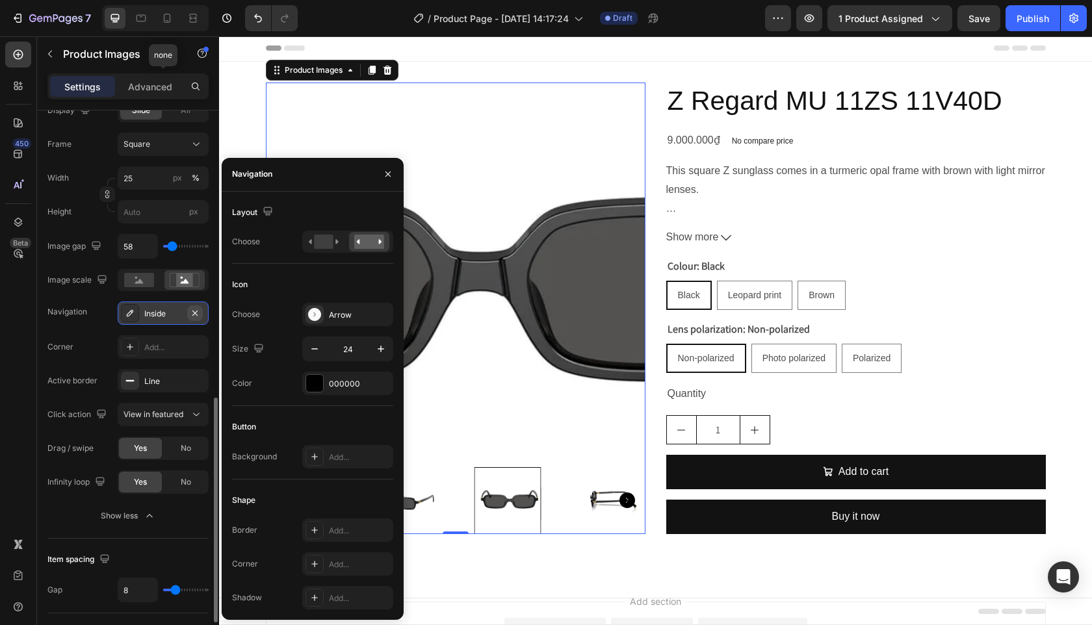
click at [194, 309] on icon "button" at bounding box center [195, 313] width 10 height 10
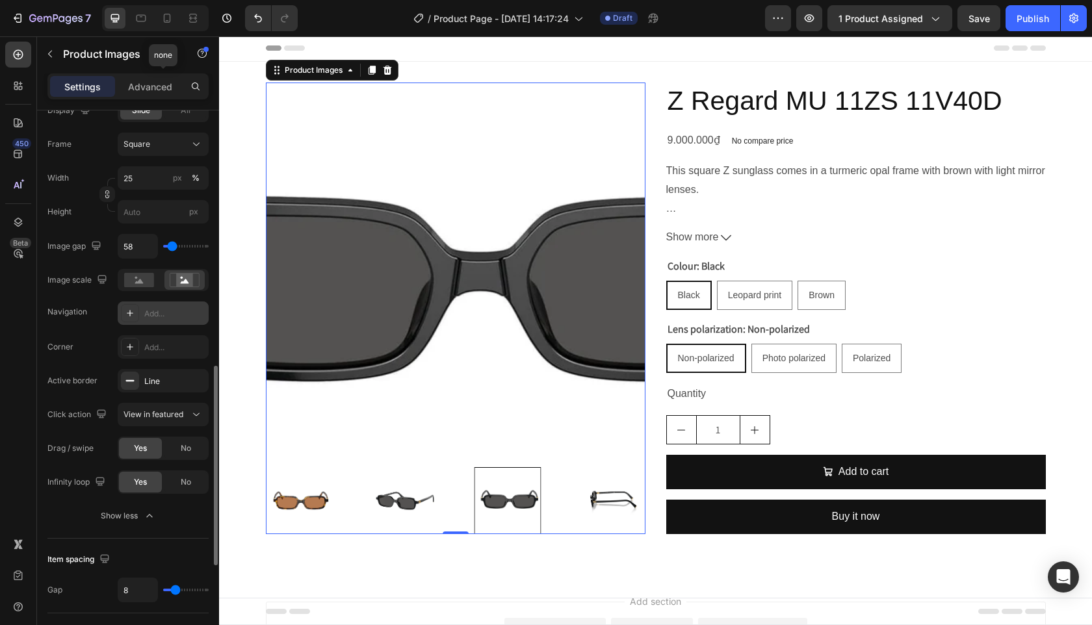
click at [98, 326] on div "Display Slide All Frame Square Width 25 px % Height px Image gap 58 Image scale…" at bounding box center [127, 313] width 161 height 429
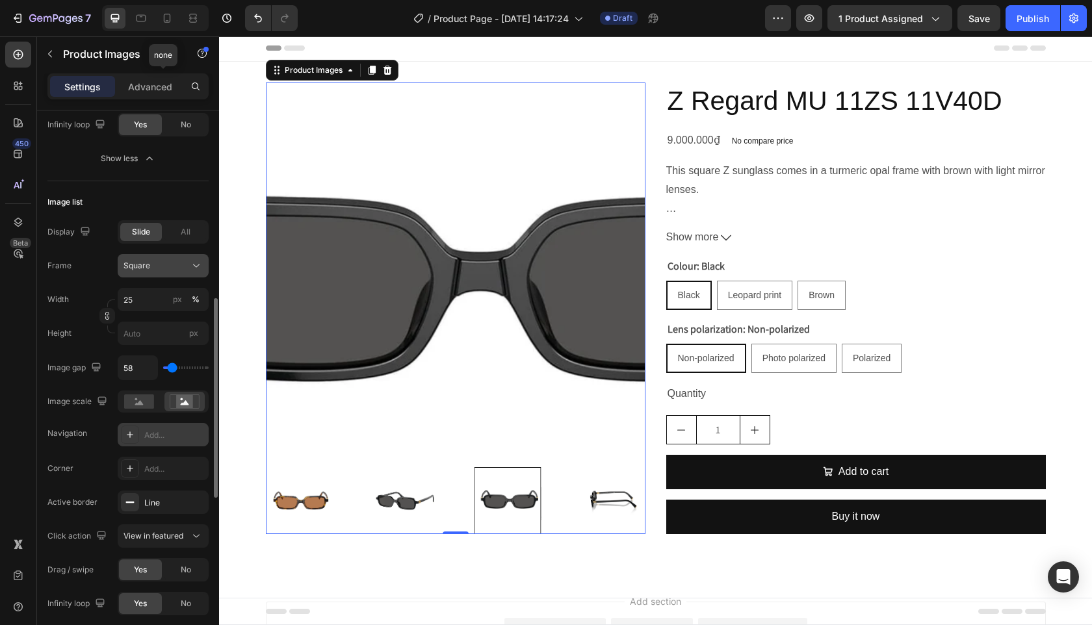
scroll to position [564, 0]
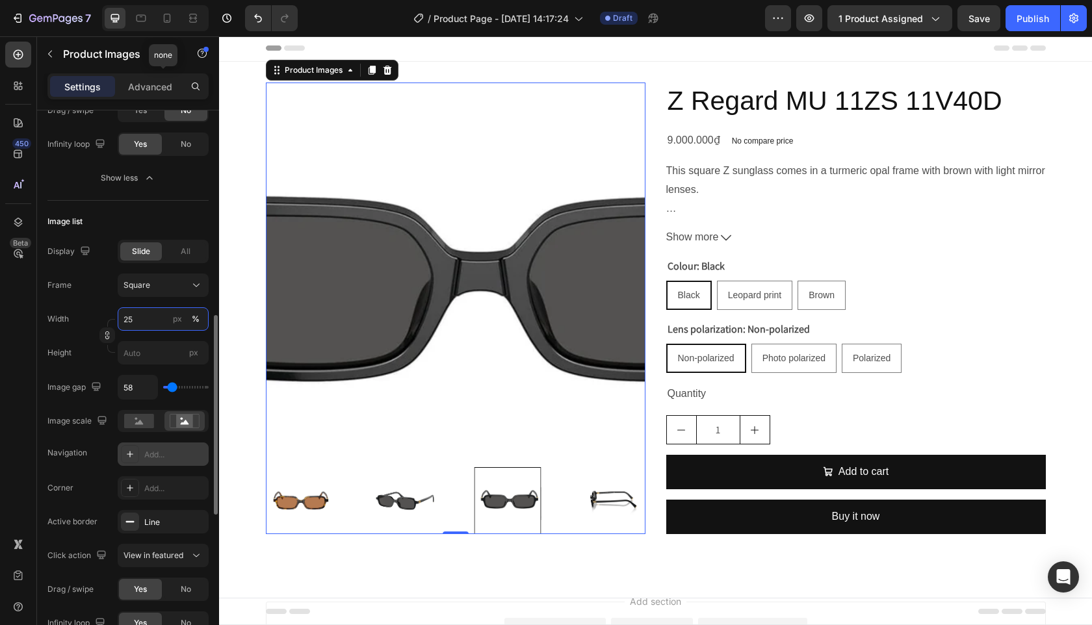
click at [137, 313] on input "25" at bounding box center [163, 318] width 91 height 23
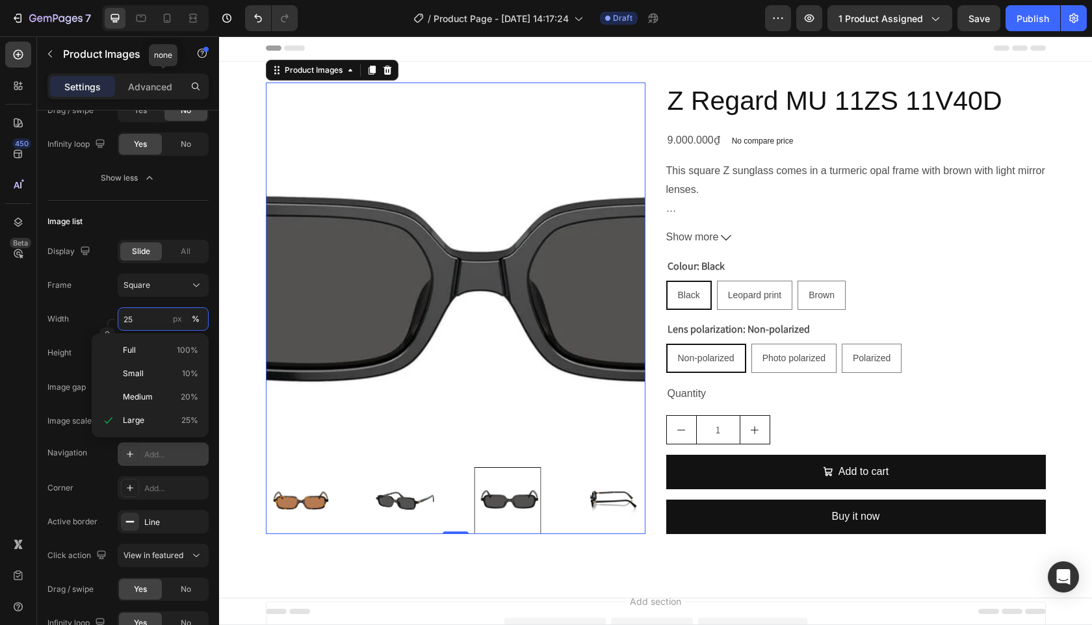
type input "2"
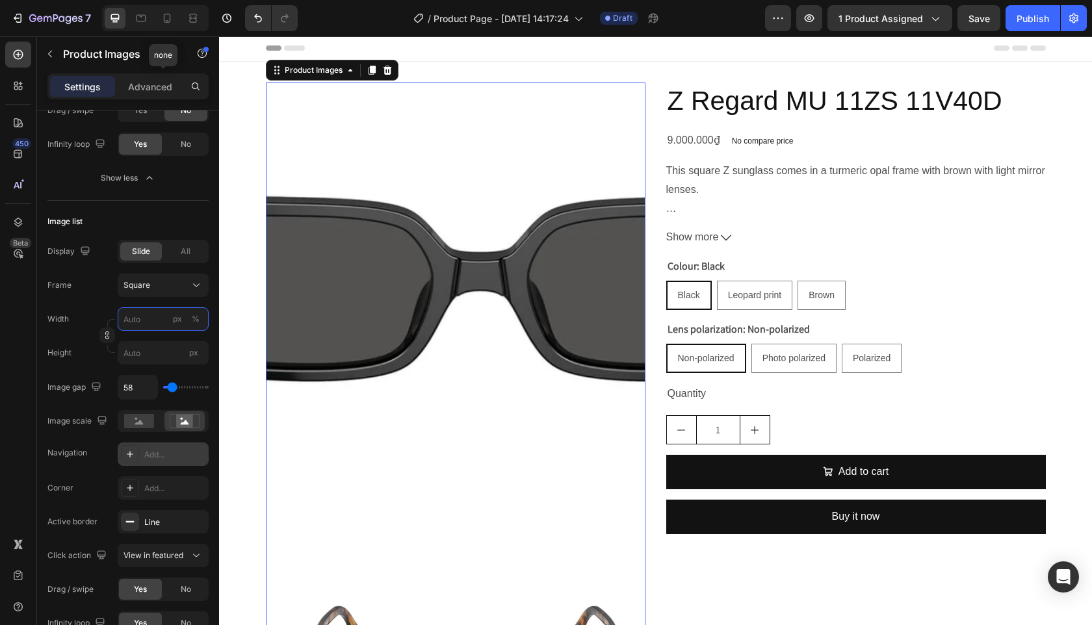
type input "3"
type input "35"
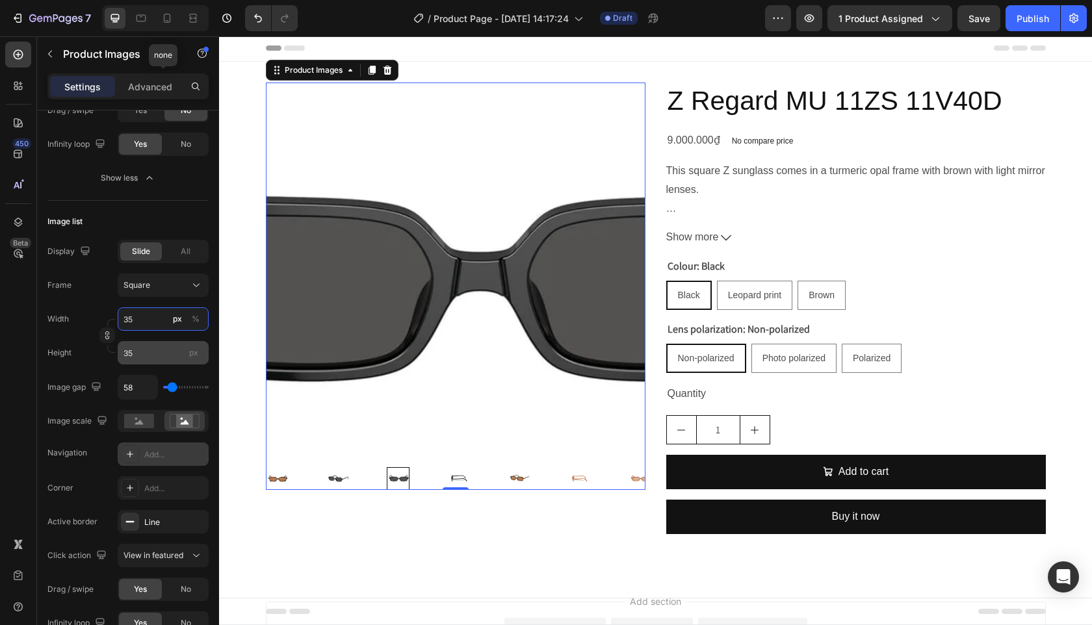
type input "35"
click at [162, 351] on input "35" at bounding box center [163, 352] width 91 height 23
click at [154, 324] on input "35" at bounding box center [163, 318] width 91 height 23
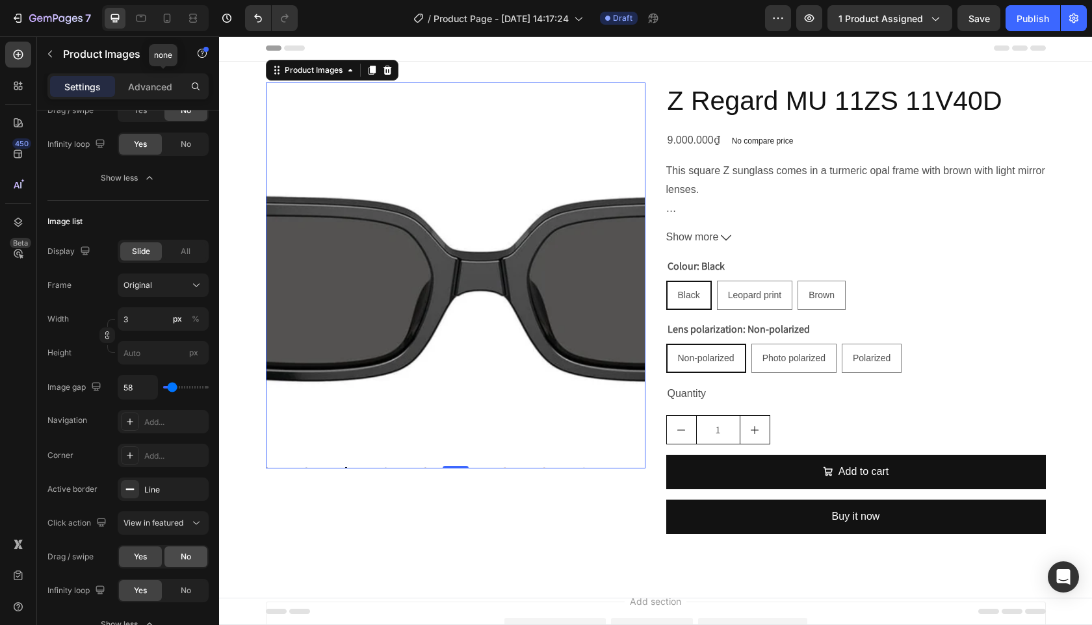
click at [183, 563] on div "No" at bounding box center [185, 557] width 43 height 21
click at [173, 284] on div "Original" at bounding box center [156, 286] width 64 height 12
click at [109, 283] on div "Frame Original" at bounding box center [127, 285] width 161 height 23
click at [169, 318] on label "3 px %" at bounding box center [163, 318] width 91 height 23
click at [169, 318] on input "3" at bounding box center [163, 318] width 91 height 23
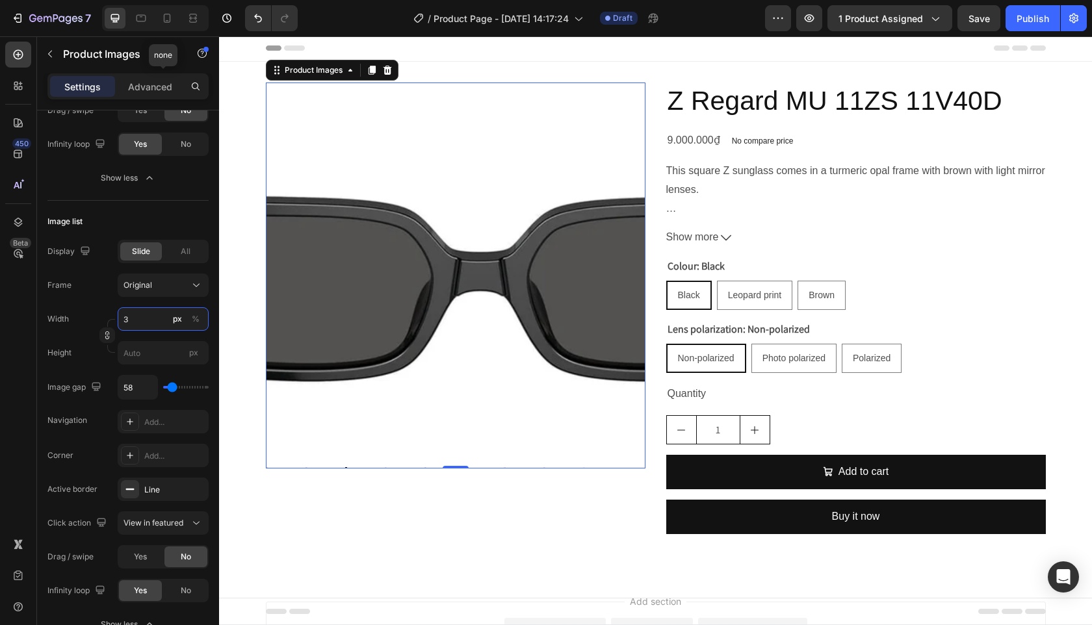
click at [149, 319] on input "3" at bounding box center [163, 318] width 91 height 23
type input "35"
click at [112, 286] on div "Frame Original" at bounding box center [127, 285] width 161 height 23
type input "0"
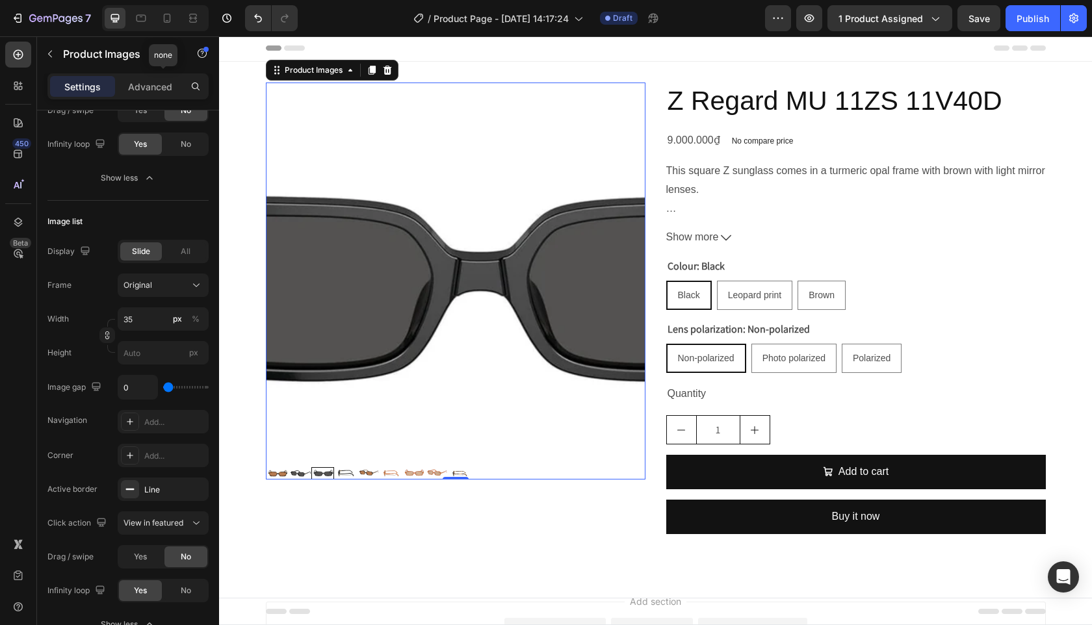
type input "494"
type input "498"
type input "497"
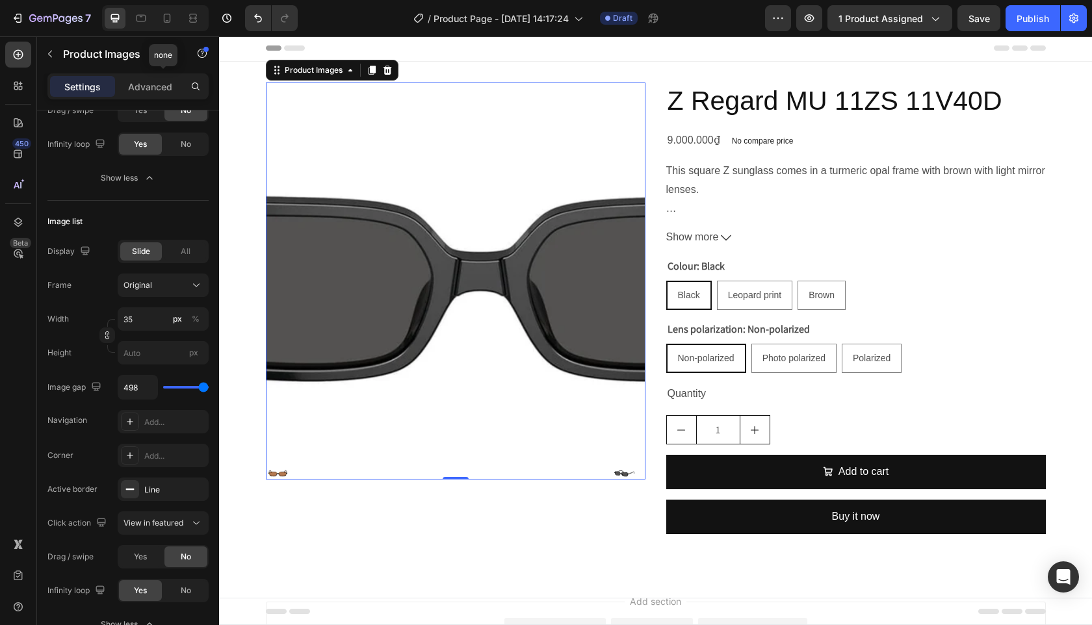
type input "497"
type input "499"
type input "500"
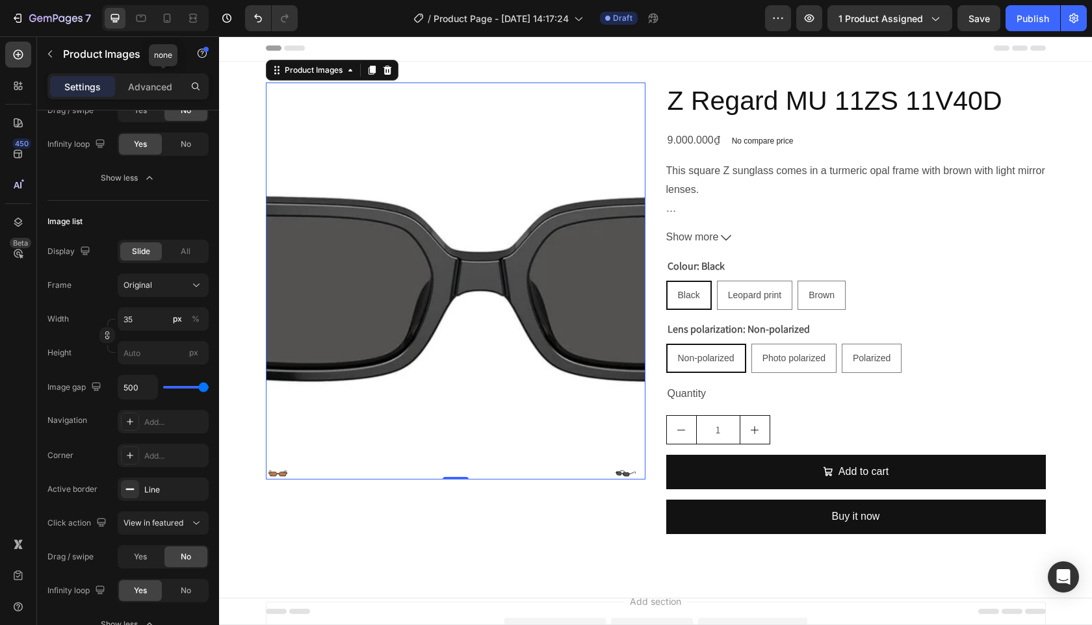
type input "208"
type input "207"
type input "206"
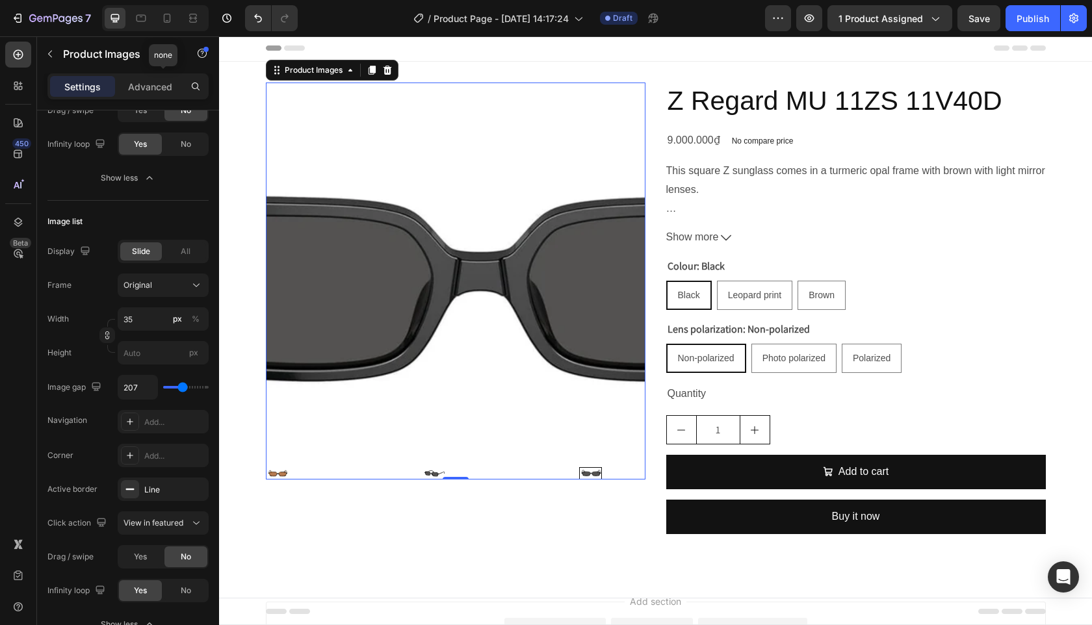
type input "206"
type input "156"
type input "37"
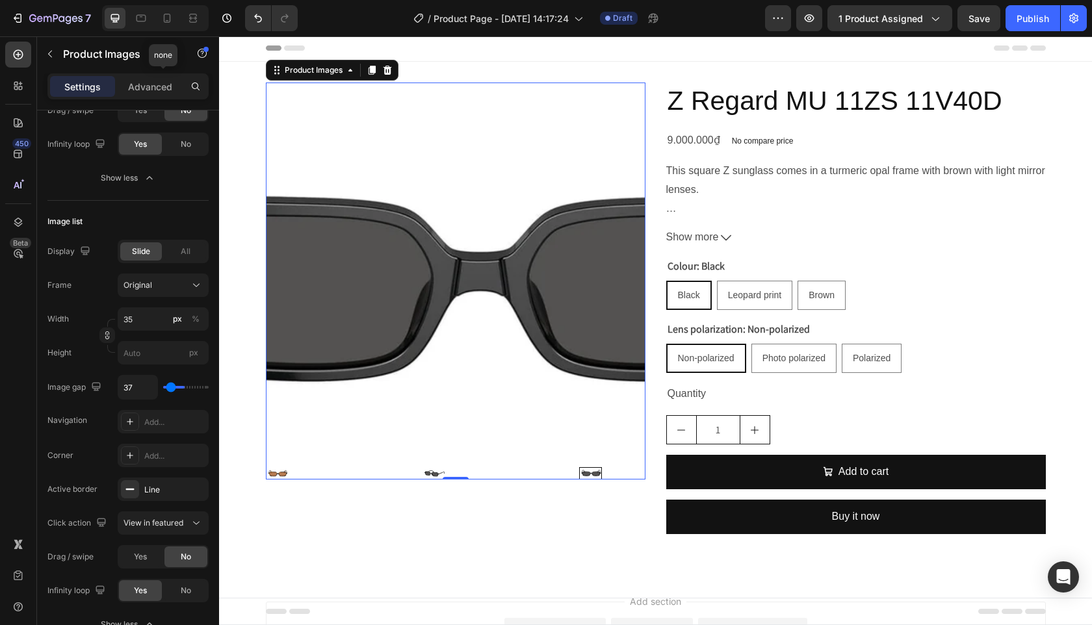
type input "19"
type input "20"
type input "18"
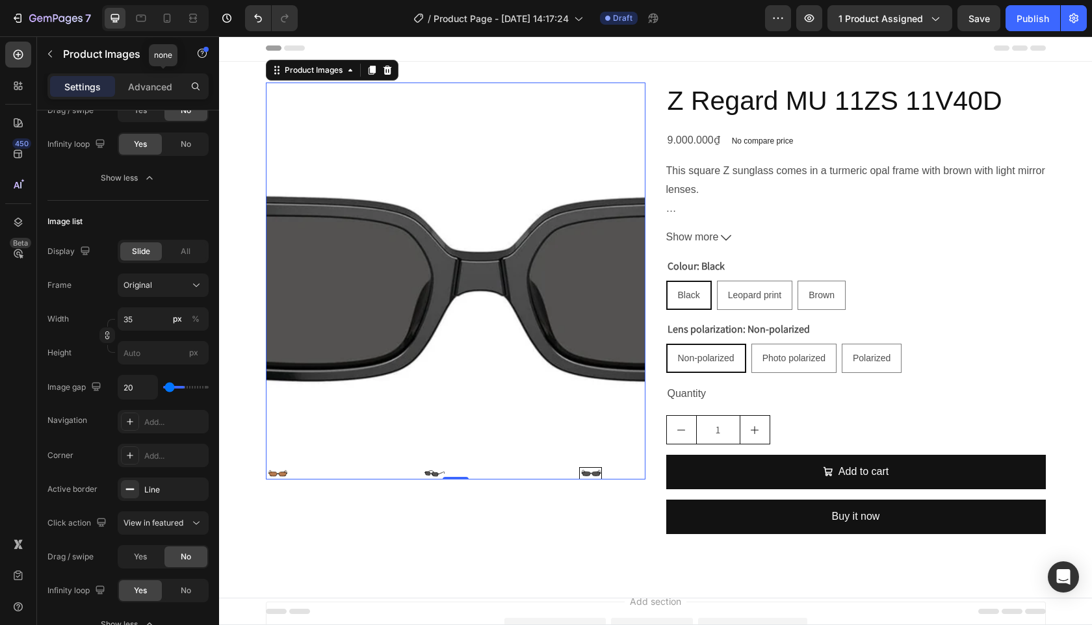
type input "18"
type input "19"
type input "20"
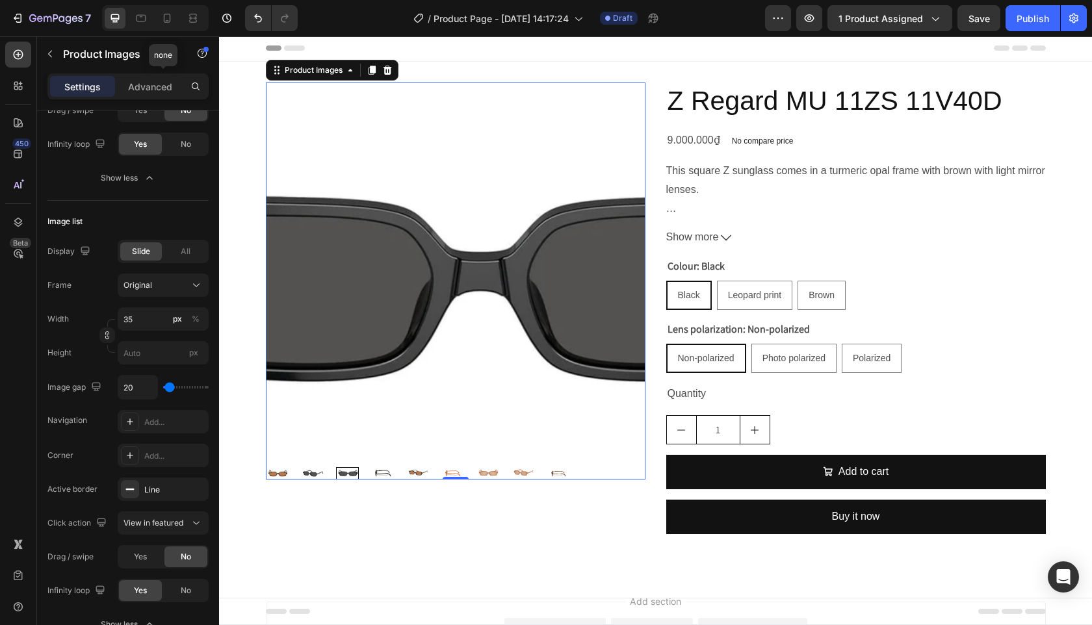
type input "39"
type input "78"
type input "93"
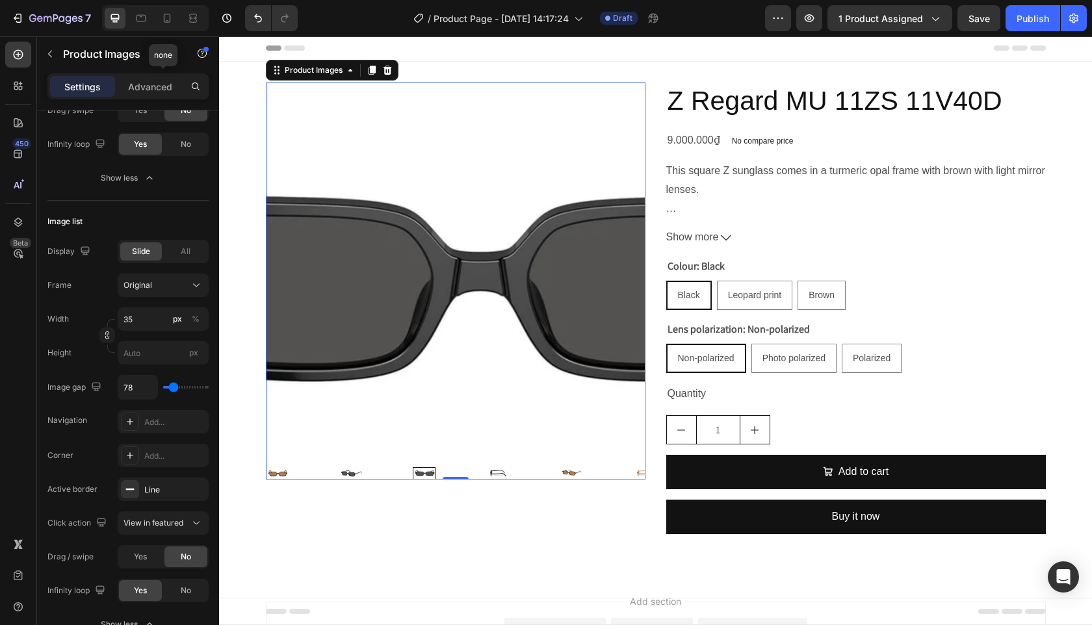
type input "93"
type input "94"
type input "96"
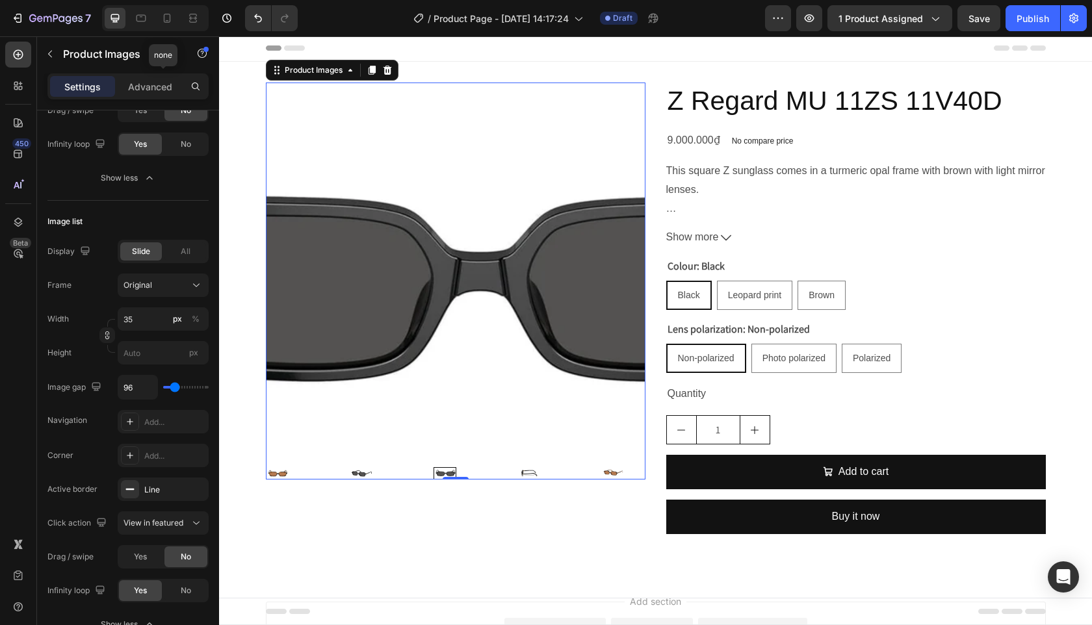
type input "167"
type input "191"
drag, startPoint x: 154, startPoint y: 389, endPoint x: 181, endPoint y: 391, distance: 27.4
type input "191"
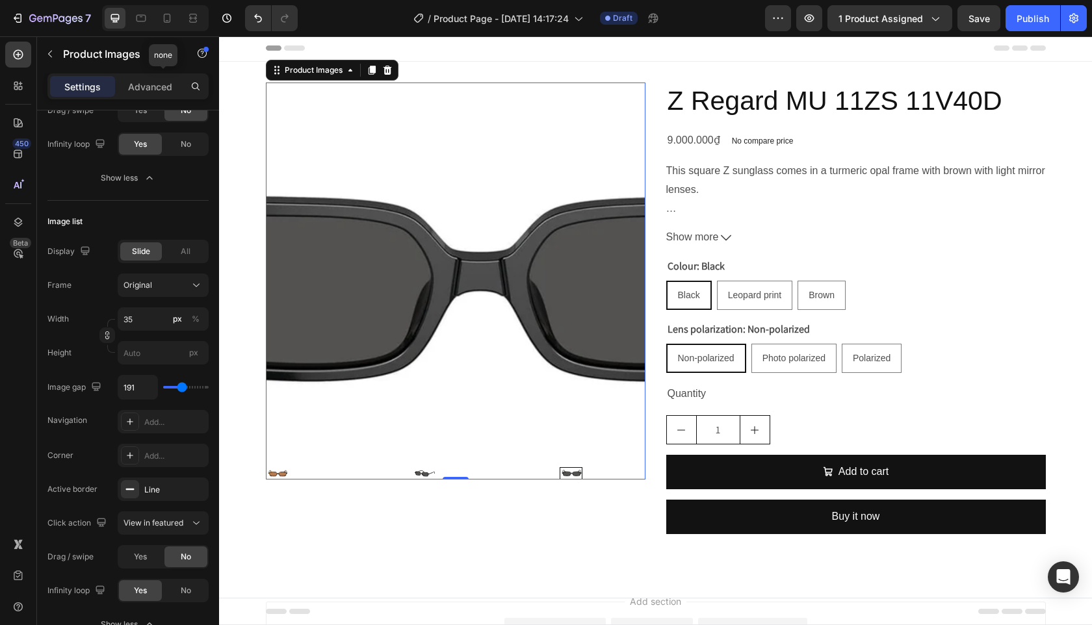
click at [181, 389] on input "range" at bounding box center [186, 387] width 46 height 3
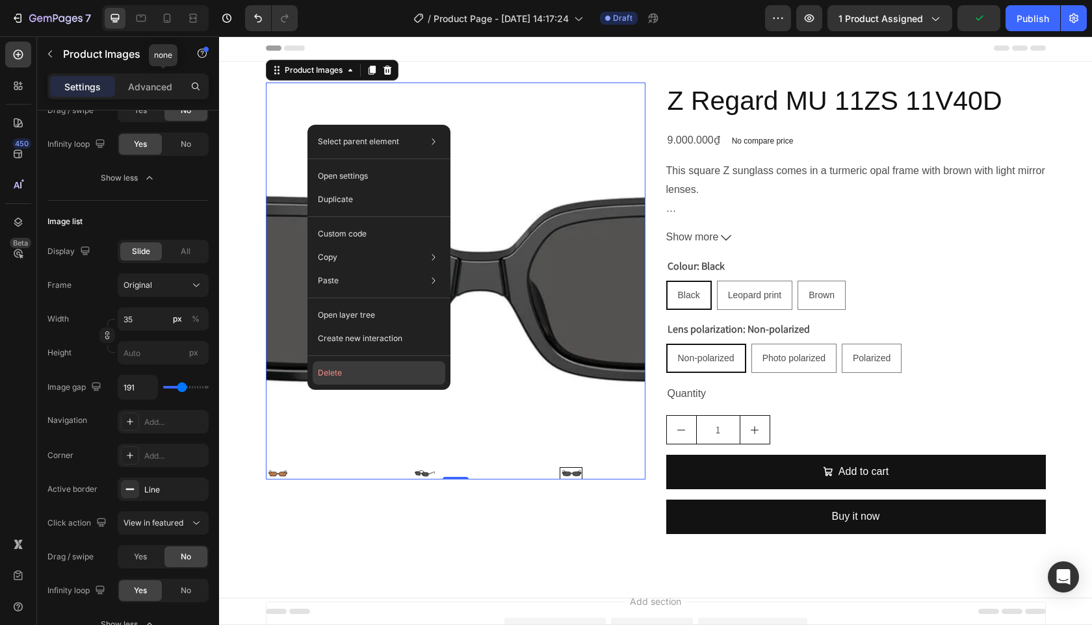
click at [388, 370] on button "Delete" at bounding box center [379, 372] width 133 height 23
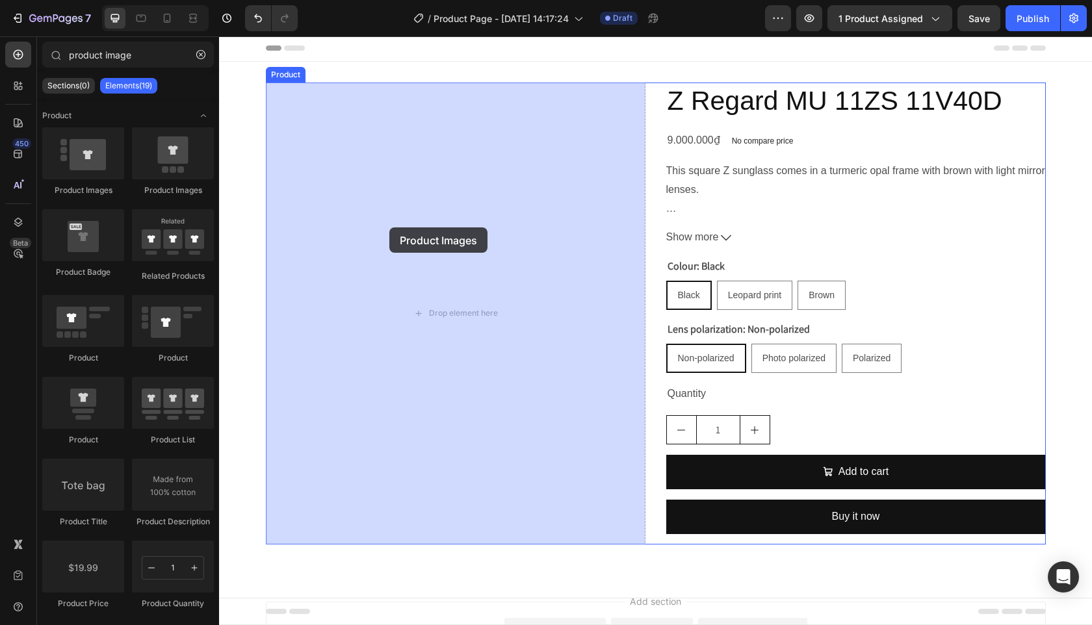
drag, startPoint x: 321, startPoint y: 192, endPoint x: 389, endPoint y: 228, distance: 76.8
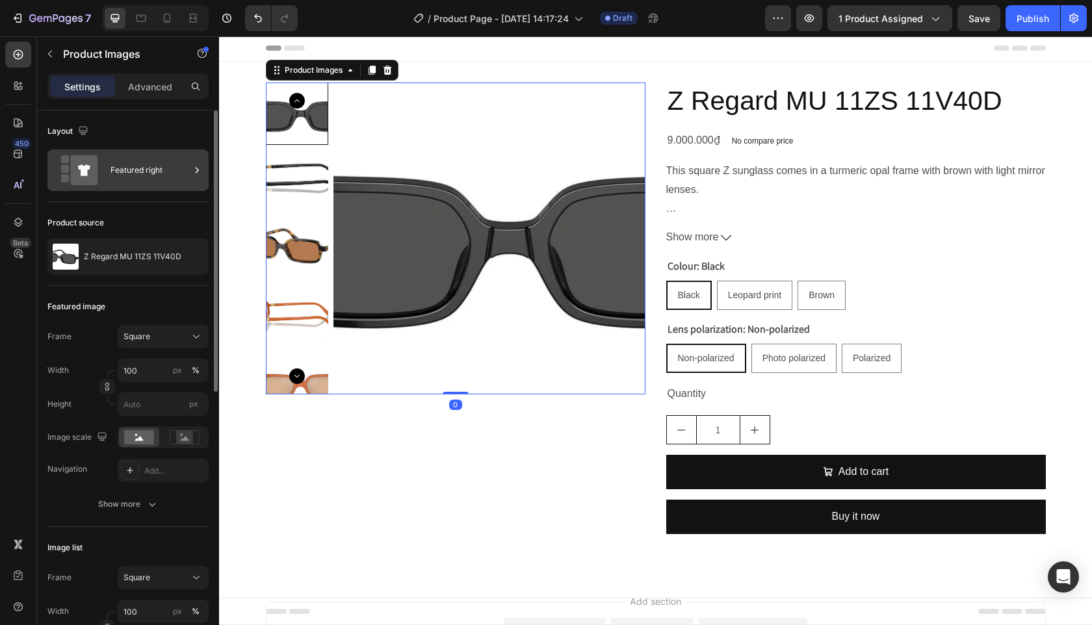
click at [116, 184] on div "Featured right" at bounding box center [150, 170] width 79 height 30
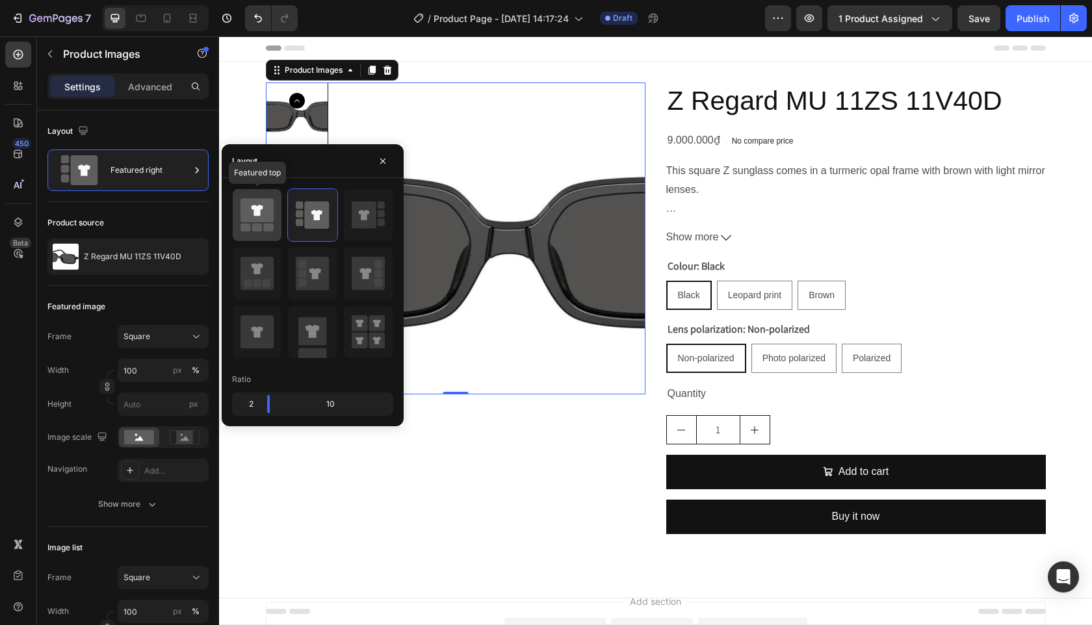
click at [255, 226] on rect at bounding box center [257, 228] width 10 height 8
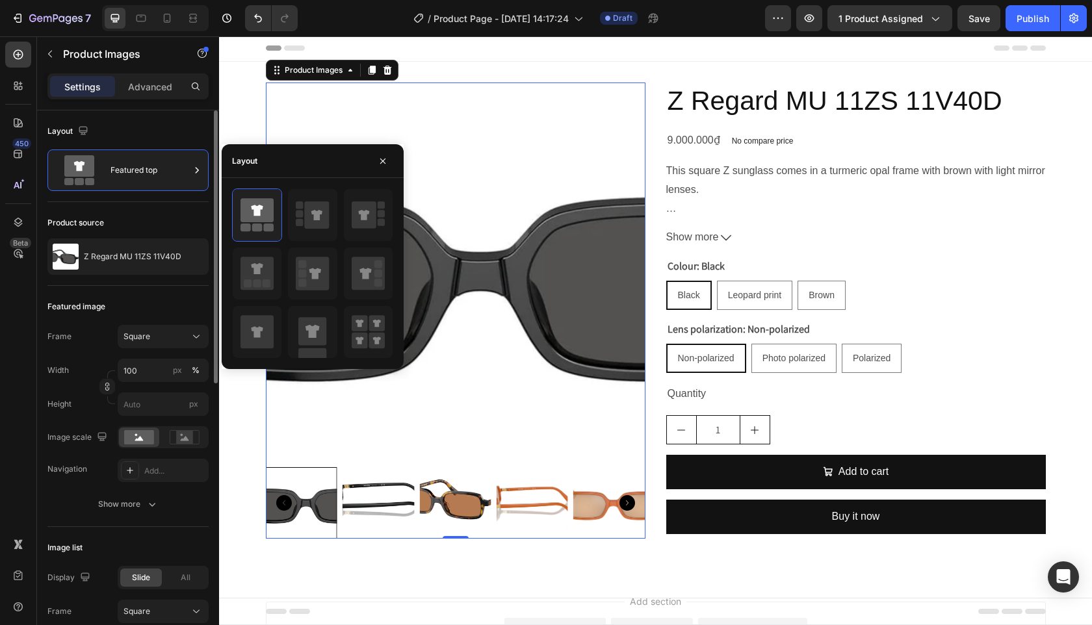
click at [142, 297] on div "Featured image" at bounding box center [127, 306] width 161 height 21
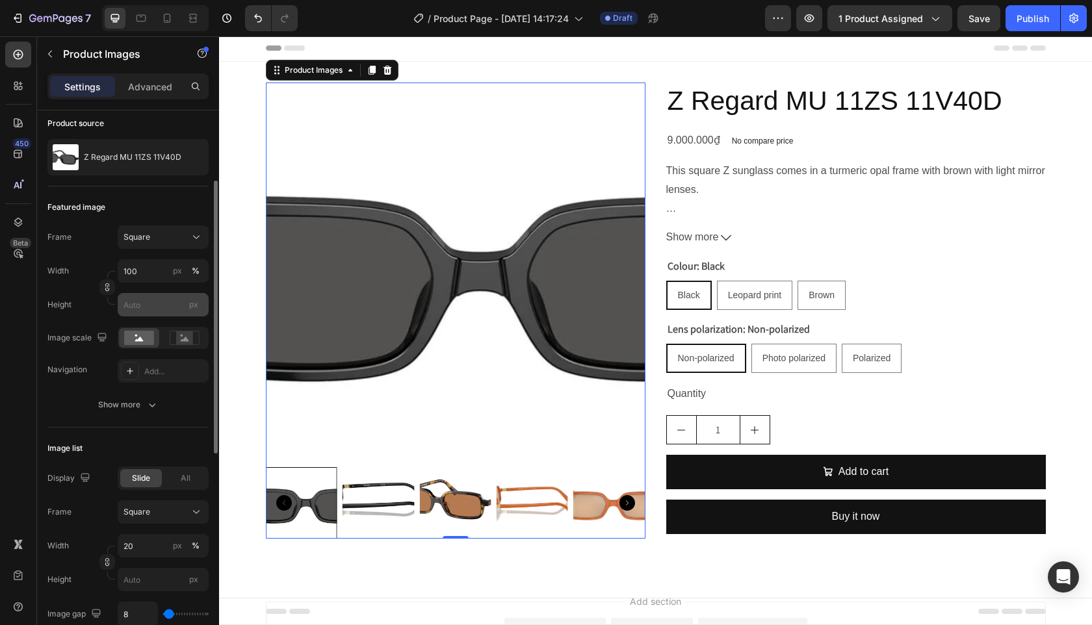
scroll to position [114, 0]
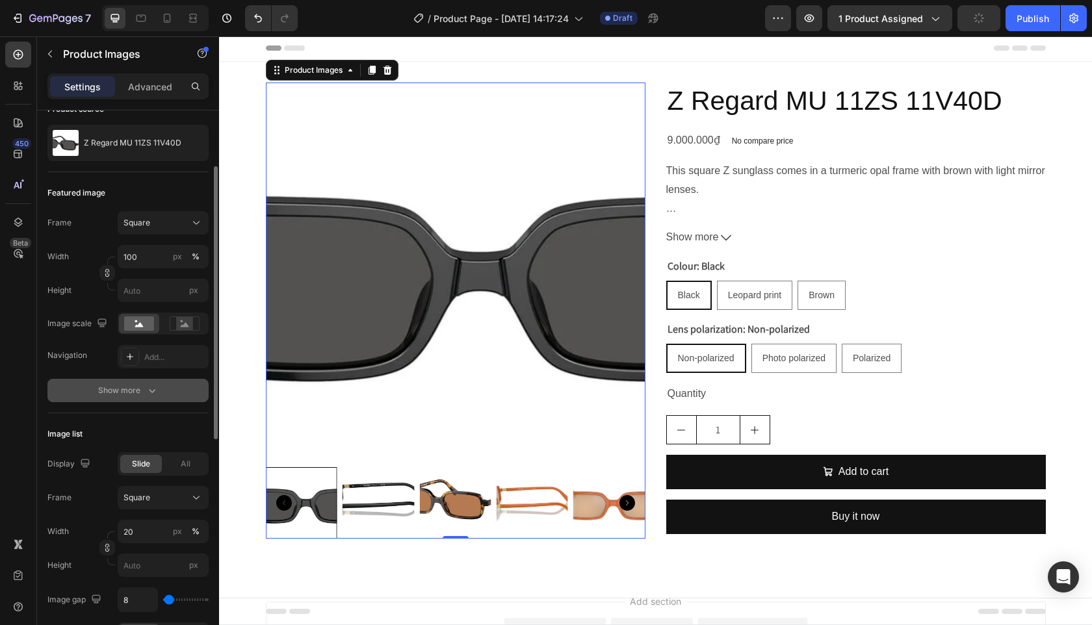
click at [135, 397] on button "Show more" at bounding box center [127, 390] width 161 height 23
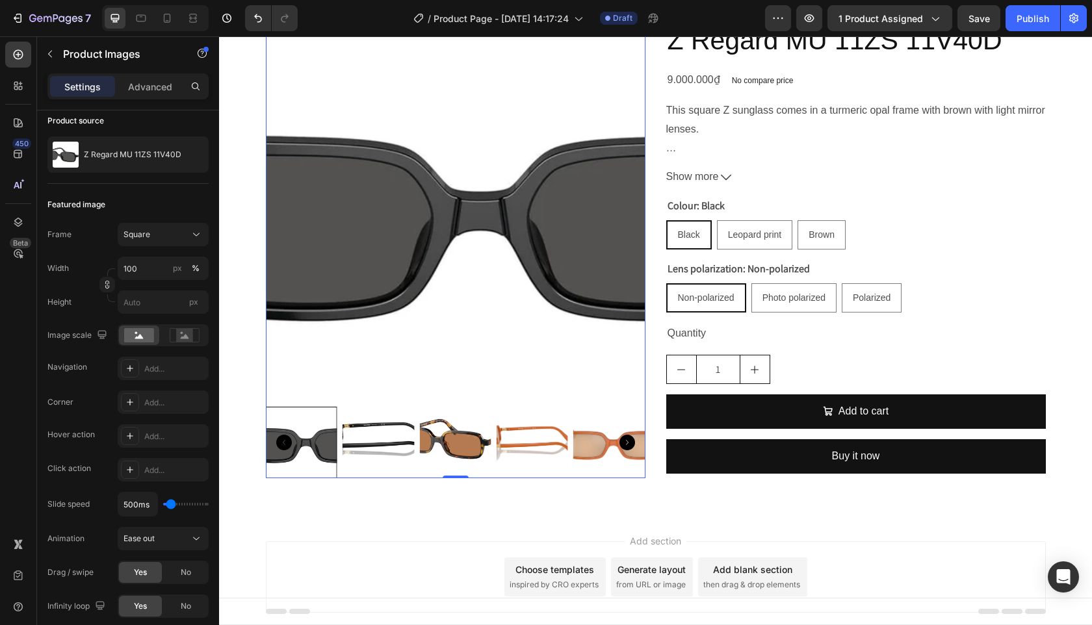
scroll to position [62, 0]
